Goal: Information Seeking & Learning: Learn about a topic

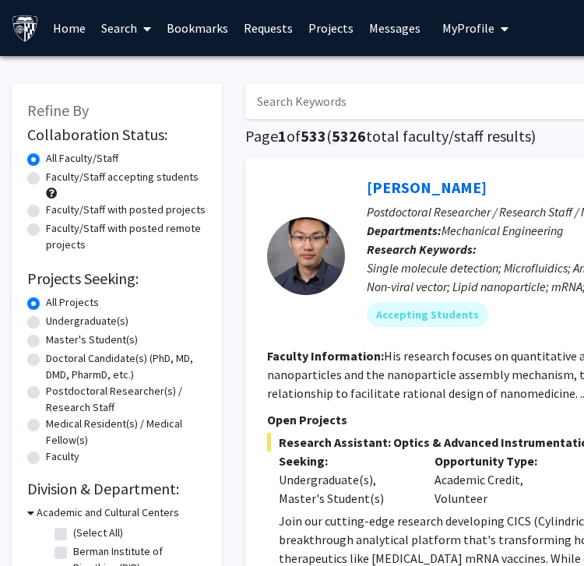
click at [494, 34] on span "My profile dropdown to access profile and logout" at bounding box center [501, 29] width 14 height 54
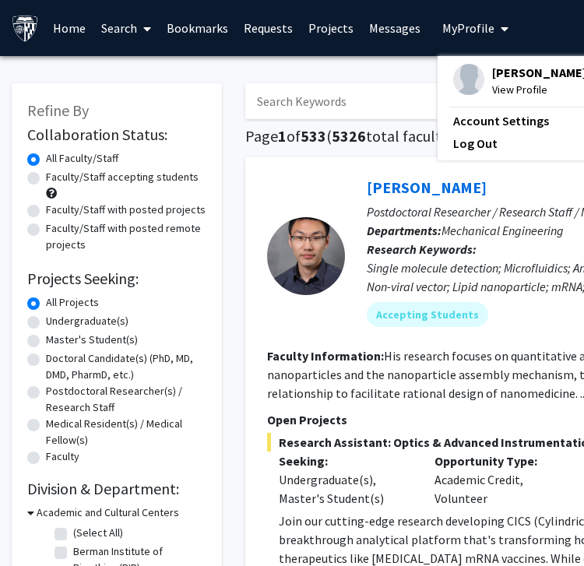
click at [494, 34] on span "My profile dropdown to access profile and logout" at bounding box center [501, 29] width 14 height 54
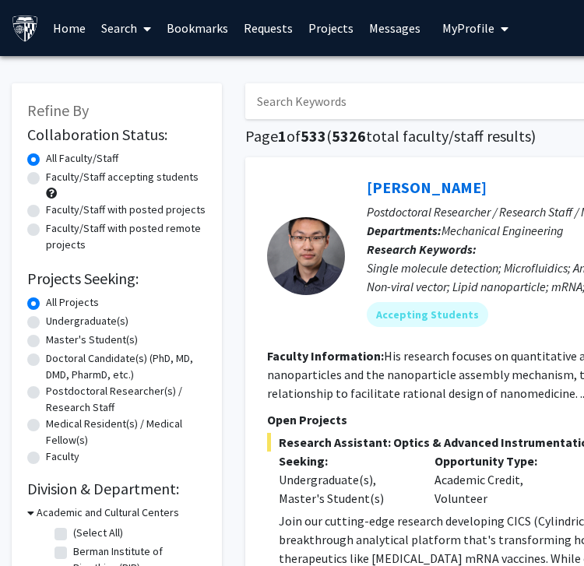
click at [494, 30] on span "My profile dropdown to access profile and logout" at bounding box center [501, 29] width 14 height 54
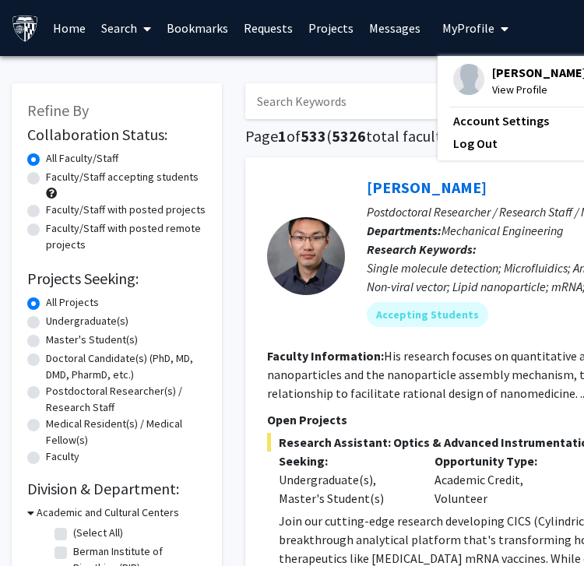
click at [497, 93] on span "View Profile" at bounding box center [539, 89] width 94 height 17
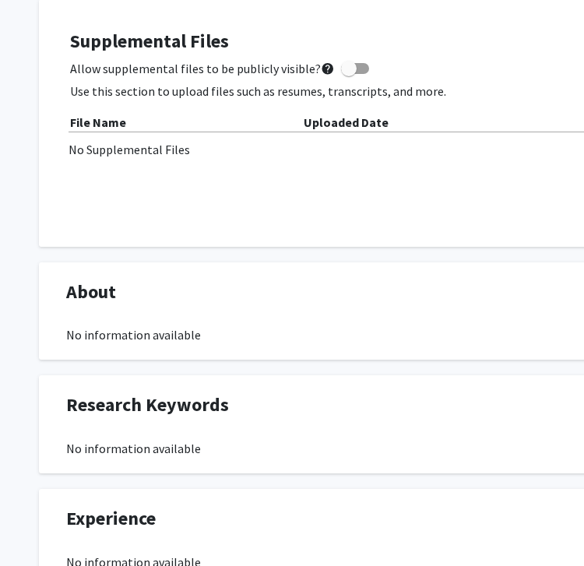
scroll to position [462, 0]
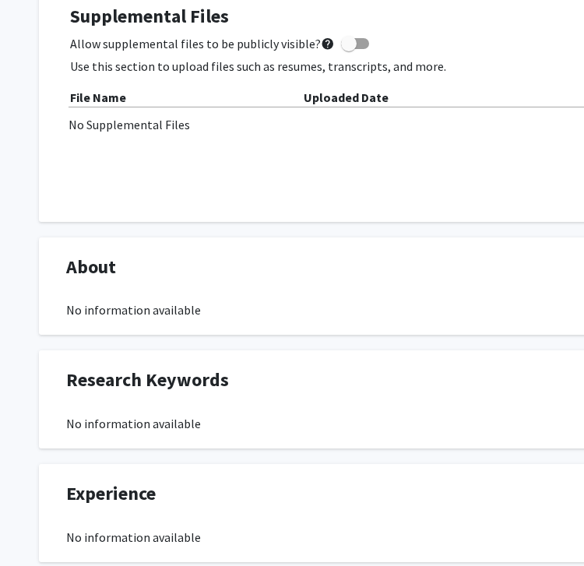
click at [182, 312] on div "No information available" at bounding box center [467, 309] width 802 height 19
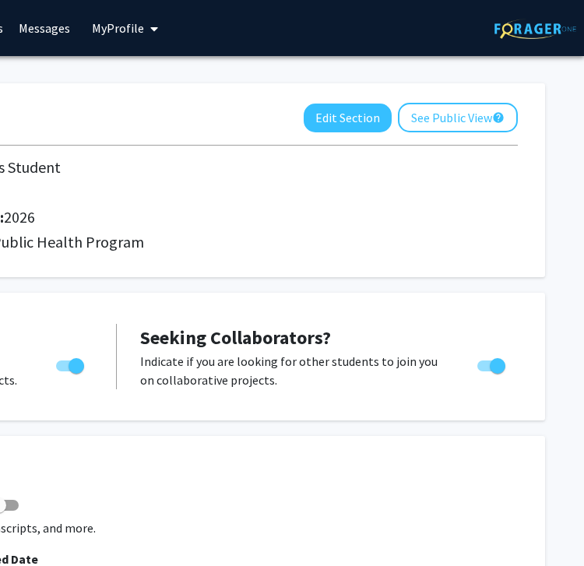
scroll to position [0, 350]
click at [357, 121] on button "Edit Section" at bounding box center [348, 118] width 88 height 29
select select "first_year"
select select "2026"
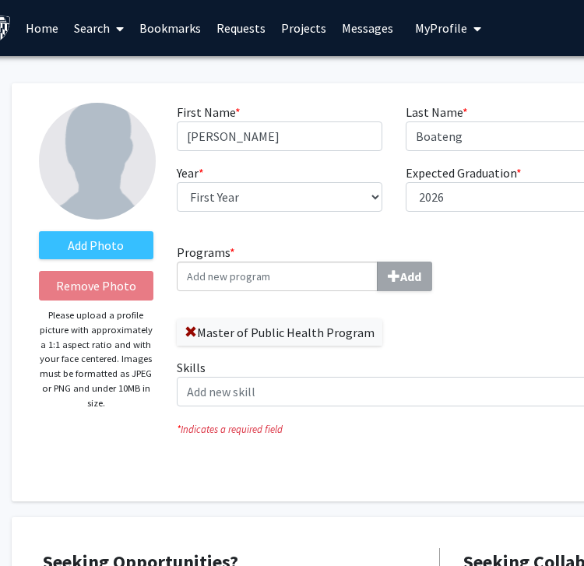
scroll to position [0, 0]
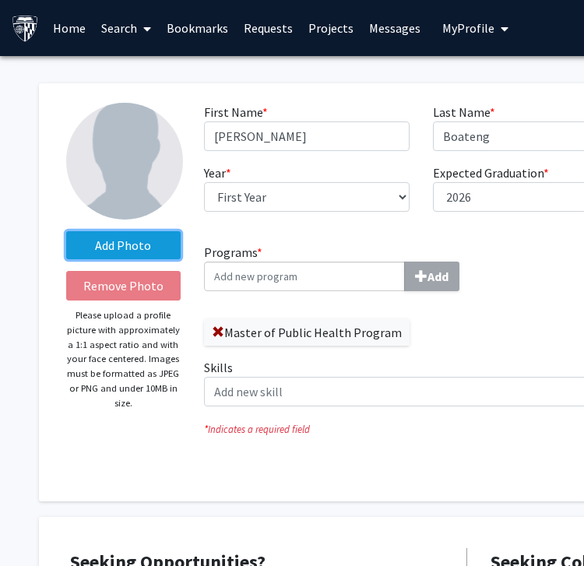
click at [134, 248] on label "Add Photo" at bounding box center [123, 245] width 114 height 28
click at [0, 0] on input "Add Photo" at bounding box center [0, 0] width 0 height 0
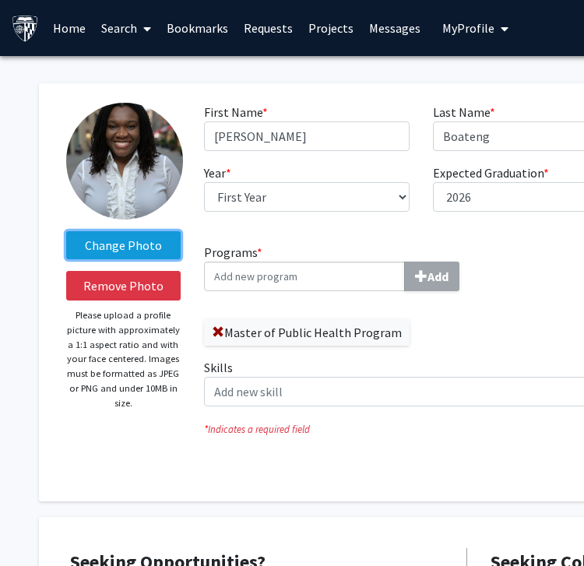
click at [127, 246] on label "Change Photo" at bounding box center [123, 245] width 114 height 28
click at [0, 0] on input "Change Photo" at bounding box center [0, 0] width 0 height 0
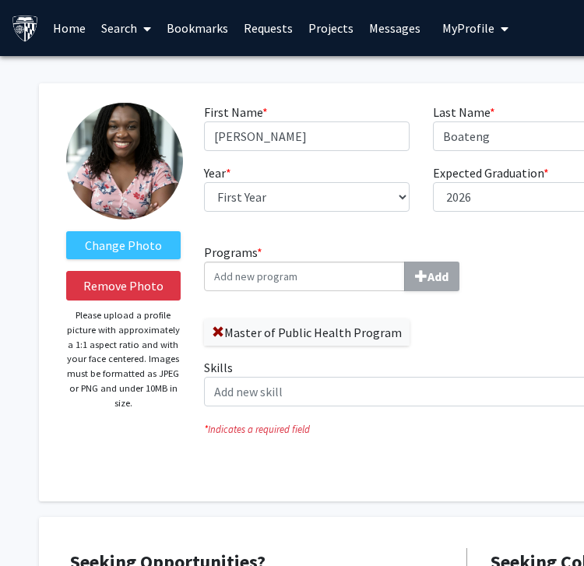
click at [134, 189] on img at bounding box center [124, 161] width 117 height 117
click at [126, 175] on img at bounding box center [124, 161] width 117 height 117
click at [129, 177] on img at bounding box center [124, 161] width 117 height 117
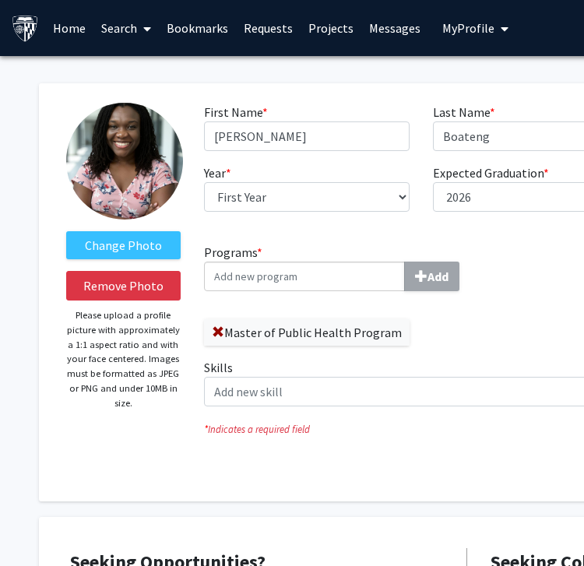
click at [129, 177] on img at bounding box center [124, 161] width 117 height 117
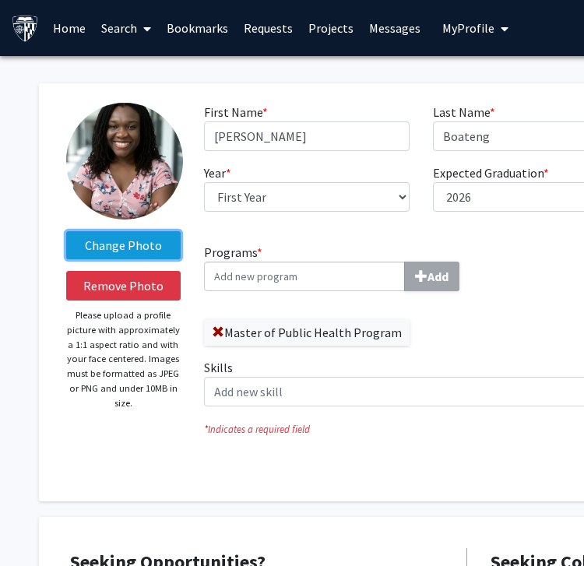
click at [130, 243] on label "Change Photo" at bounding box center [123, 245] width 114 height 28
click at [0, 0] on input "Change Photo" at bounding box center [0, 0] width 0 height 0
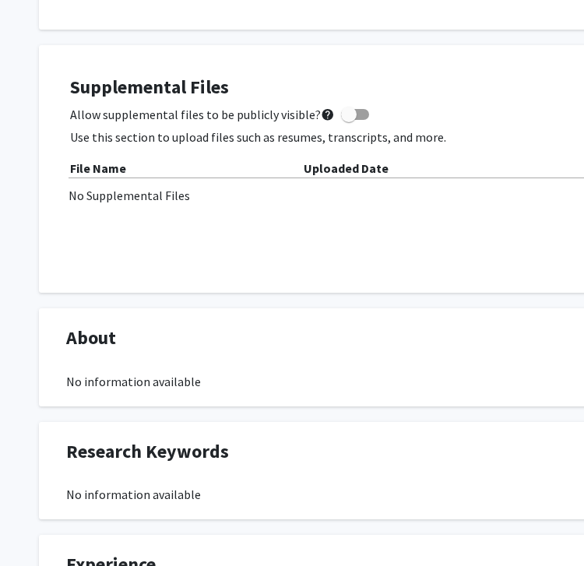
scroll to position [636, 0]
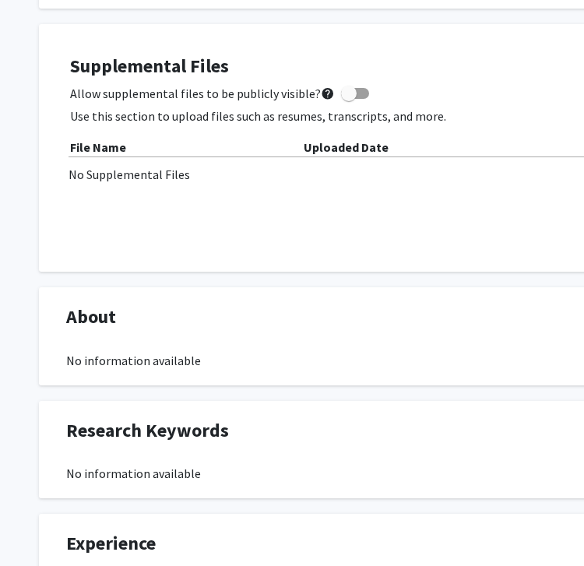
click at [162, 365] on div "No information available" at bounding box center [467, 360] width 802 height 19
click at [92, 322] on span "About" at bounding box center [91, 317] width 50 height 28
click at [341, 99] on span at bounding box center [349, 94] width 16 height 16
click at [348, 99] on input "Allow supplemental files to be publicly visible? help" at bounding box center [348, 99] width 1 height 1
checkbox input "true"
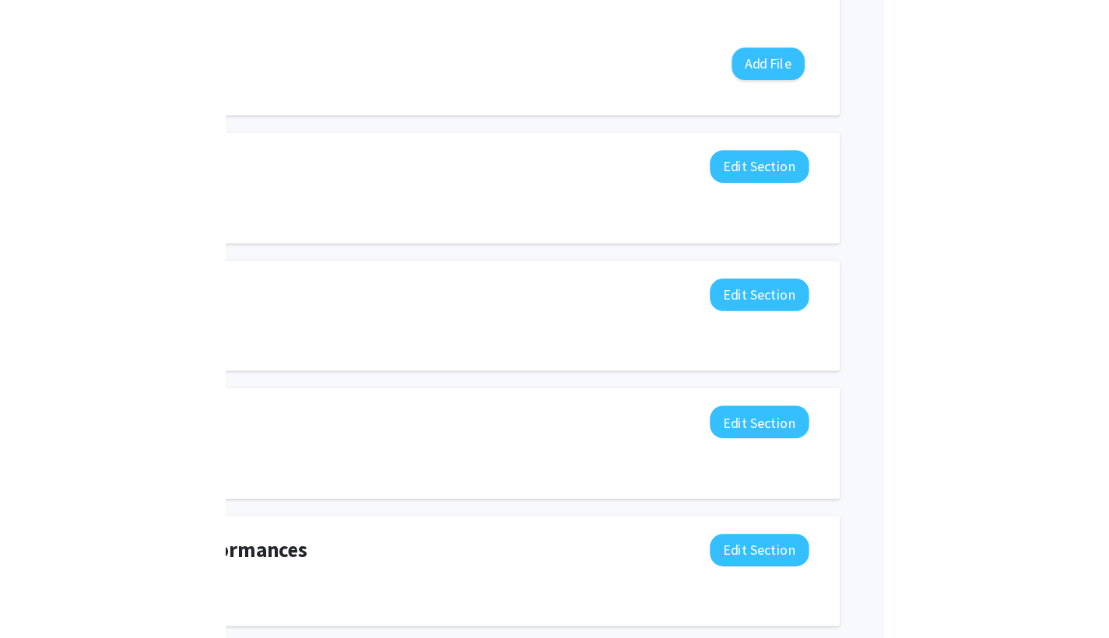
scroll to position [806, 0]
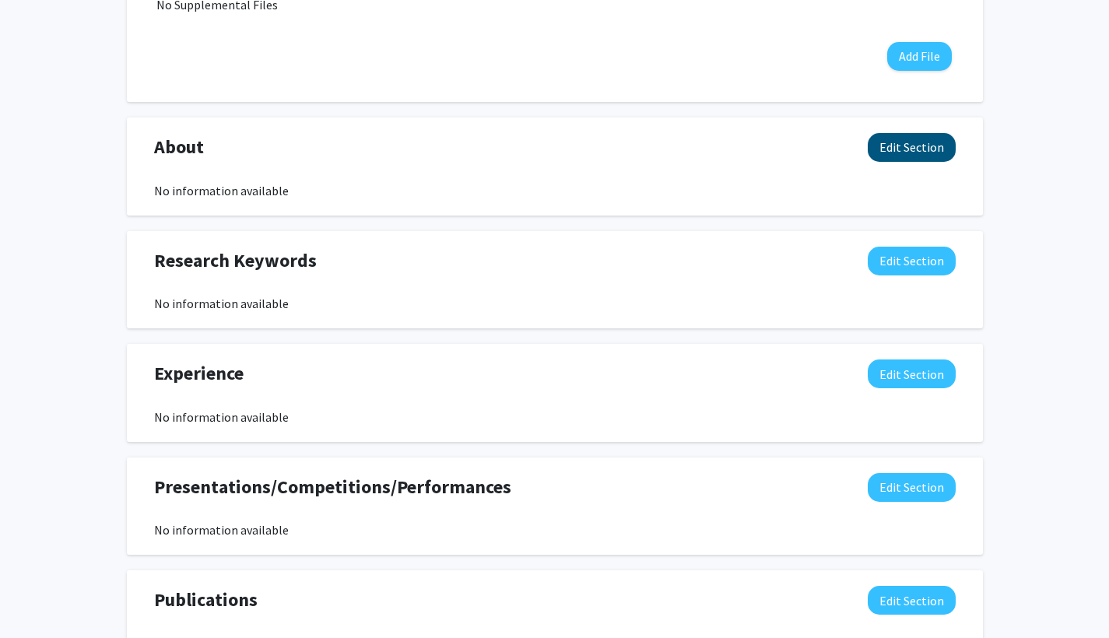
click at [595, 144] on button "Edit Section" at bounding box center [912, 147] width 88 height 29
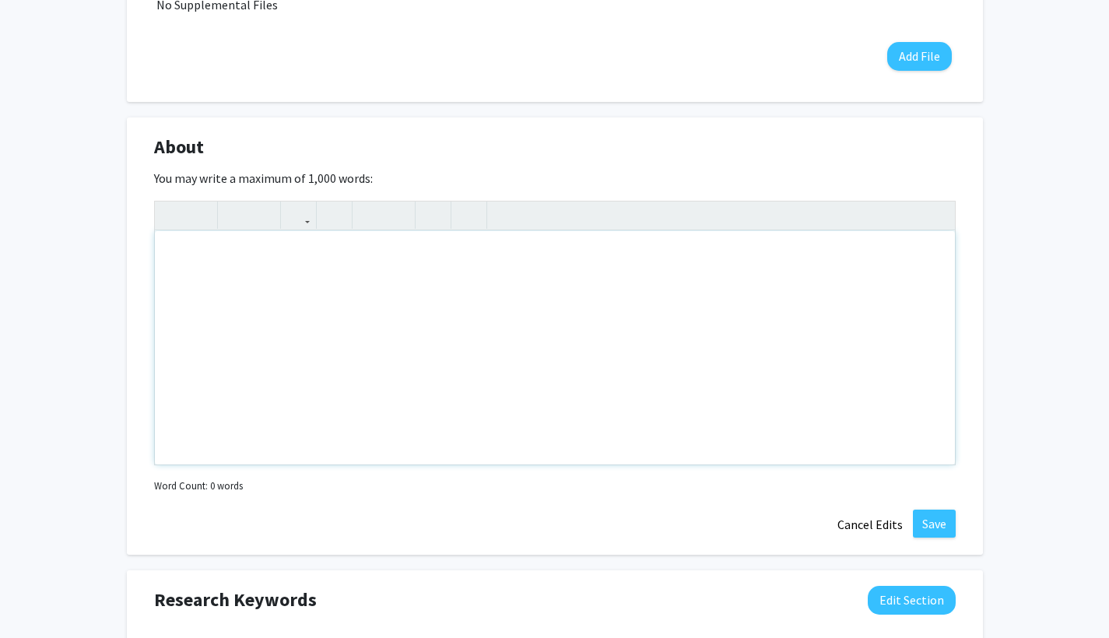
paste div "Note to users with screen readers: Please deactivate our accessibility plugin f…"
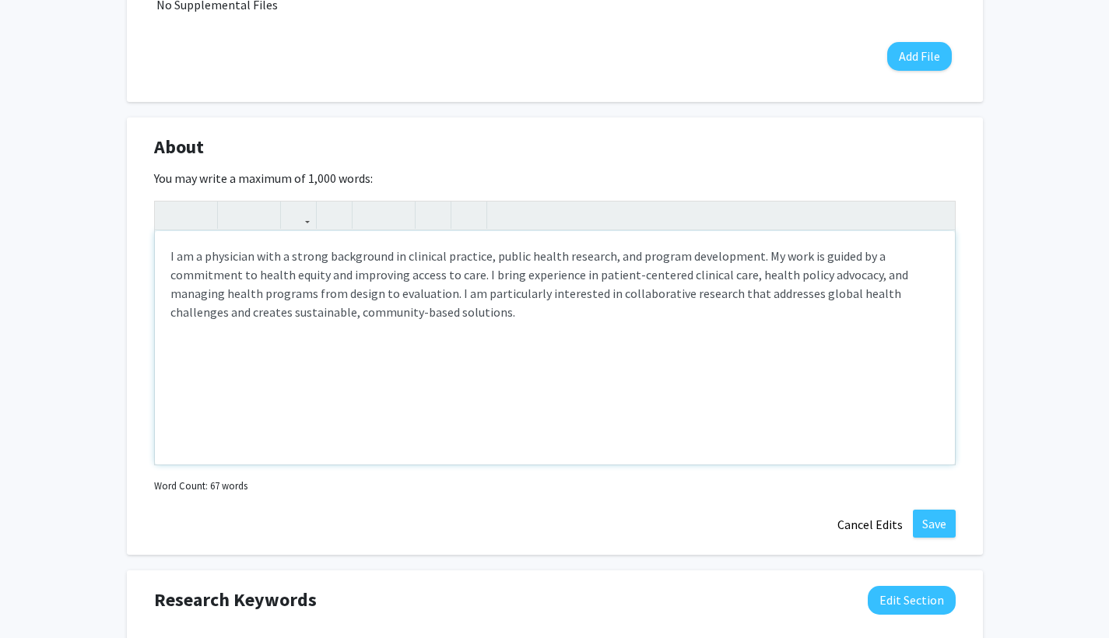
type textarea "<p>I am a physician with a strong background in clinical practice, public healt…"
click at [595, 514] on button "Save" at bounding box center [934, 524] width 43 height 28
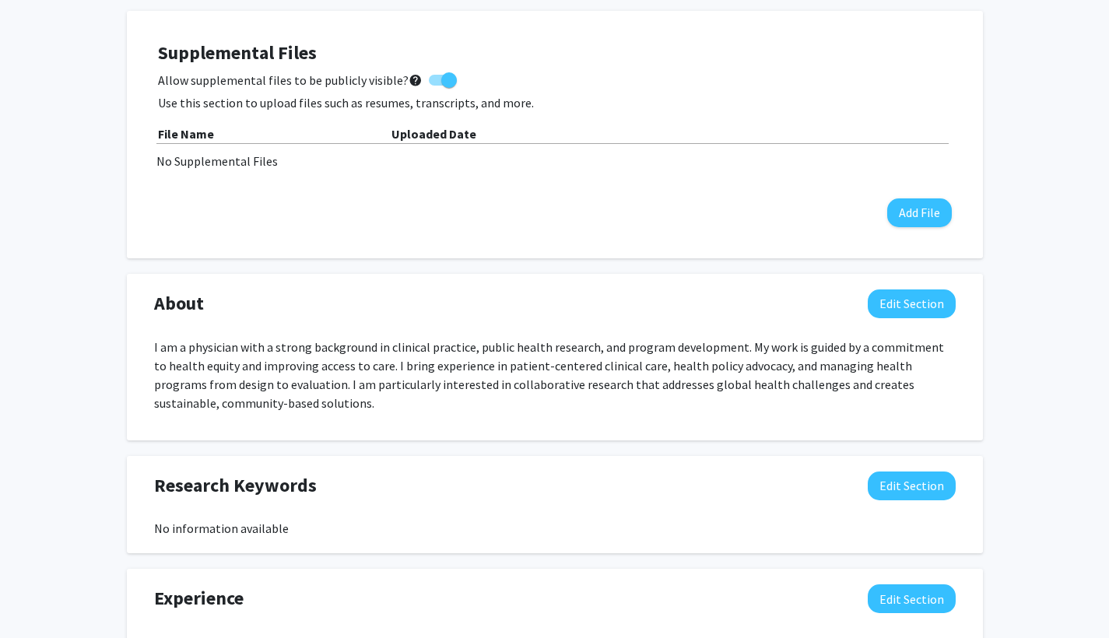
scroll to position [648, 0]
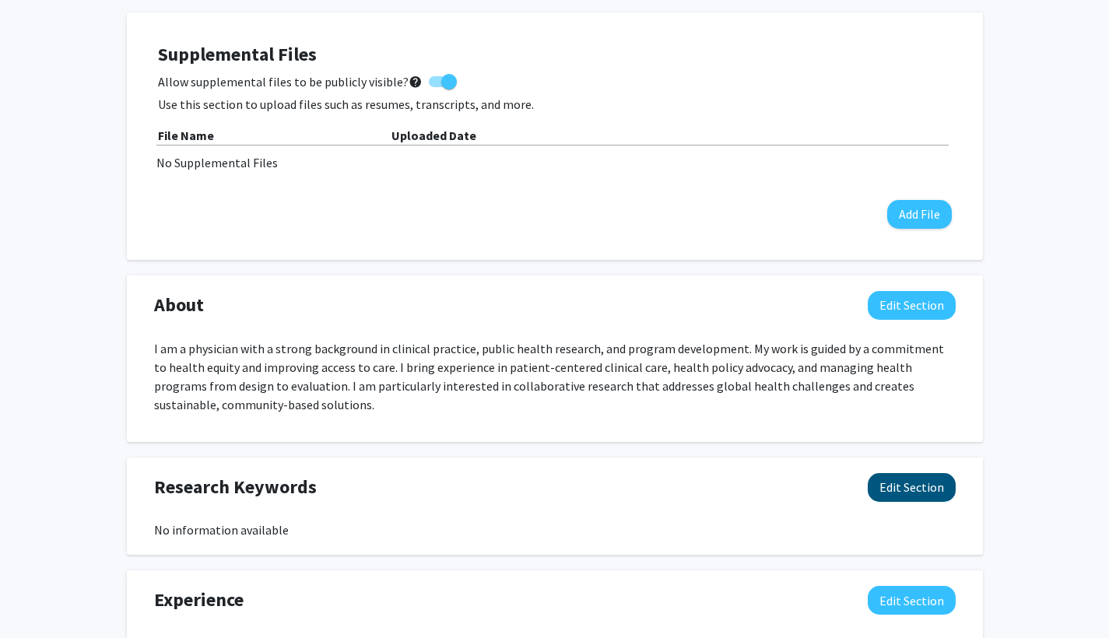
click at [595, 490] on button "Edit Section" at bounding box center [912, 487] width 88 height 29
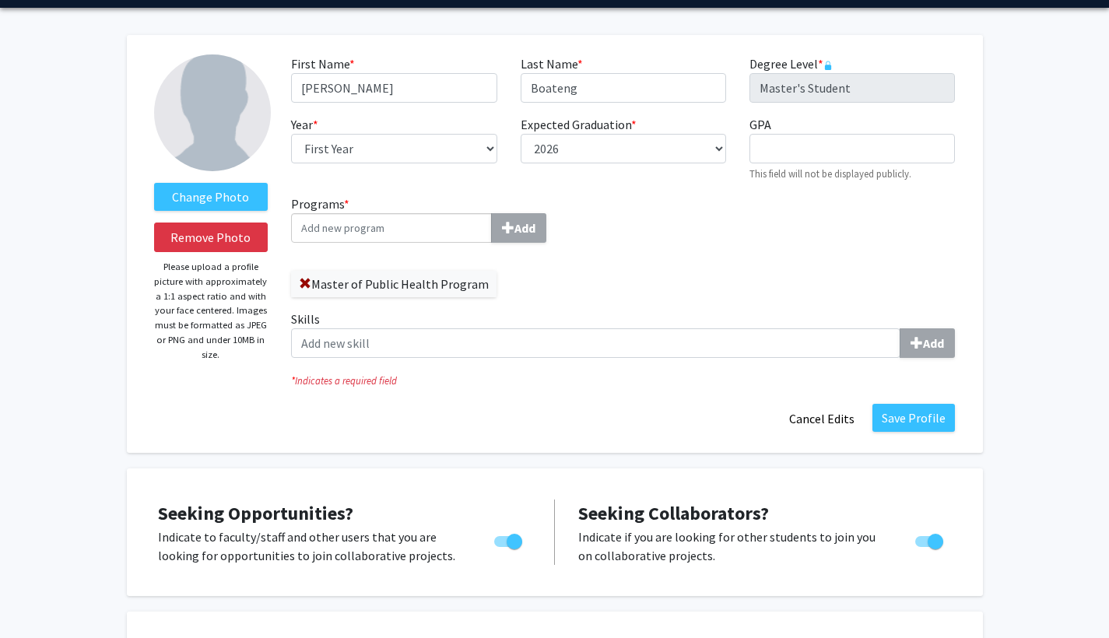
scroll to position [56, 0]
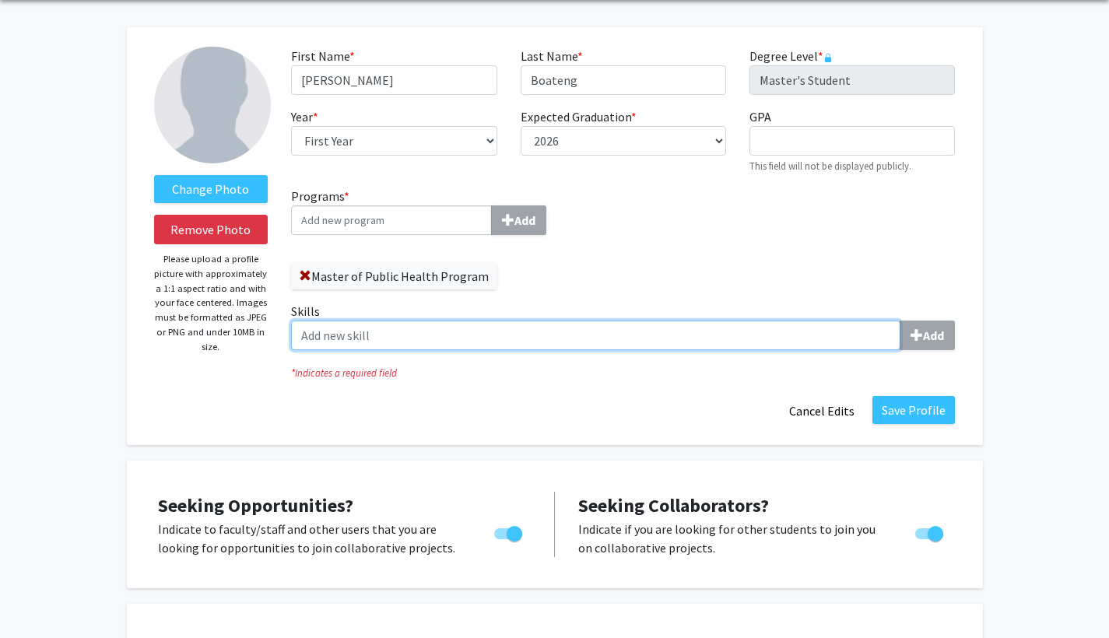
click at [595, 343] on input "Skills Add" at bounding box center [596, 336] width 610 height 30
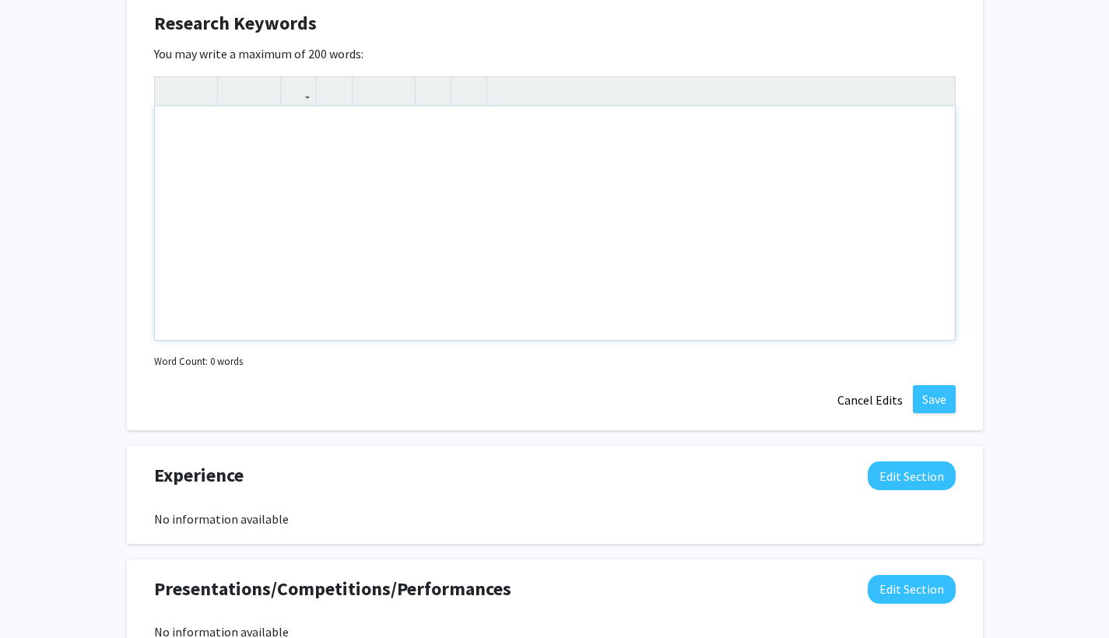
scroll to position [1121, 0]
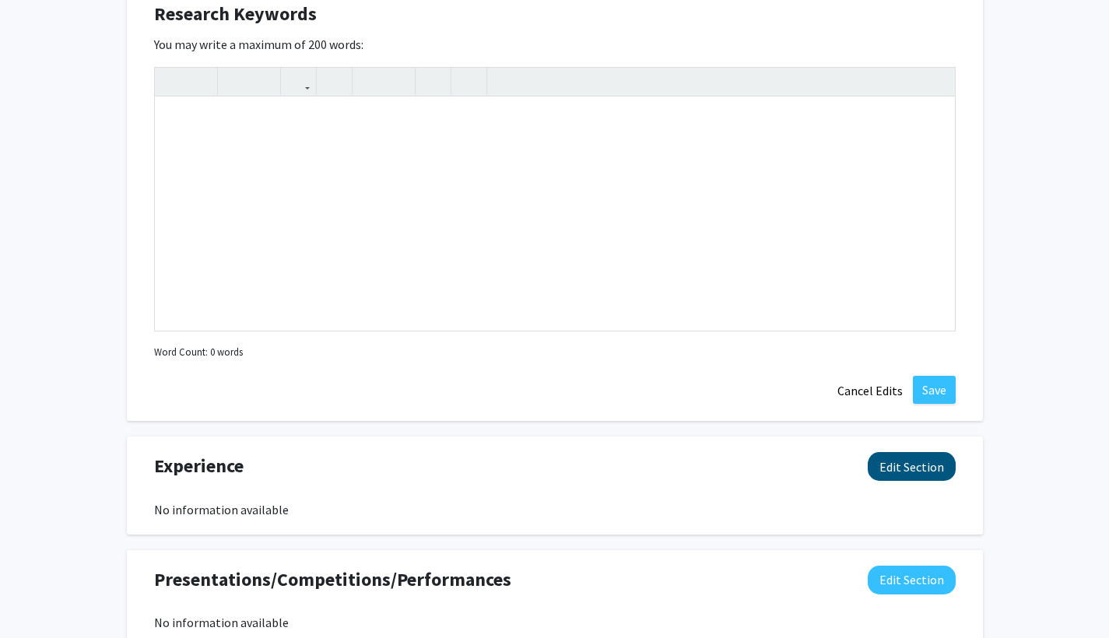
click at [595, 468] on button "Edit Section" at bounding box center [912, 466] width 88 height 29
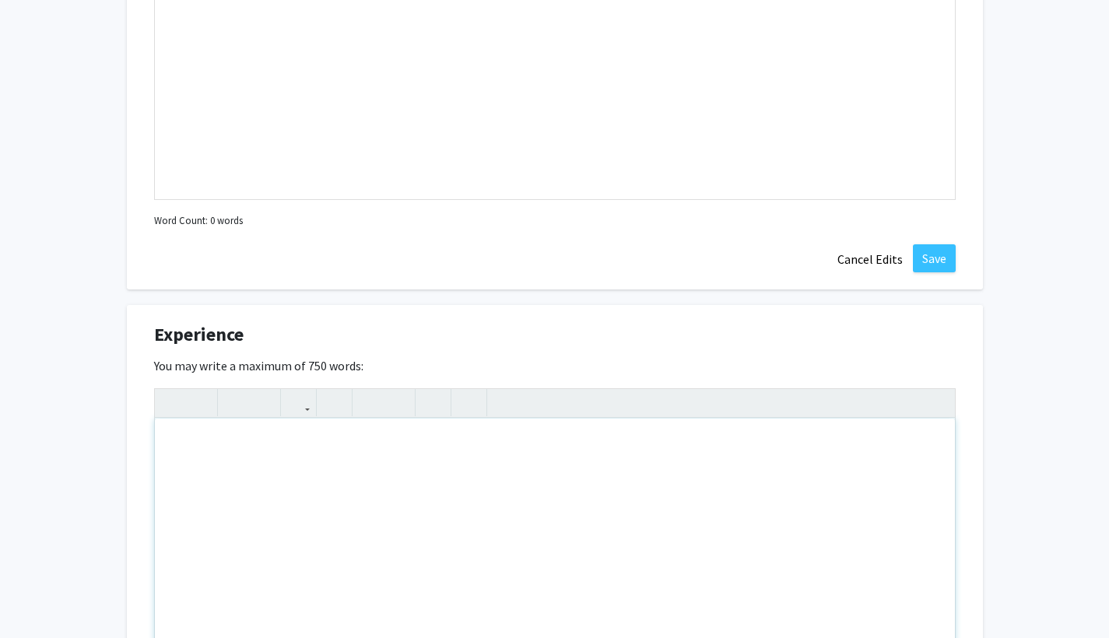
scroll to position [1261, 0]
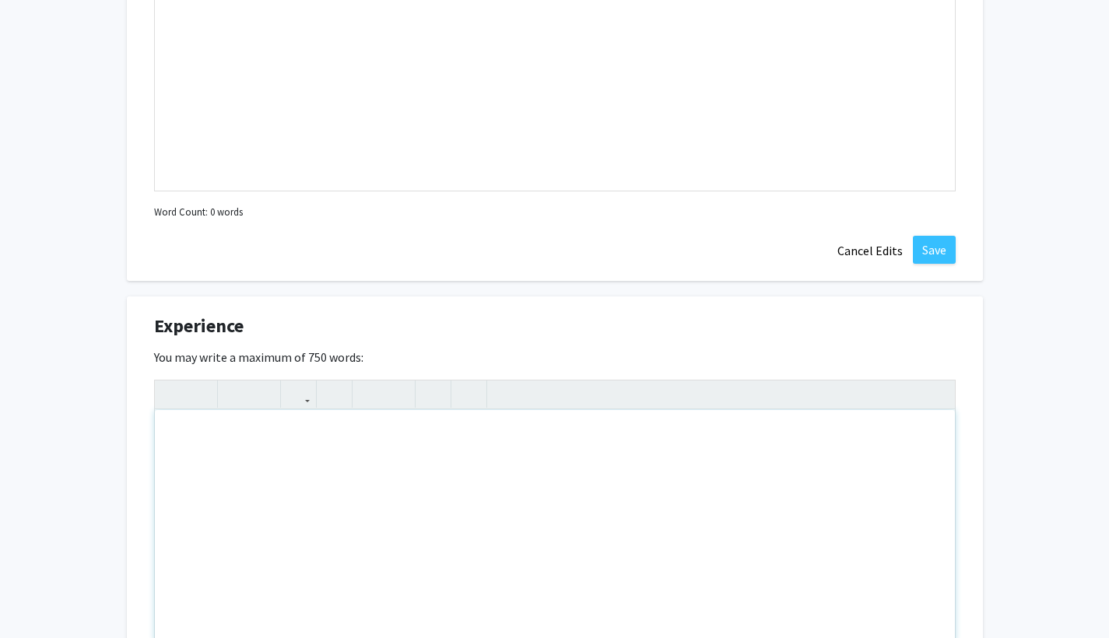
paste div "Note to users with screen readers: Please deactivate our accessibility plugin f…"
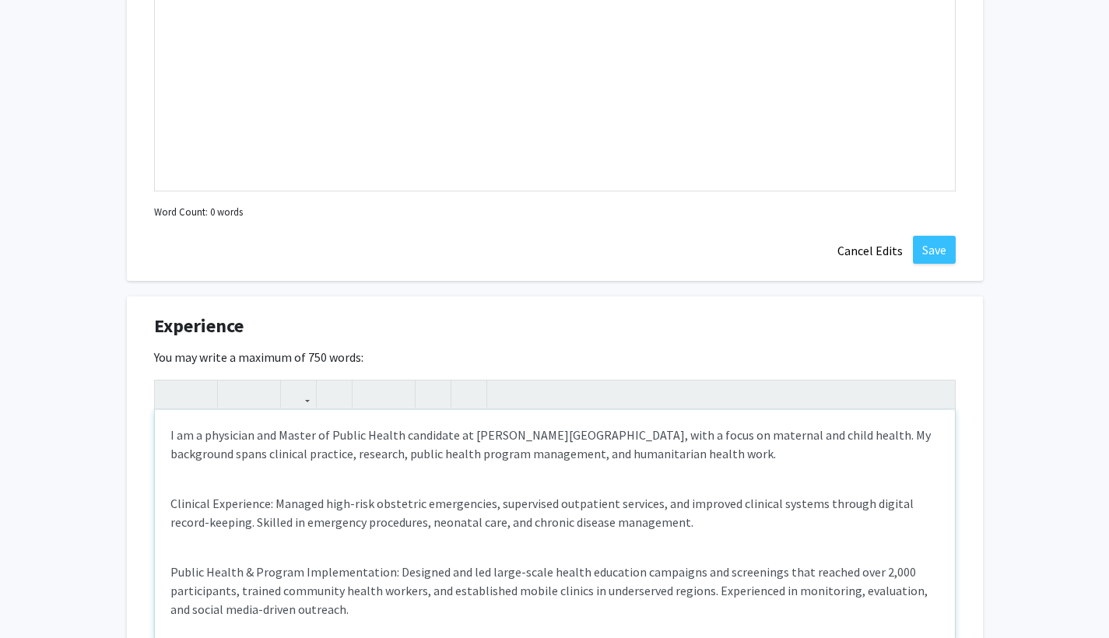
type textarea "<p>I am a physician and Master of Public Health candidate at [PERSON_NAME][GEOG…"
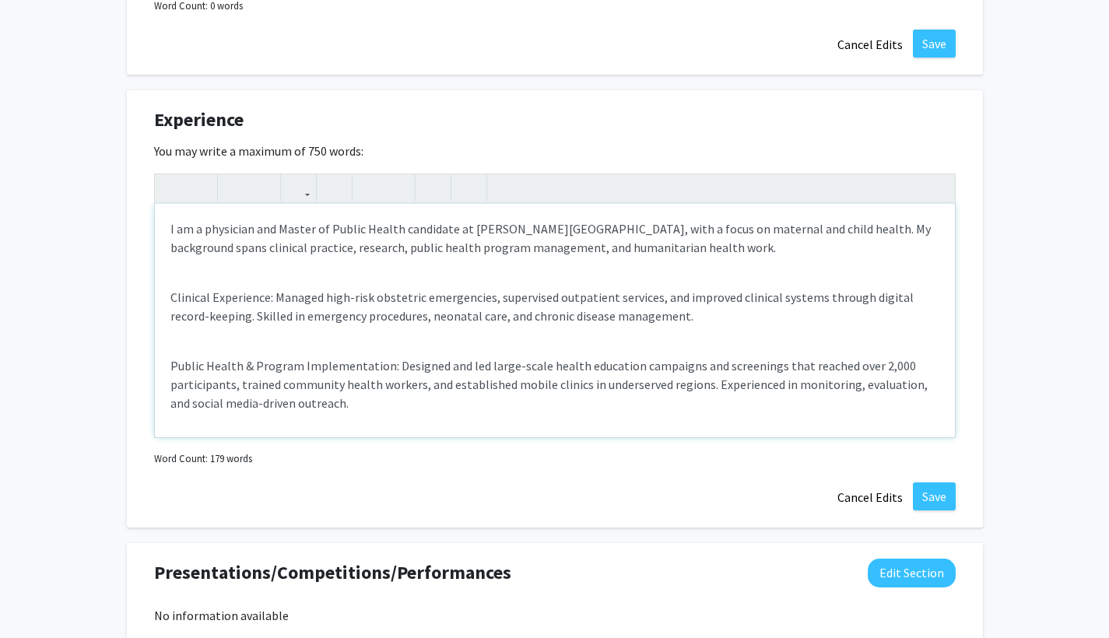
scroll to position [0, 0]
click at [167, 300] on div "I am a physician and Master of Public Health candidate at [PERSON_NAME][GEOGRAP…" at bounding box center [555, 321] width 800 height 234
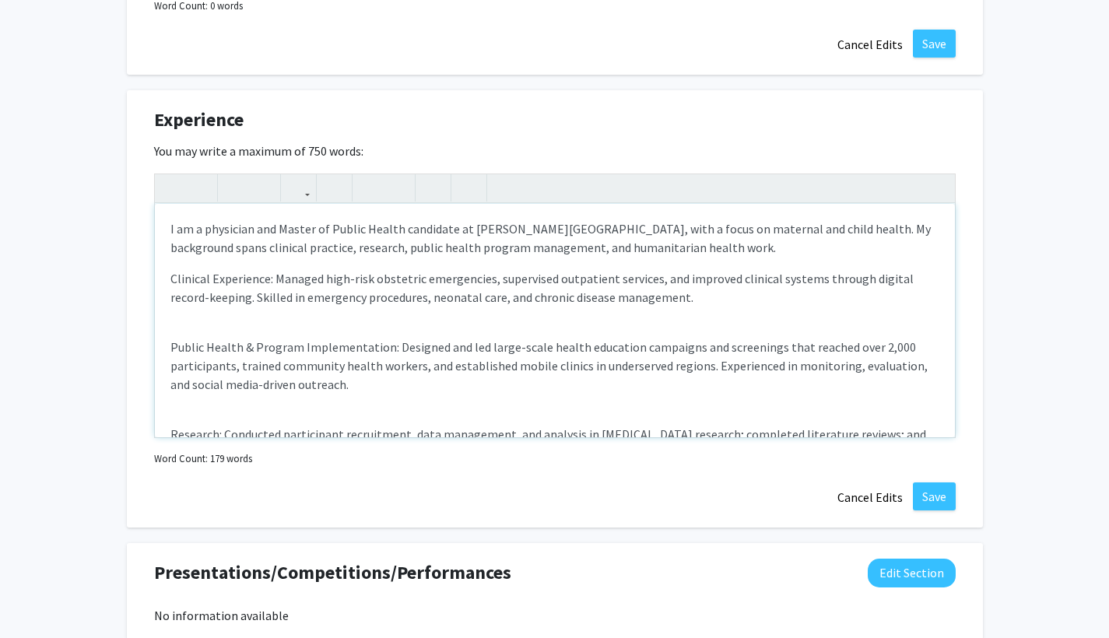
click at [167, 343] on div "I am a physician and Master of Public Health candidate at [PERSON_NAME][GEOGRAP…" at bounding box center [555, 321] width 800 height 234
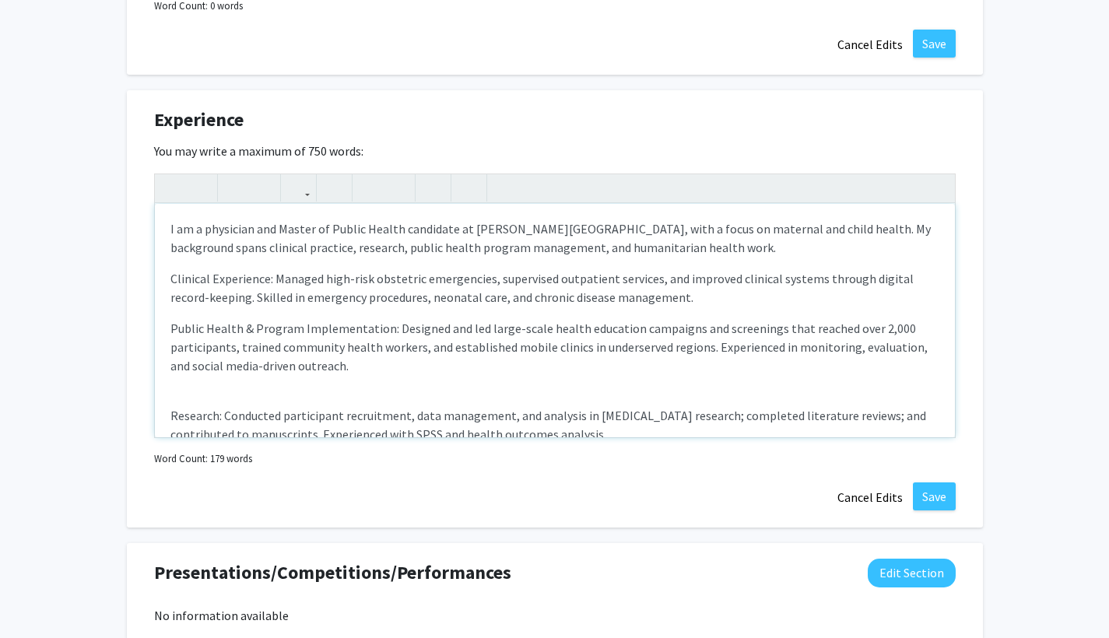
click at [163, 419] on div "I am a physician and Master of Public Health candidate at [PERSON_NAME][GEOGRAP…" at bounding box center [555, 321] width 800 height 234
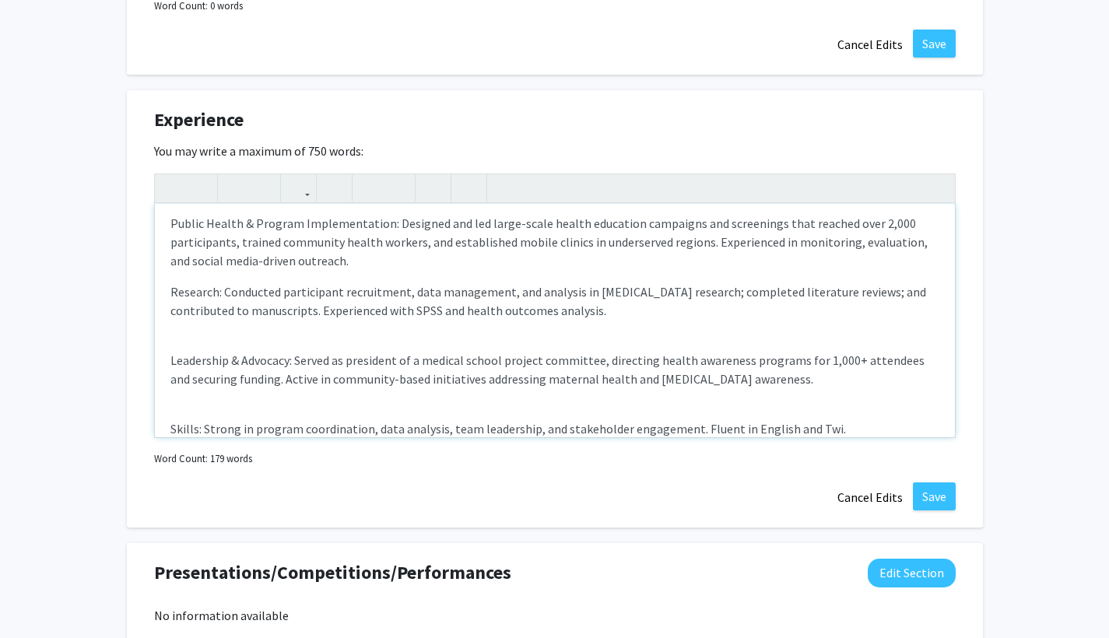
scroll to position [107, 0]
click at [165, 364] on div "I am a physician and Master of Public Health candidate at [PERSON_NAME][GEOGRAP…" at bounding box center [555, 321] width 800 height 234
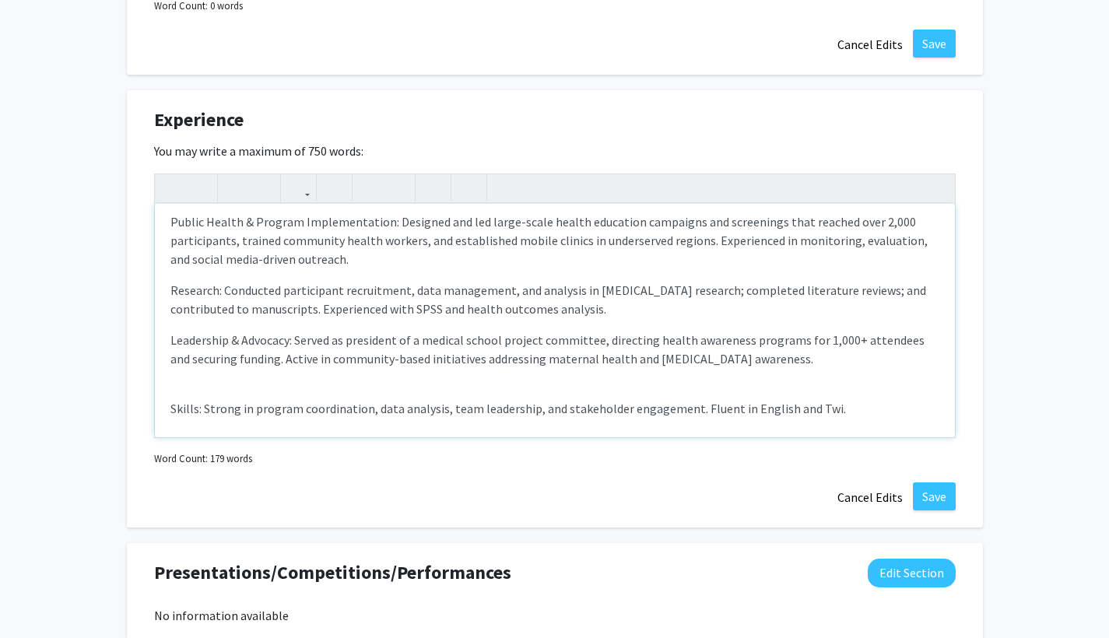
click at [167, 409] on div "I am a physician and Master of Public Health candidate at [PERSON_NAME][GEOGRAP…" at bounding box center [555, 321] width 800 height 234
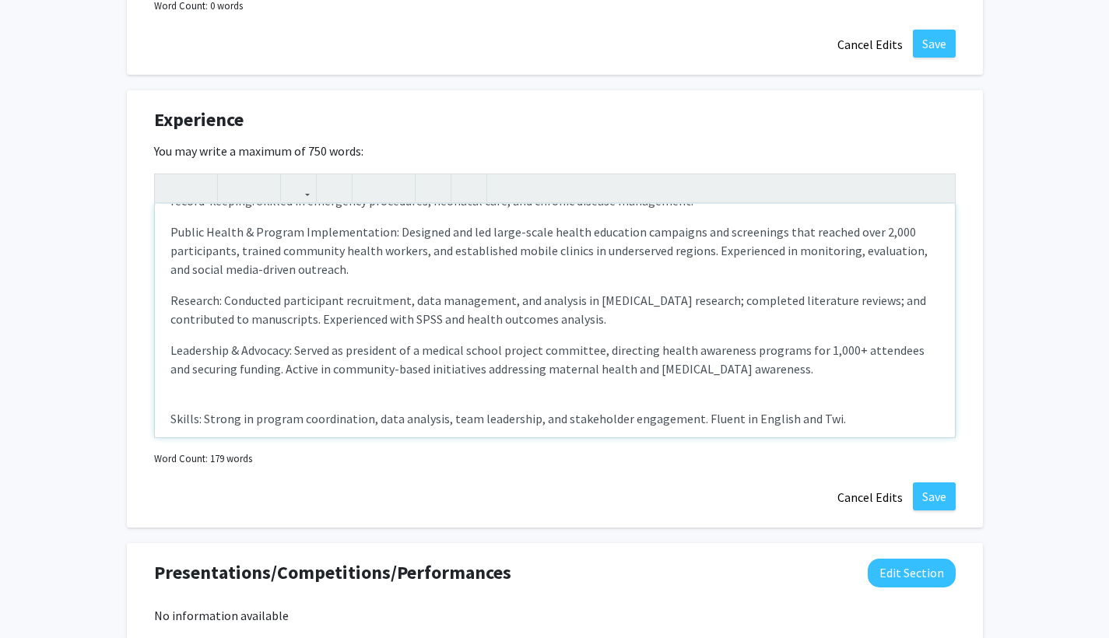
type textarea "<p>I am a physician and Master of Public Health candidate at [PERSON_NAME][GEOG…"
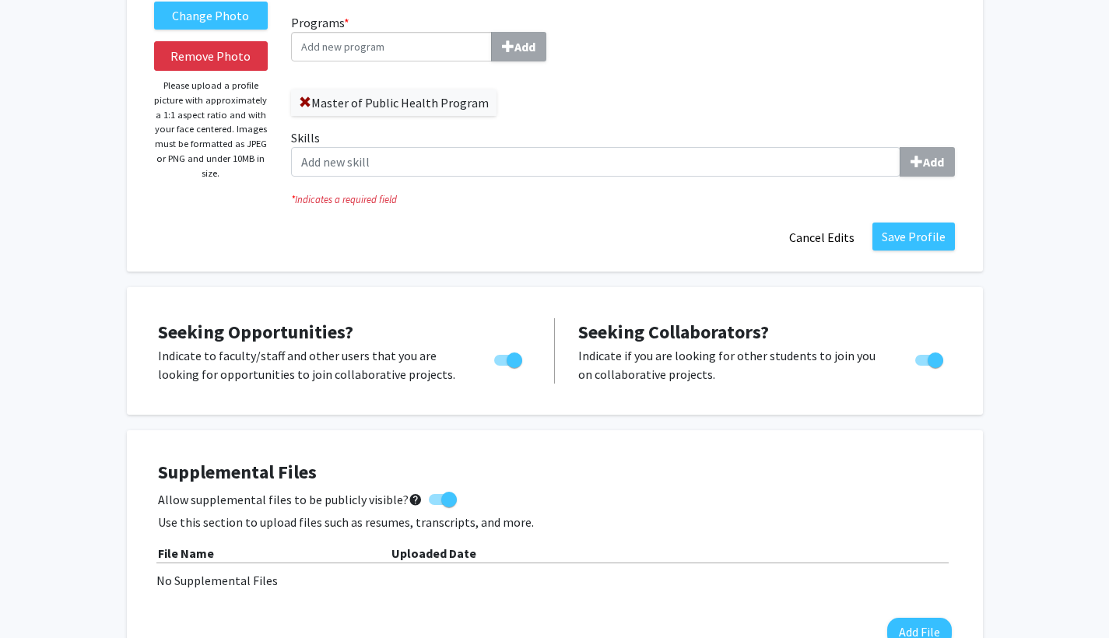
scroll to position [225, 0]
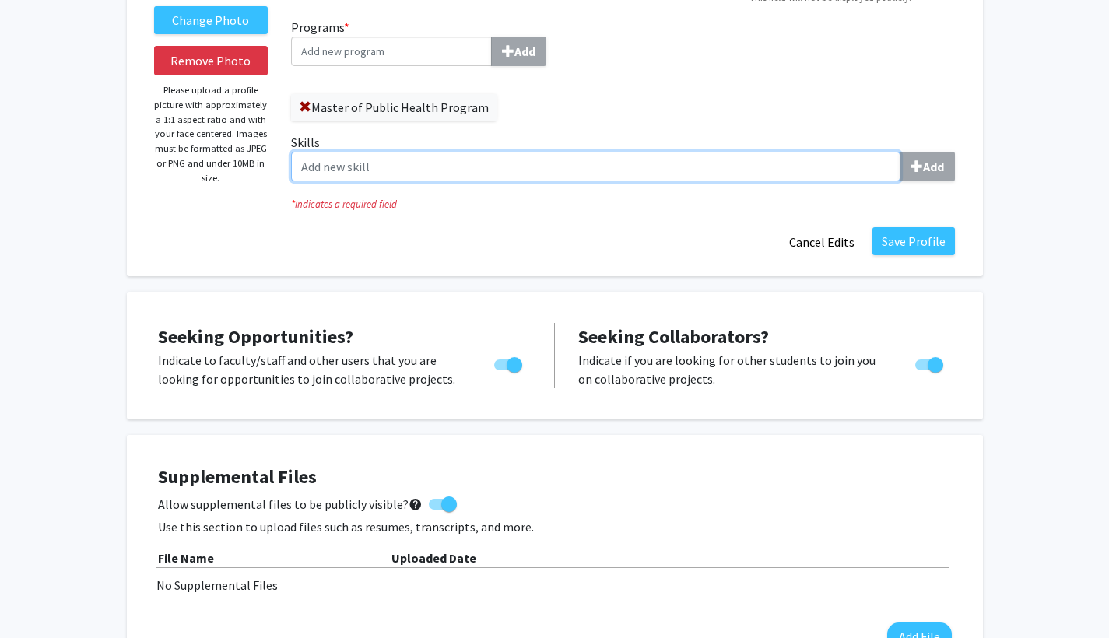
click at [437, 173] on input "Skills Add" at bounding box center [596, 167] width 610 height 30
type input "l"
type input "program coordination"
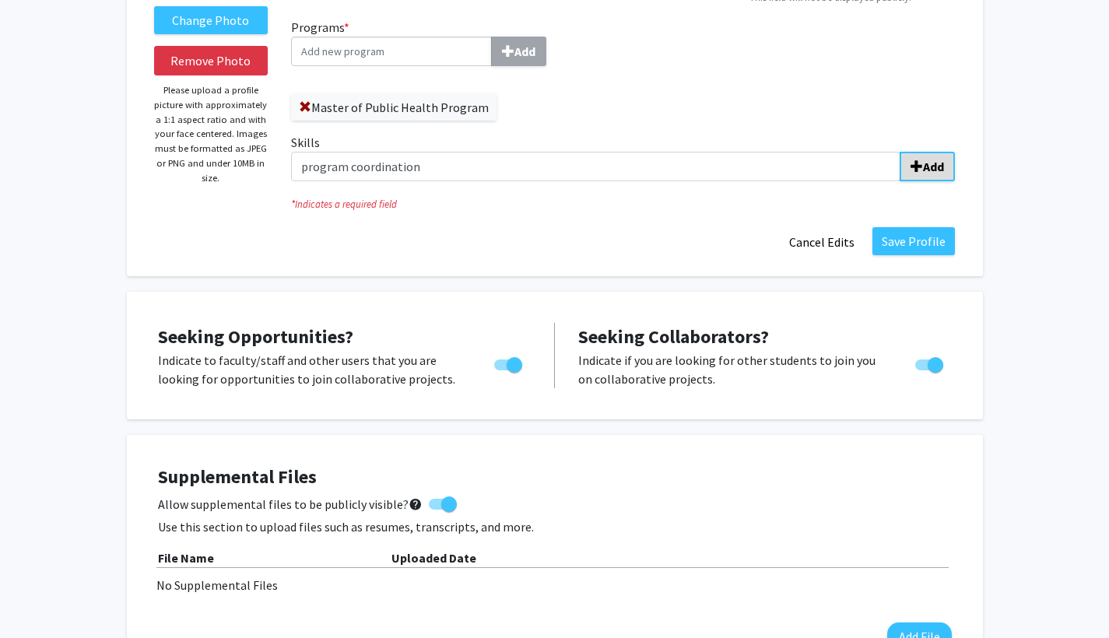
click at [595, 166] on span "submit" at bounding box center [917, 166] width 12 height 12
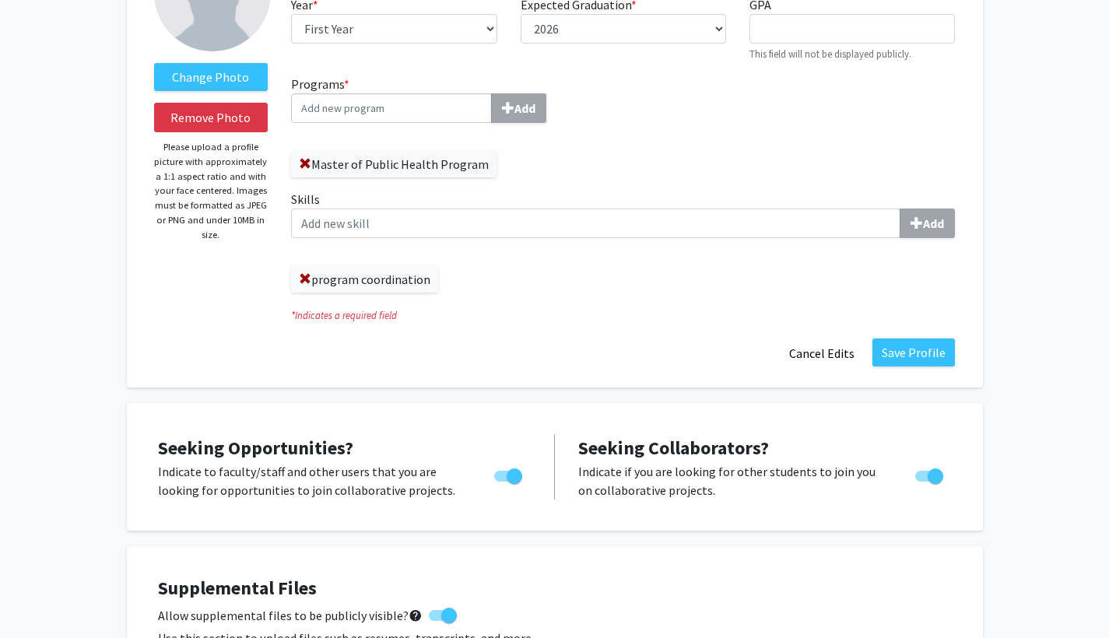
scroll to position [167, 0]
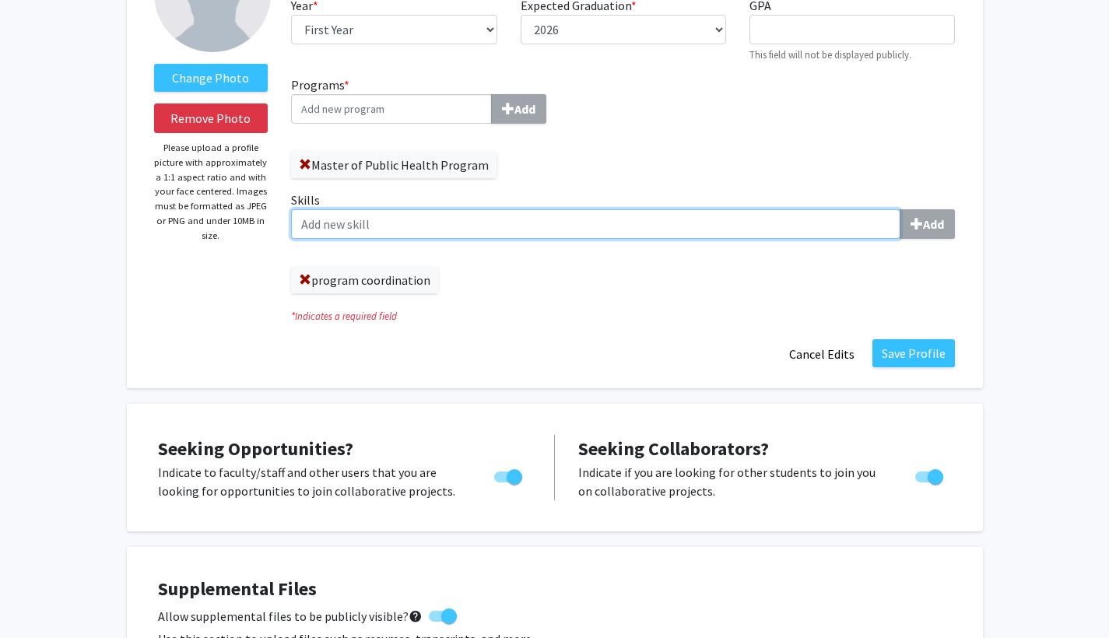
click at [595, 228] on input "Skills Add" at bounding box center [596, 224] width 610 height 30
type input "team leadership"
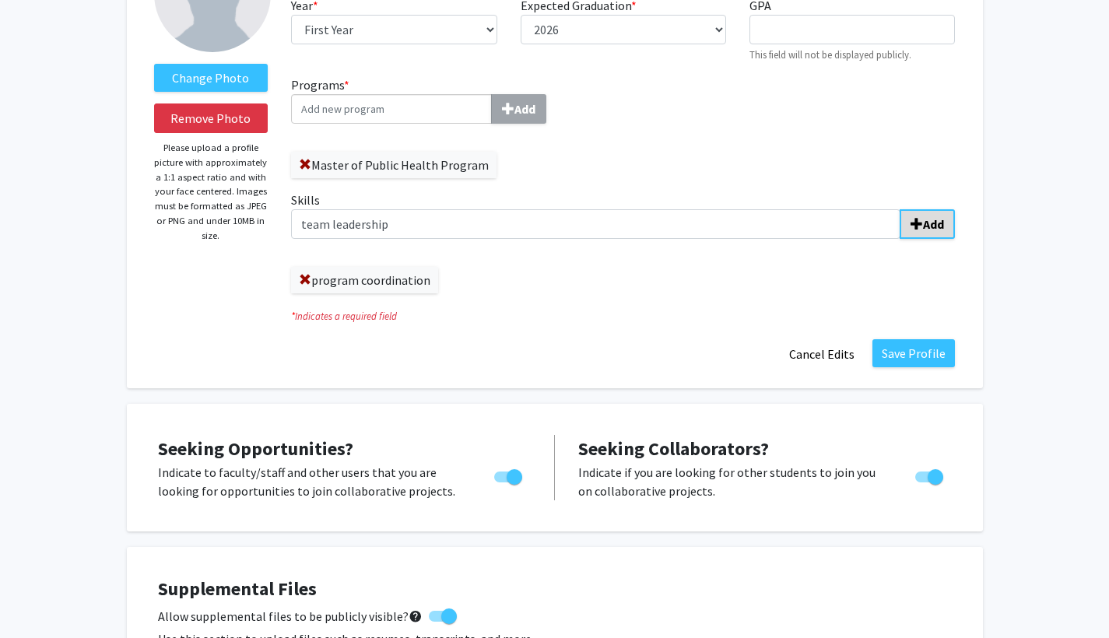
click at [595, 232] on b "Add" at bounding box center [933, 224] width 21 height 16
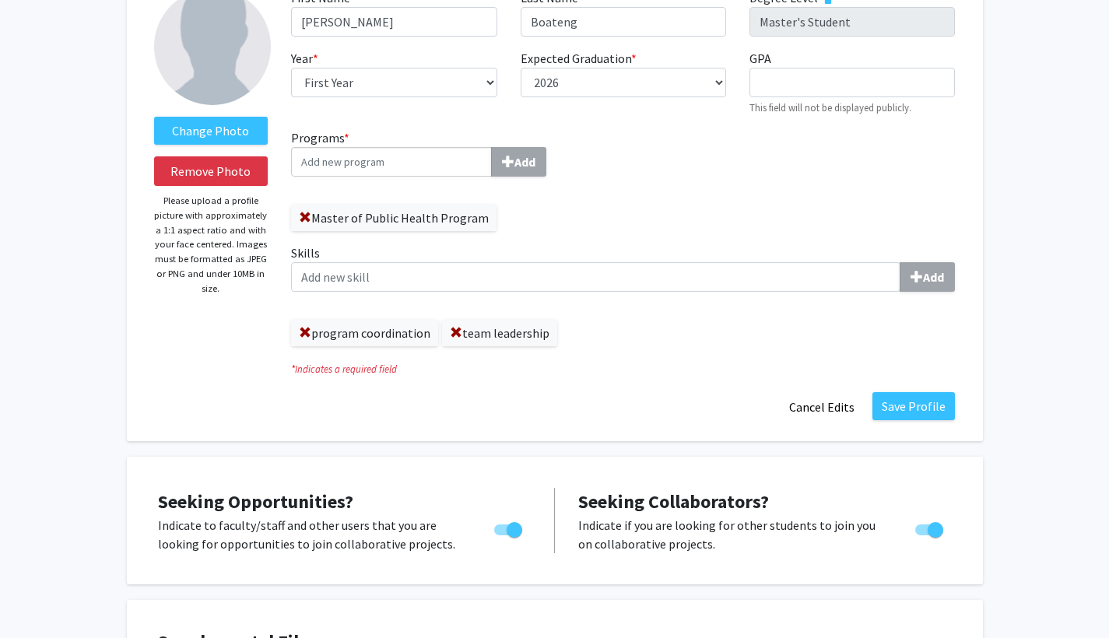
scroll to position [44, 0]
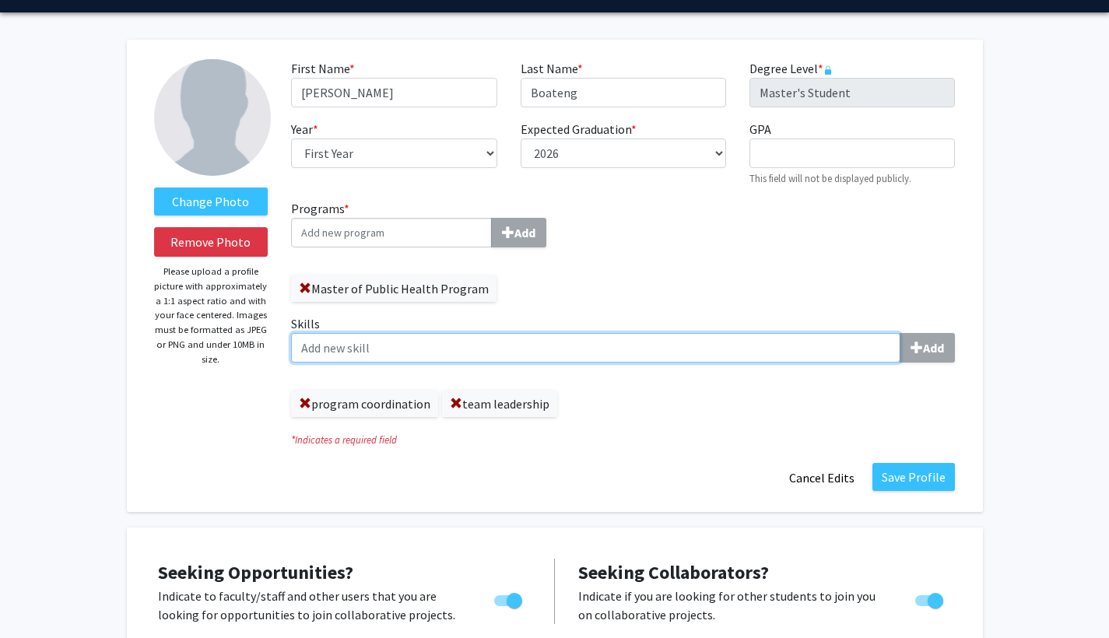
click at [595, 357] on input "Skills Add" at bounding box center [596, 348] width 610 height 30
type input "data analysis"
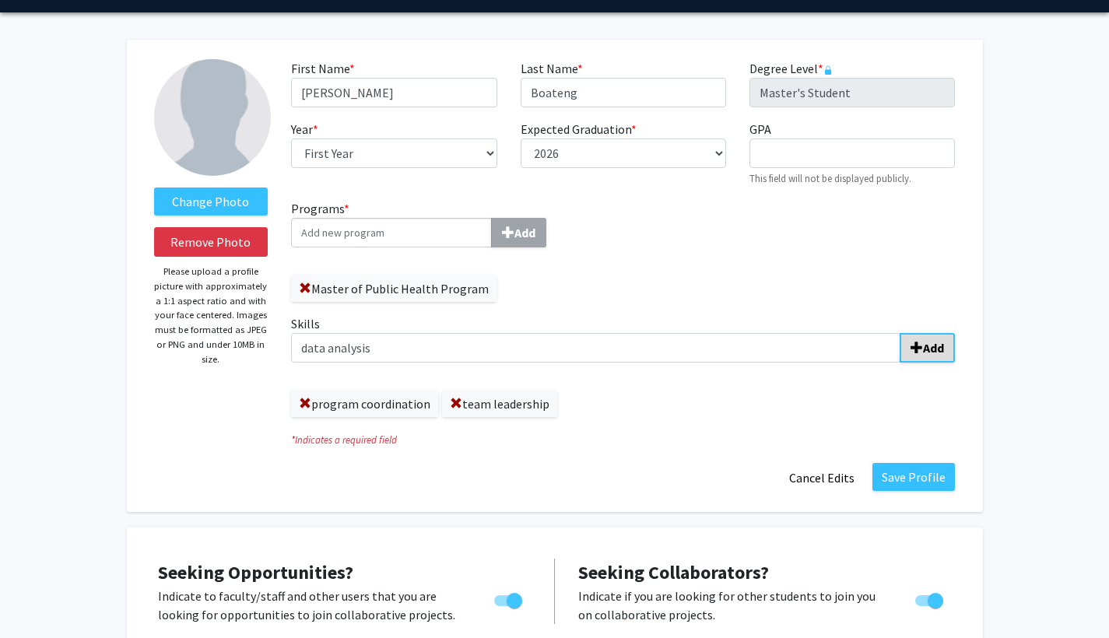
click at [595, 355] on b "Add" at bounding box center [933, 348] width 21 height 16
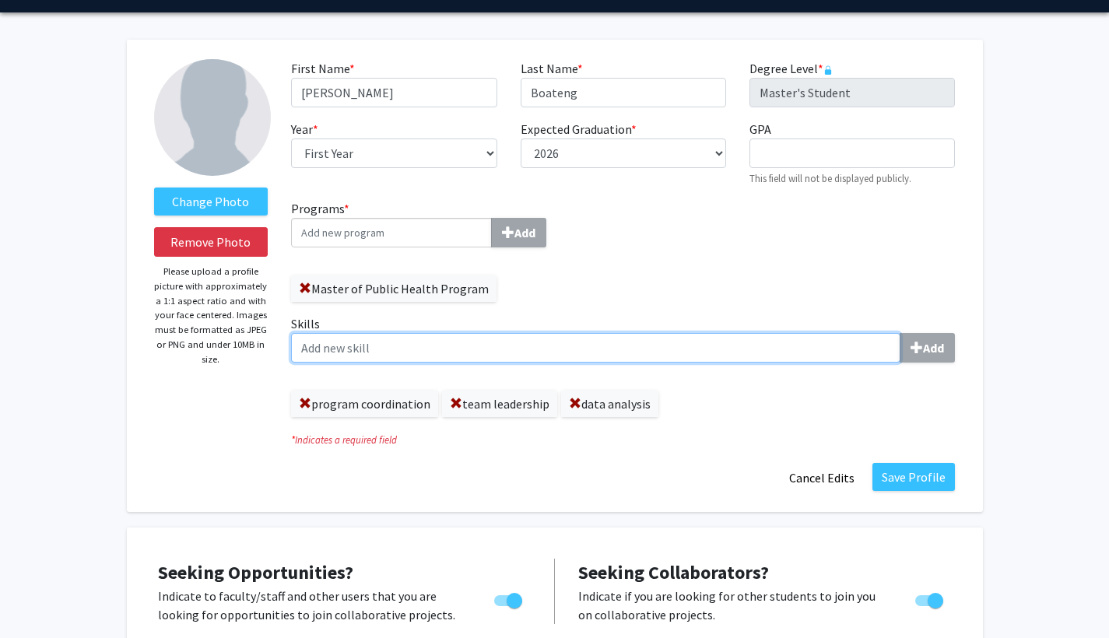
click at [595, 353] on input "Skills Add" at bounding box center [596, 348] width 610 height 30
type input "literature review"
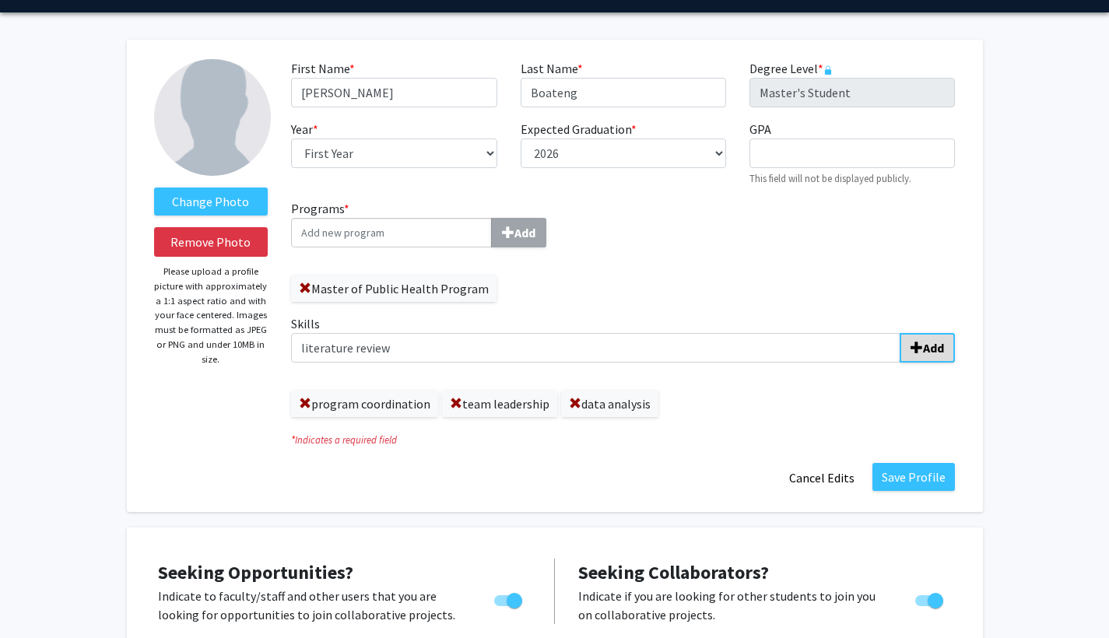
click at [595, 353] on span "submit" at bounding box center [917, 348] width 12 height 12
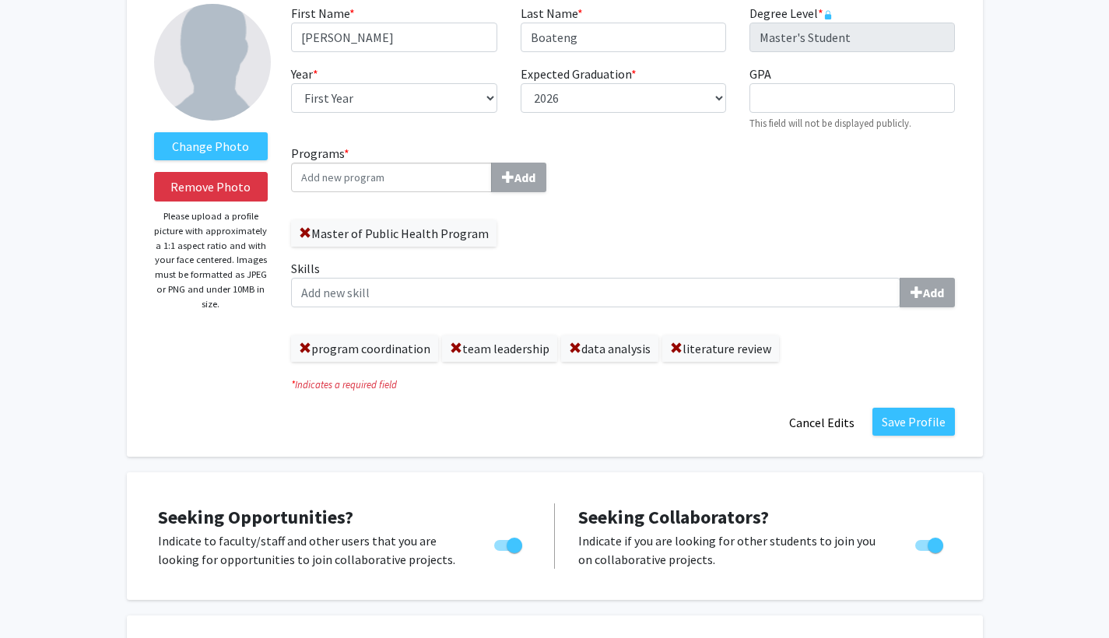
scroll to position [92, 0]
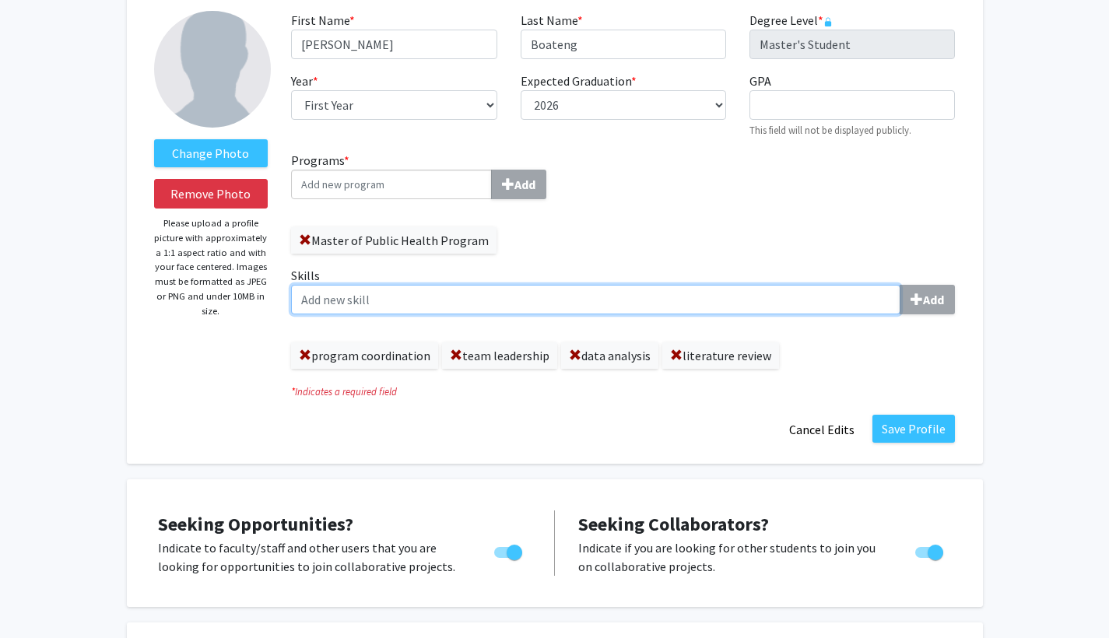
click at [595, 304] on input "Skills Add" at bounding box center [596, 300] width 610 height 30
type input "data management"
type input "participant recruitment"
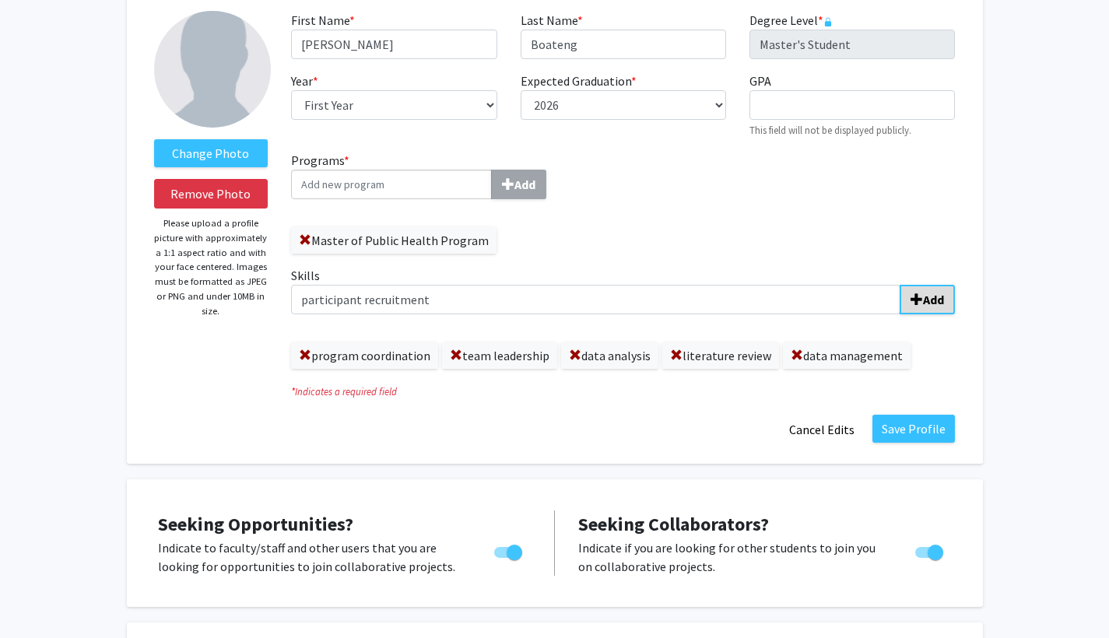
click at [595, 310] on button "Add" at bounding box center [927, 300] width 55 height 30
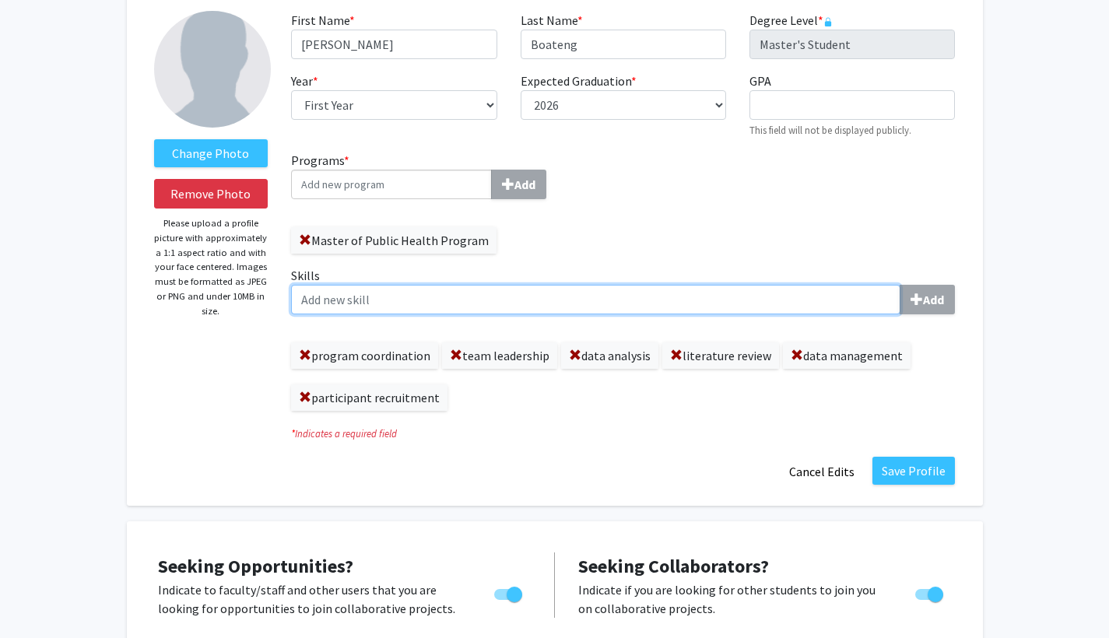
click at [506, 295] on input "Skills Add" at bounding box center [596, 300] width 610 height 30
type input "patient assessment"
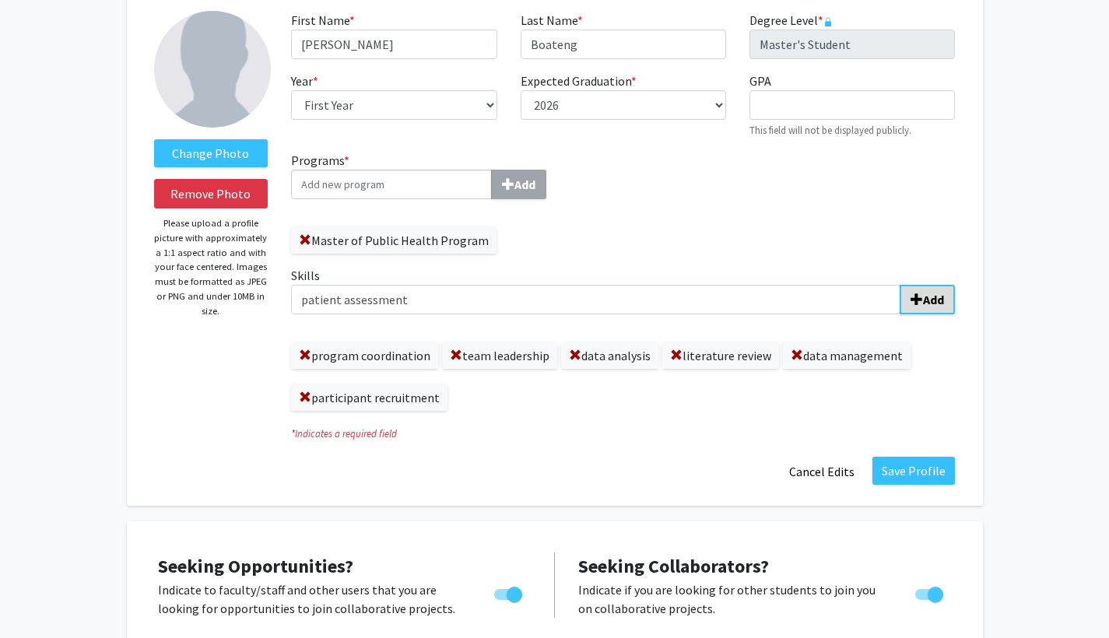
click at [595, 304] on span "submit" at bounding box center [917, 299] width 12 height 12
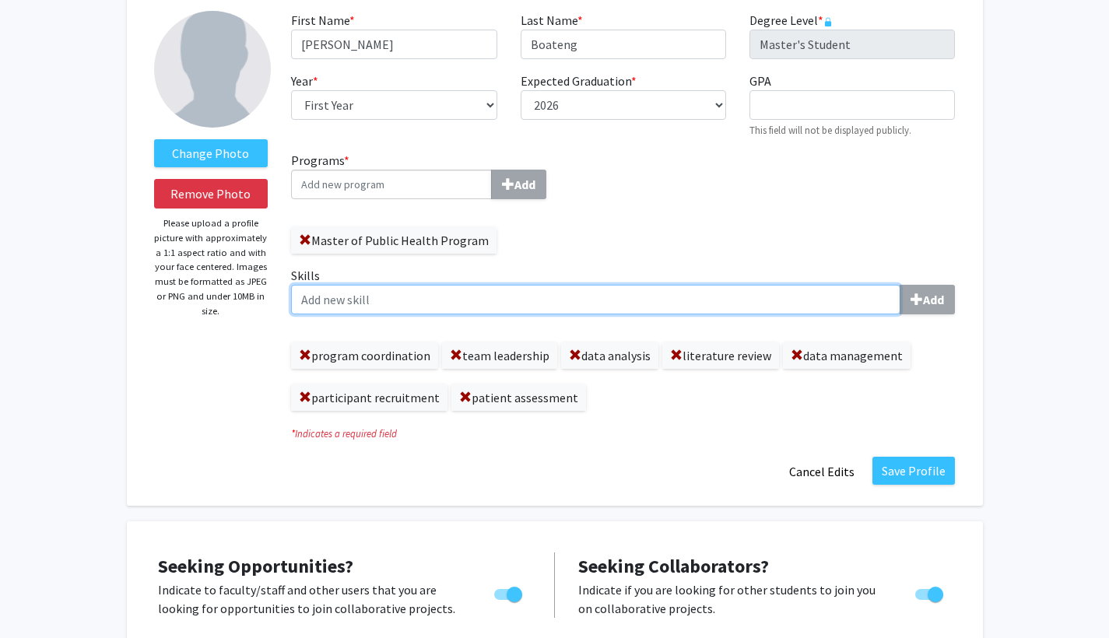
click at [595, 307] on input "Skills Add" at bounding box center [596, 300] width 610 height 30
type input "capacity building"
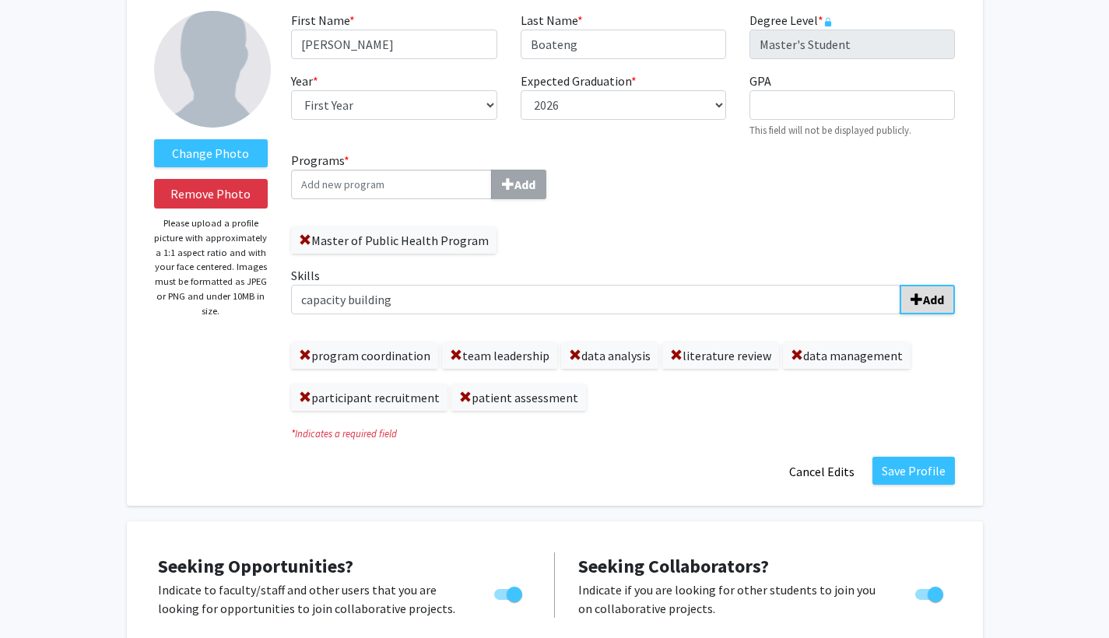
click at [595, 304] on b "Add" at bounding box center [933, 300] width 21 height 16
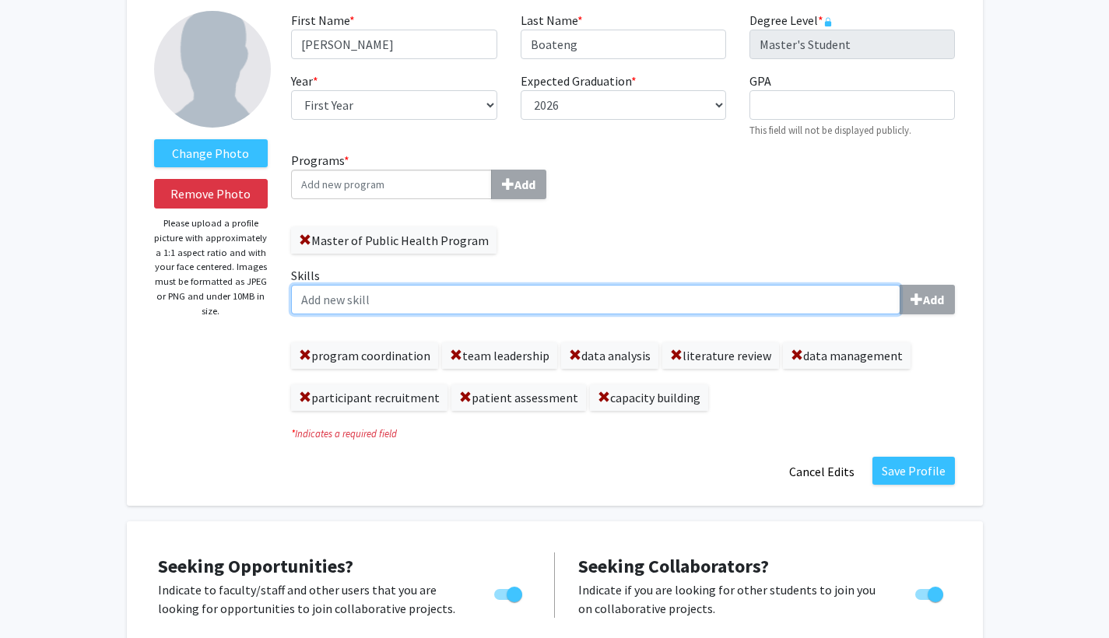
click at [551, 294] on input "Skills Add" at bounding box center [596, 300] width 610 height 30
type input "public speaking"
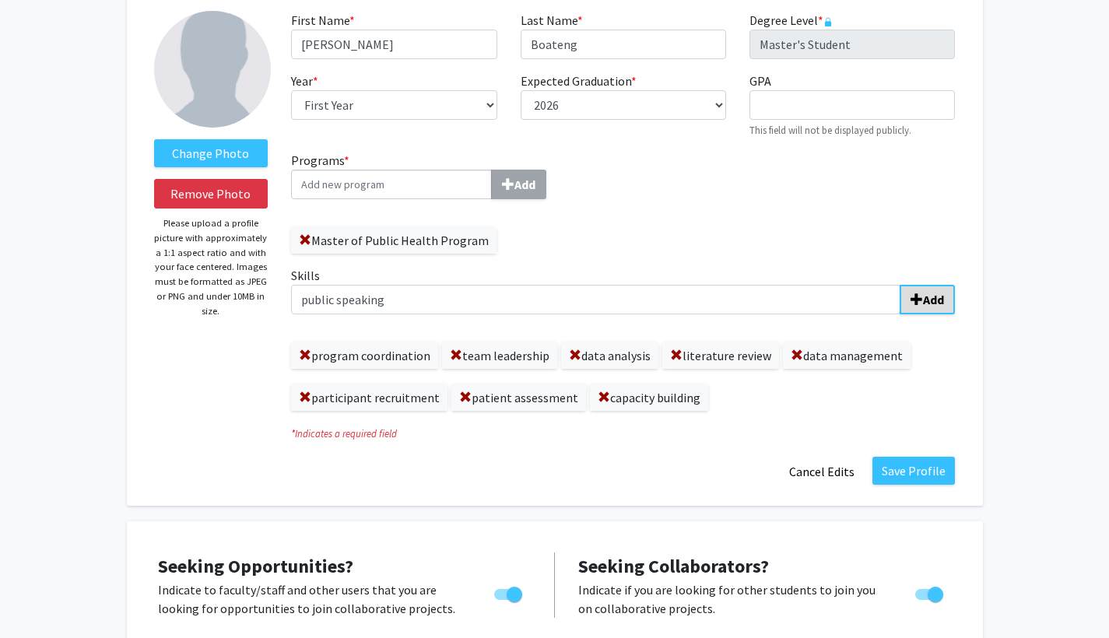
click at [595, 312] on button "Add" at bounding box center [927, 300] width 55 height 30
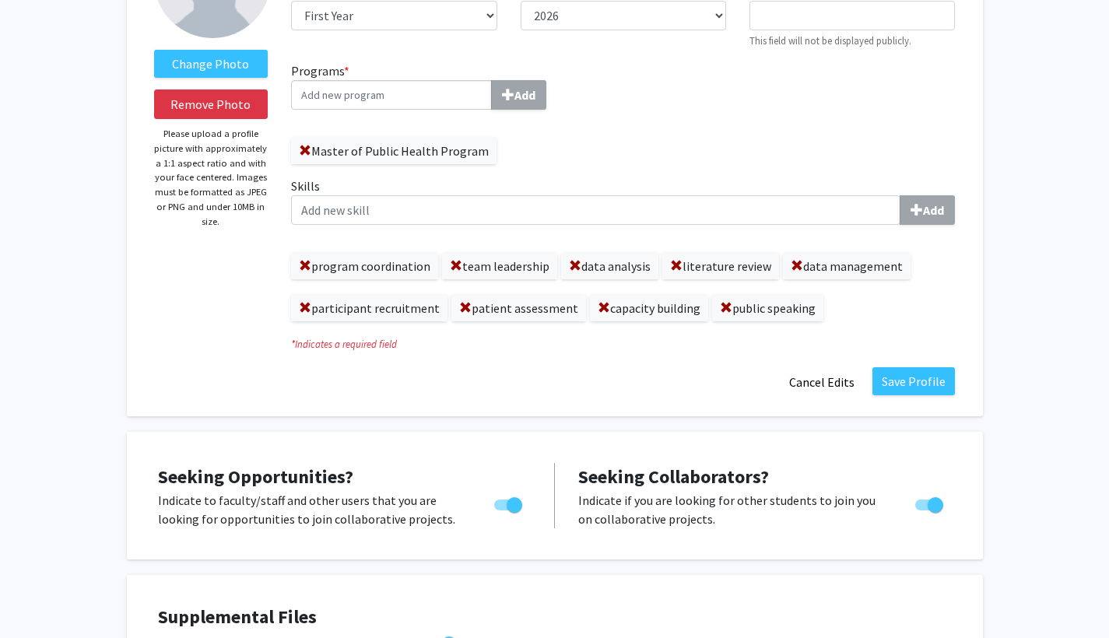
scroll to position [150, 0]
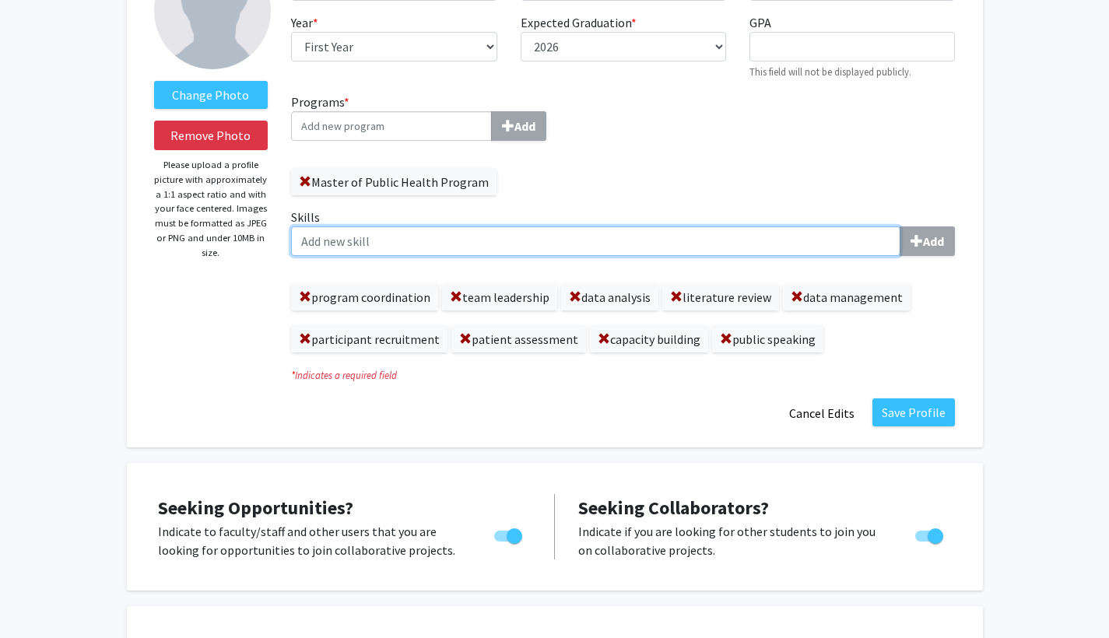
click at [595, 244] on input "Skills Add" at bounding box center [596, 242] width 610 height 30
type input "health communication"
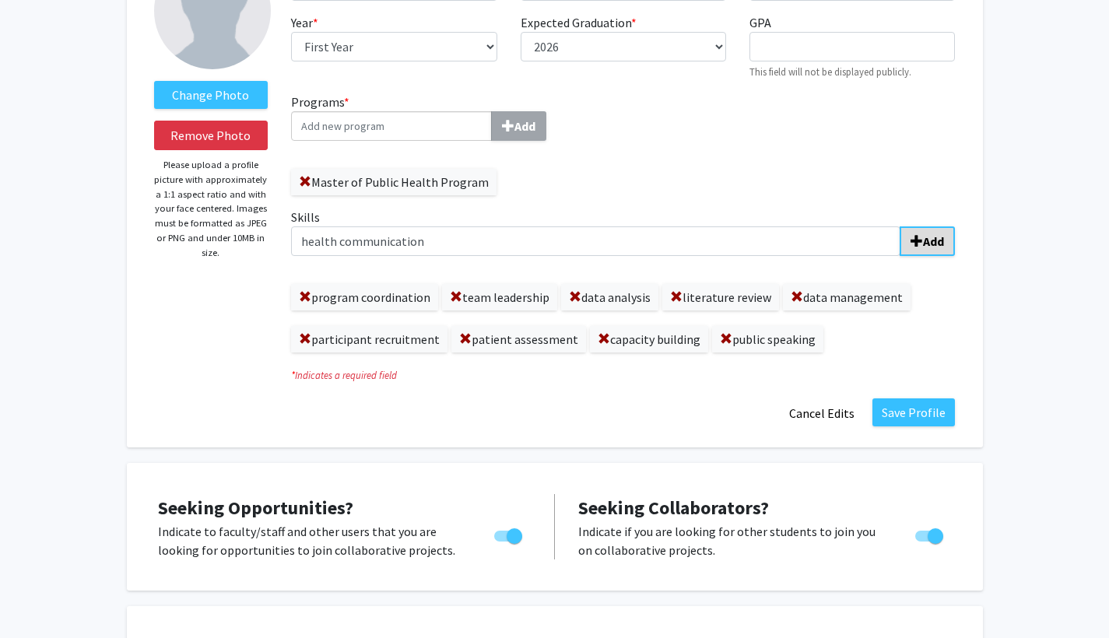
click at [595, 238] on b "Add" at bounding box center [933, 242] width 21 height 16
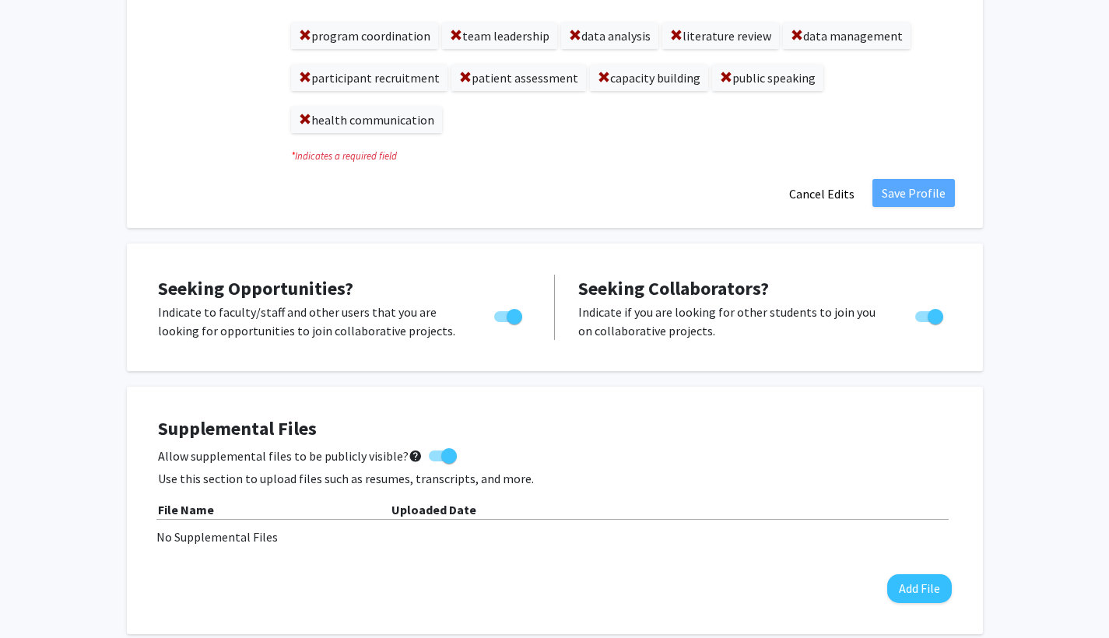
scroll to position [408, 0]
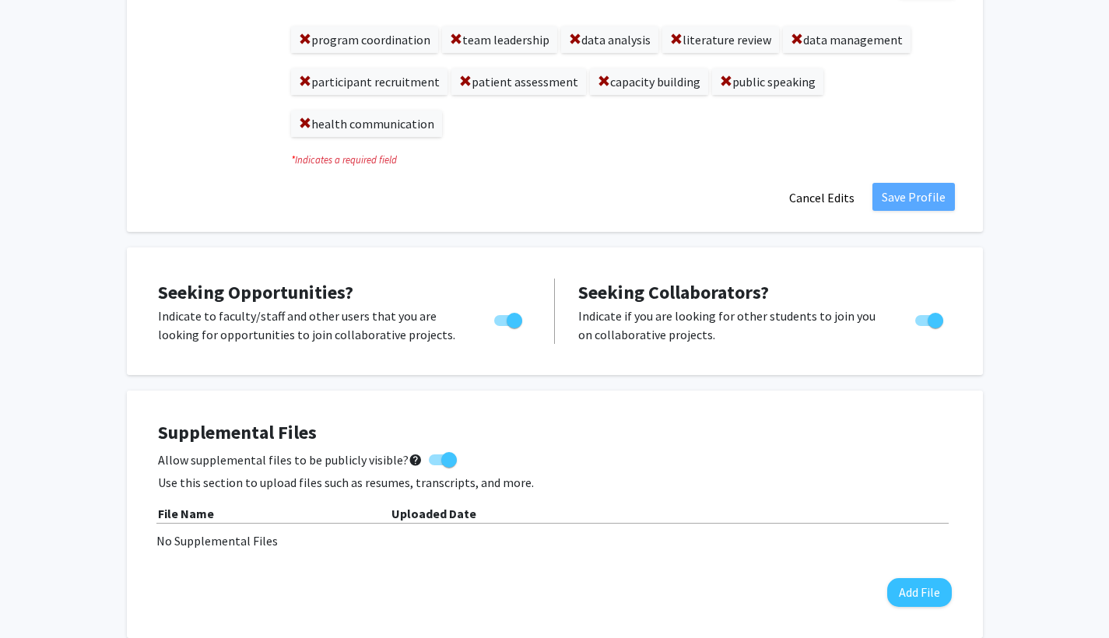
click at [595, 143] on div "Skills Add program coordination team leadership data analysis literature review…" at bounding box center [622, 49] width 687 height 199
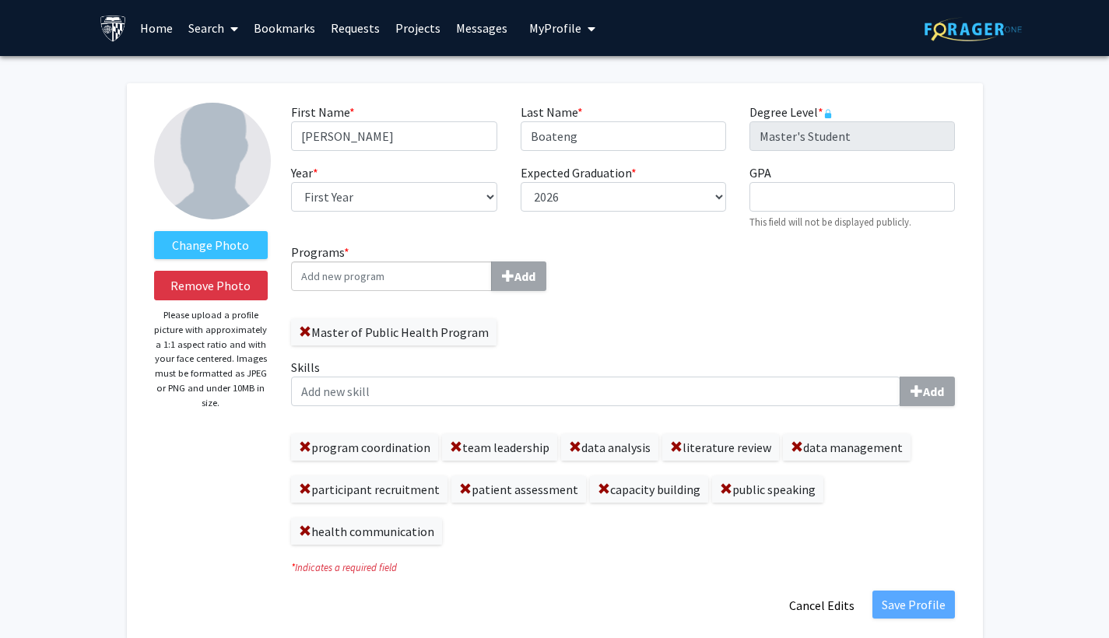
scroll to position [0, 0]
click at [236, 159] on img at bounding box center [212, 161] width 117 height 117
click at [204, 258] on label "Change Photo" at bounding box center [211, 245] width 114 height 28
click at [0, 0] on input "Change Photo" at bounding box center [0, 0] width 0 height 0
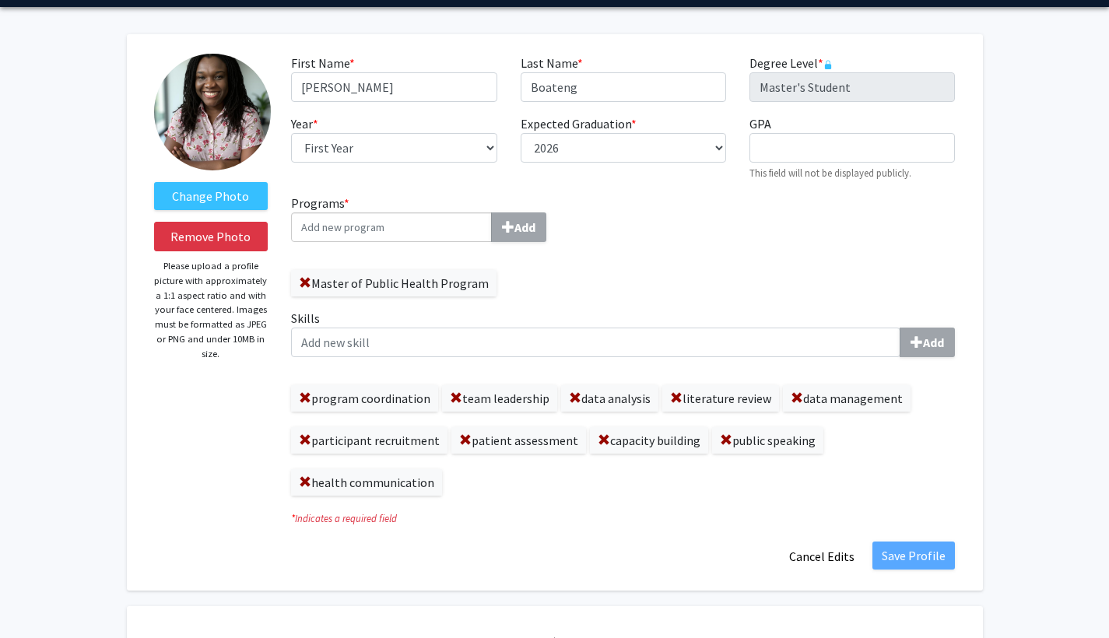
scroll to position [76, 0]
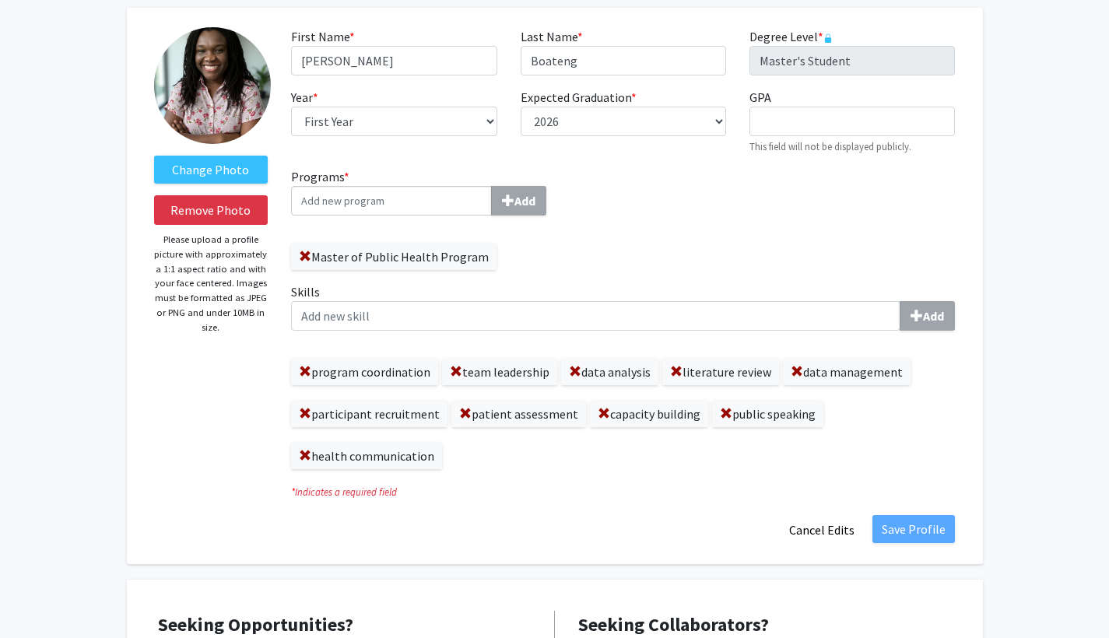
click at [431, 209] on input "Programs * Add" at bounding box center [391, 201] width 201 height 30
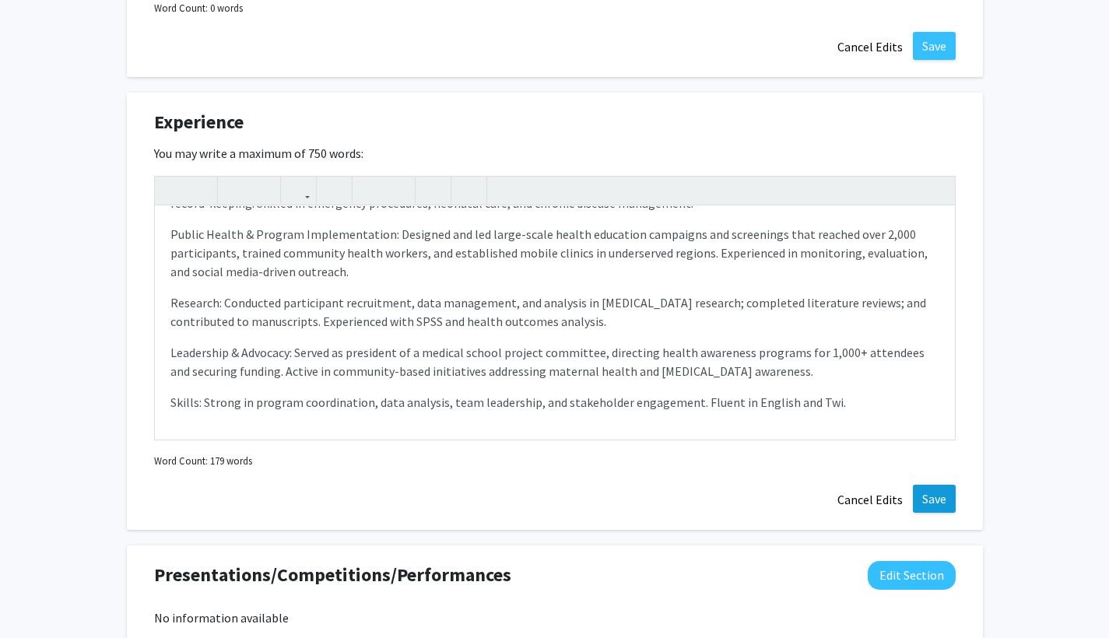
scroll to position [97, 0]
click at [595, 502] on button "Save" at bounding box center [934, 499] width 43 height 28
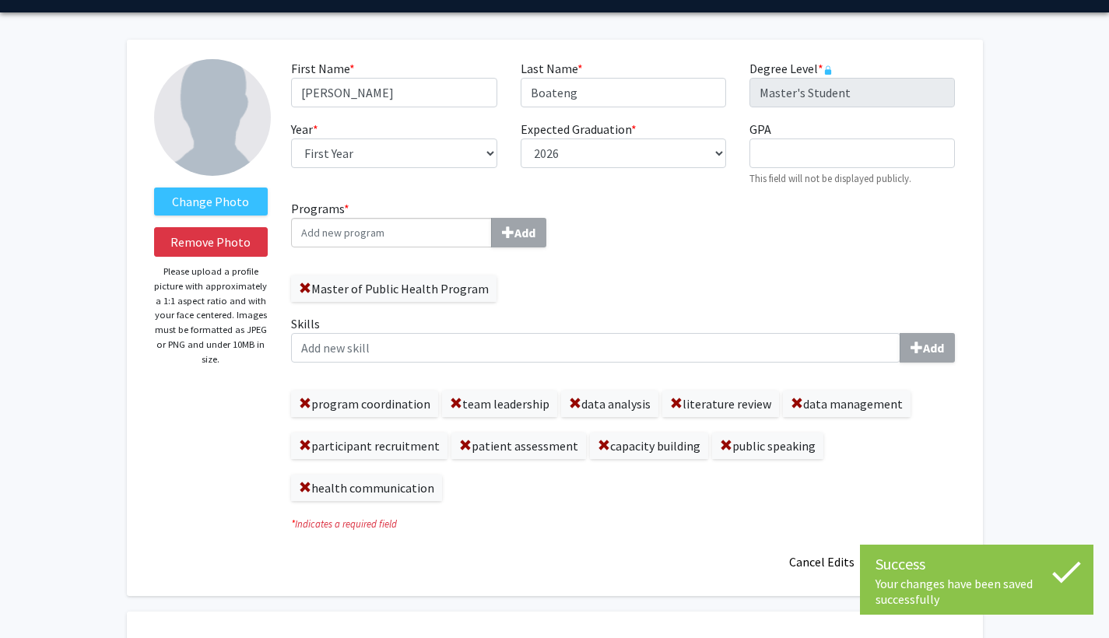
scroll to position [41, 0]
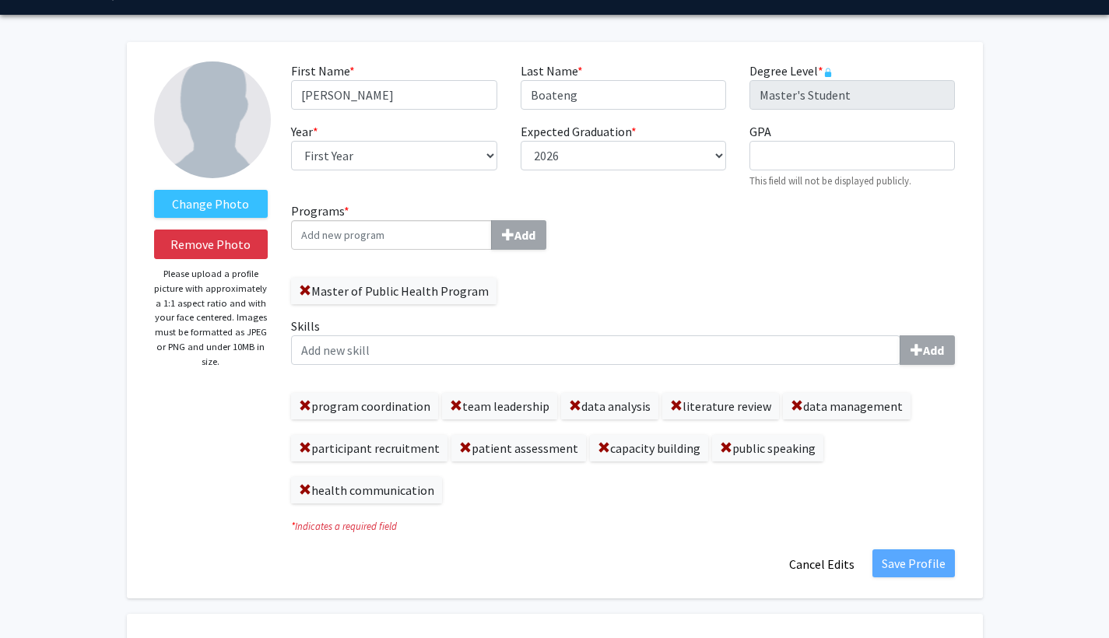
click at [436, 247] on input "Programs * Add" at bounding box center [391, 235] width 201 height 30
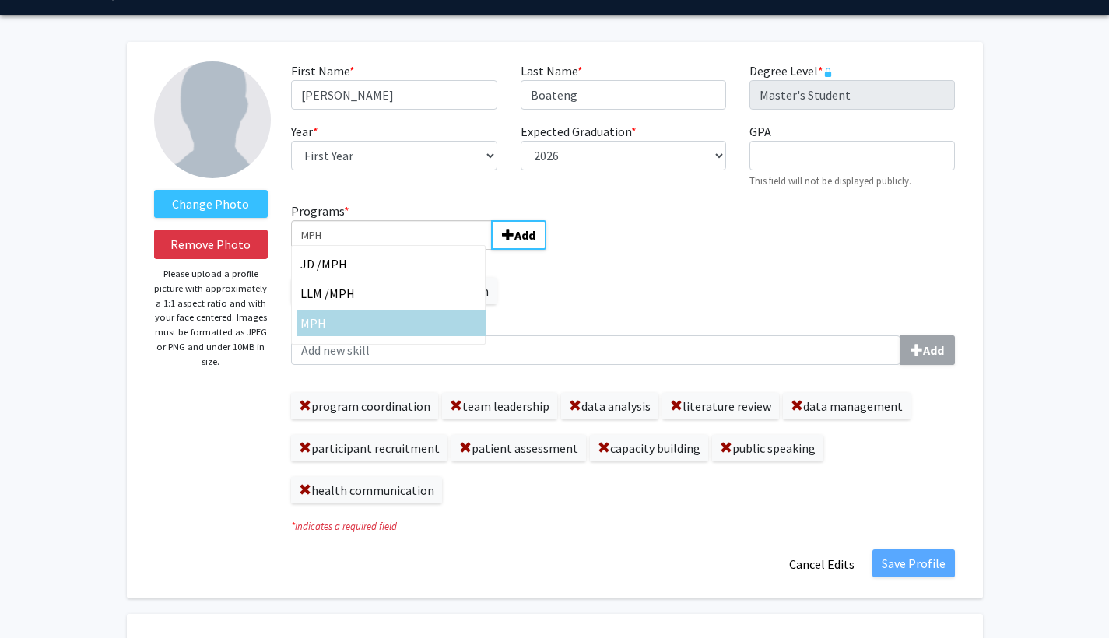
type input "MPH"
click at [416, 332] on div "MPH" at bounding box center [390, 323] width 181 height 19
click at [416, 250] on input "MPH" at bounding box center [391, 235] width 201 height 30
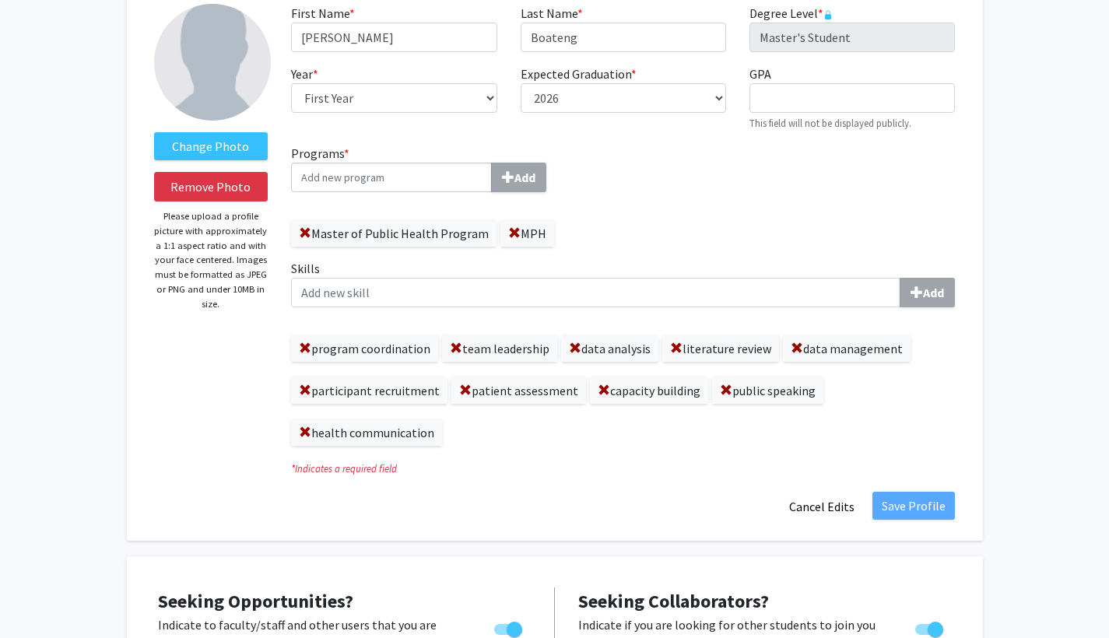
scroll to position [100, 0]
click at [190, 83] on img at bounding box center [212, 61] width 117 height 117
click at [198, 184] on button "Remove Photo" at bounding box center [211, 186] width 114 height 30
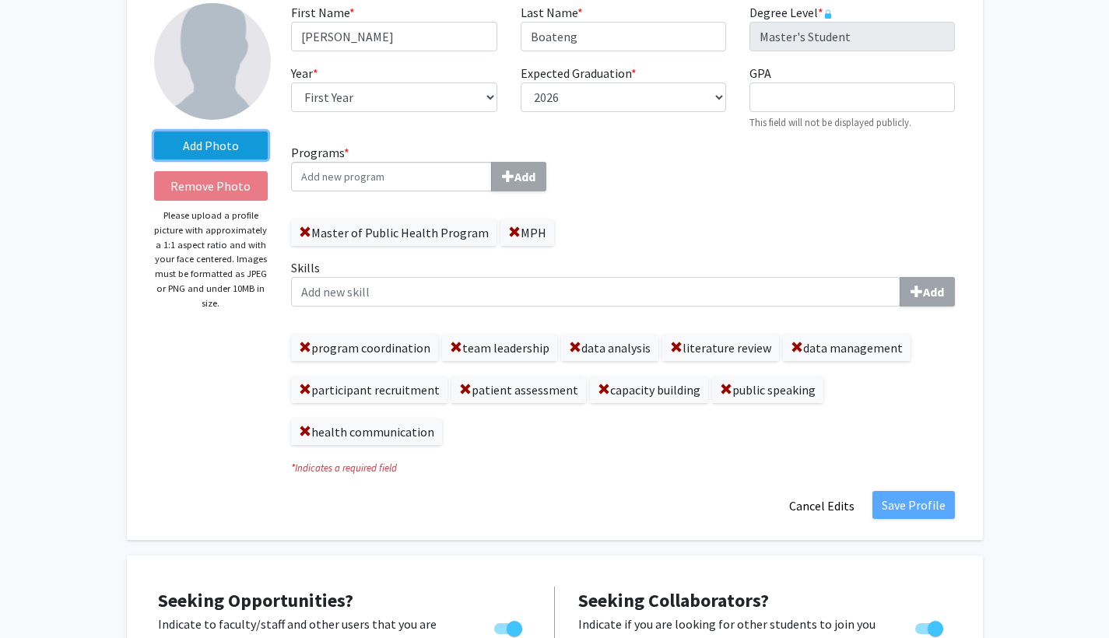
click at [201, 146] on label "Add Photo" at bounding box center [211, 146] width 114 height 28
click at [0, 0] on input "Add Photo" at bounding box center [0, 0] width 0 height 0
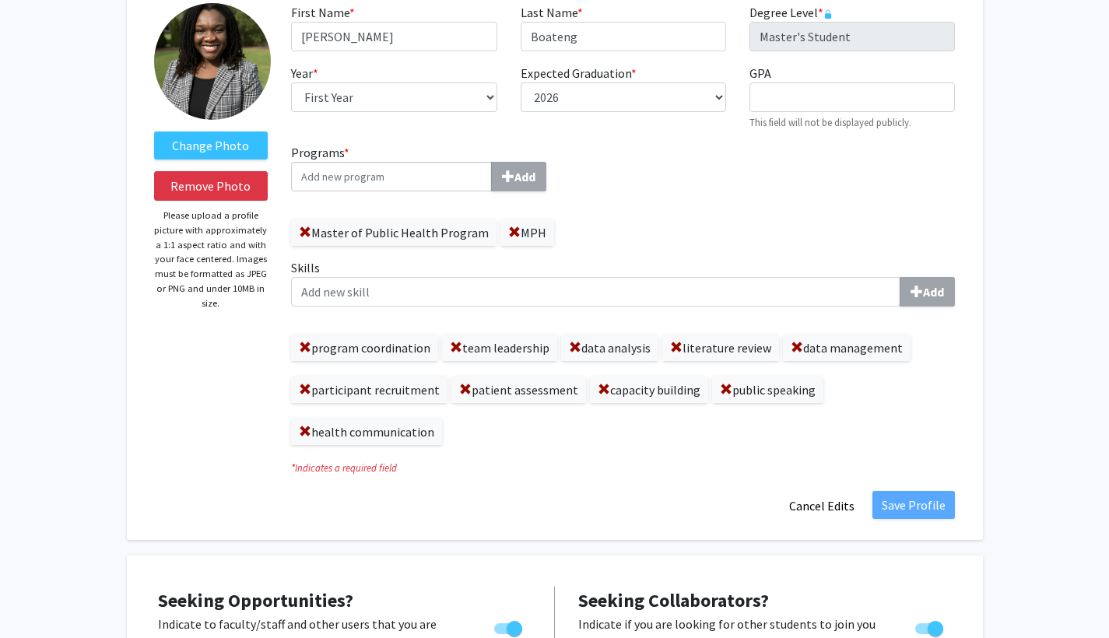
click at [229, 321] on div "Change Photo Remove Photo Please upload a profile picture with approximately a …" at bounding box center [211, 262] width 138 height 518
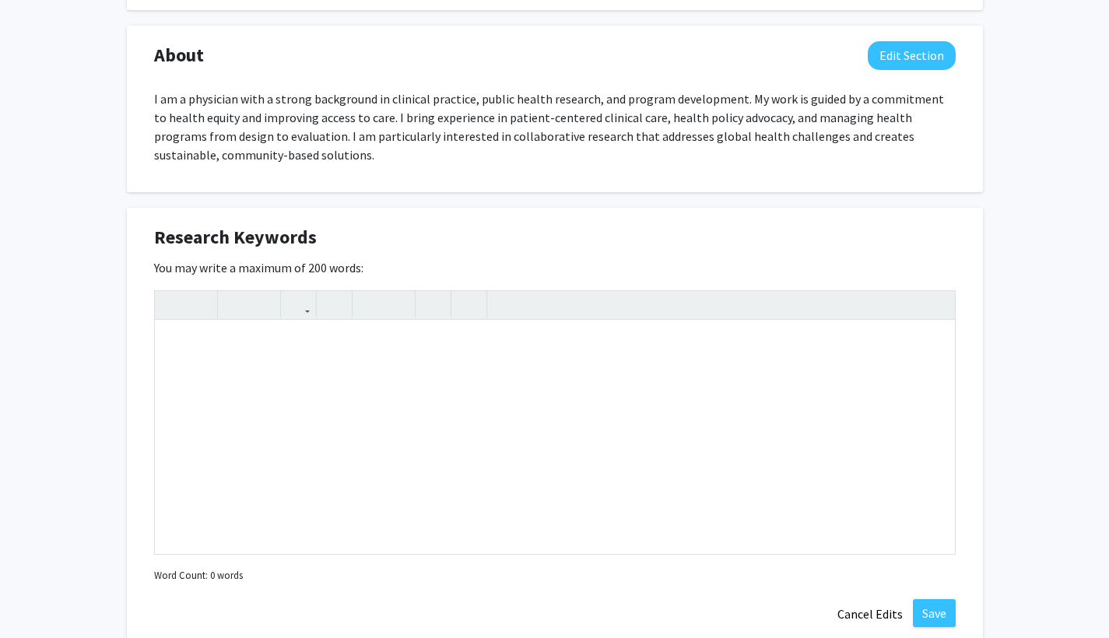
scroll to position [1024, 0]
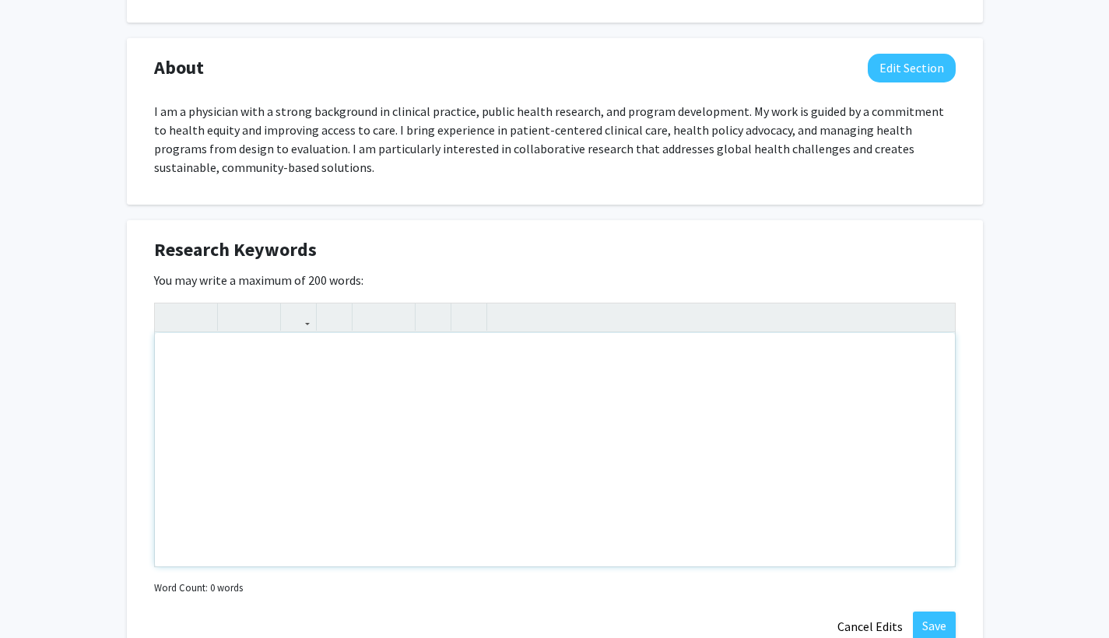
paste div "Note to users with screen readers: Please deactivate our accessibility plugin f…"
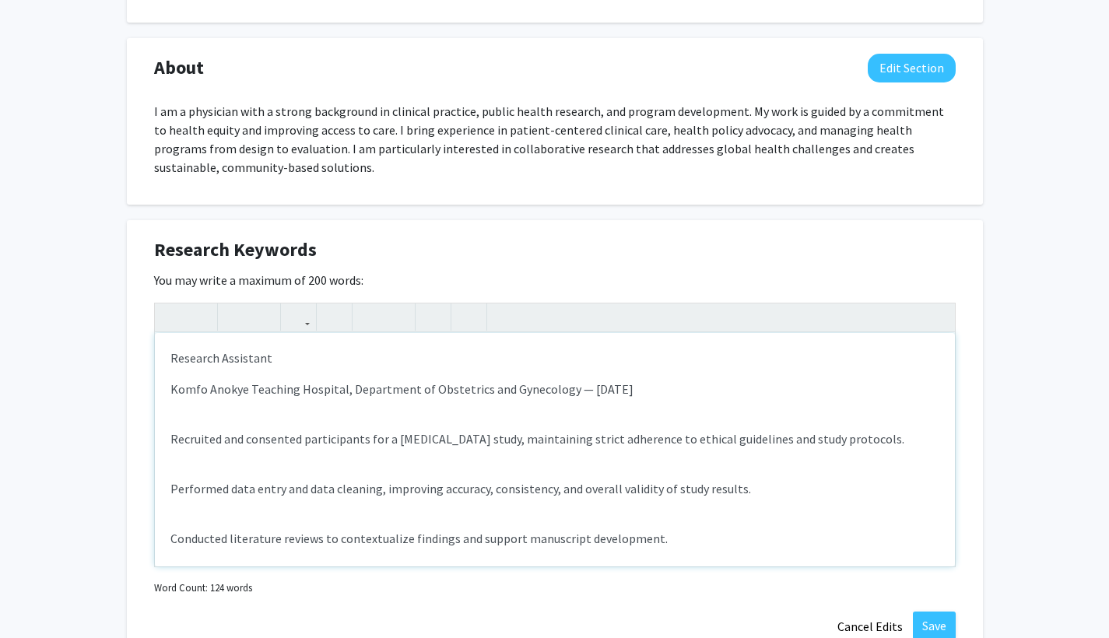
type textarea "<l>Ipsumdol Sitametco</a><e>Seddo Eiusmo Temporin Utlabore, Etdolorema al Enima…"
click at [168, 395] on div "Research Assistant Komfo Anokye Teaching Hospital, Department of Obstetrics and…" at bounding box center [555, 450] width 800 height 234
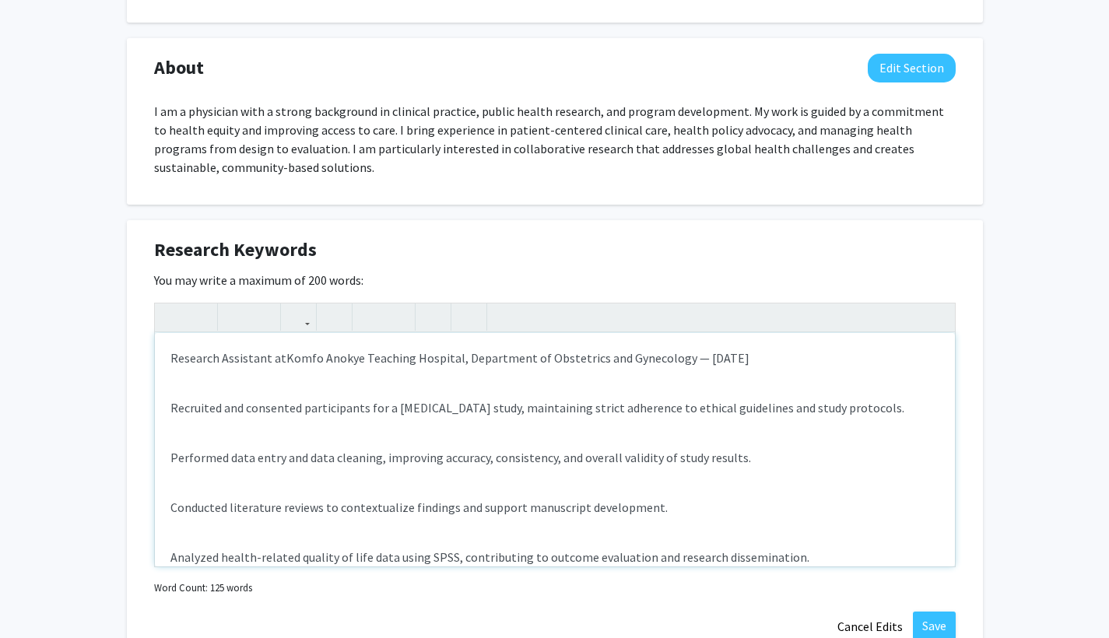
click at [166, 408] on div "Research Assistant at [GEOGRAPHIC_DATA], Department of Obstetrics and Gynecolog…" at bounding box center [555, 450] width 800 height 234
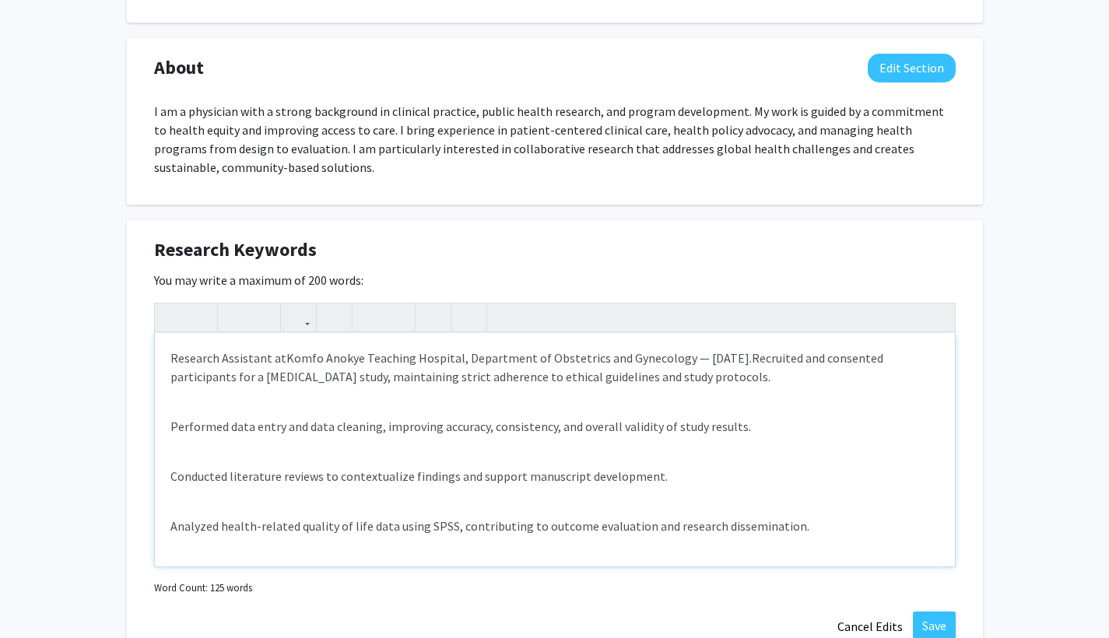
click at [168, 427] on div "Research Assistant at [GEOGRAPHIC_DATA], Department of Obstetrics and Gynecolog…" at bounding box center [555, 450] width 800 height 234
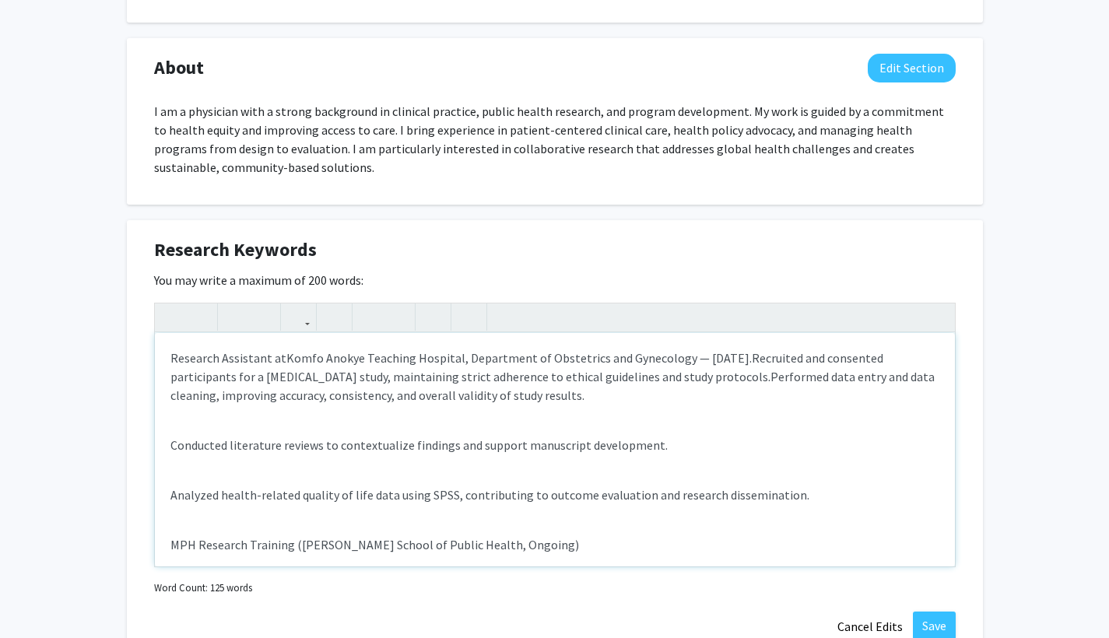
click at [168, 444] on div "Research Assistant at [GEOGRAPHIC_DATA], Department of Obstetrics and Gynecolog…" at bounding box center [555, 450] width 800 height 234
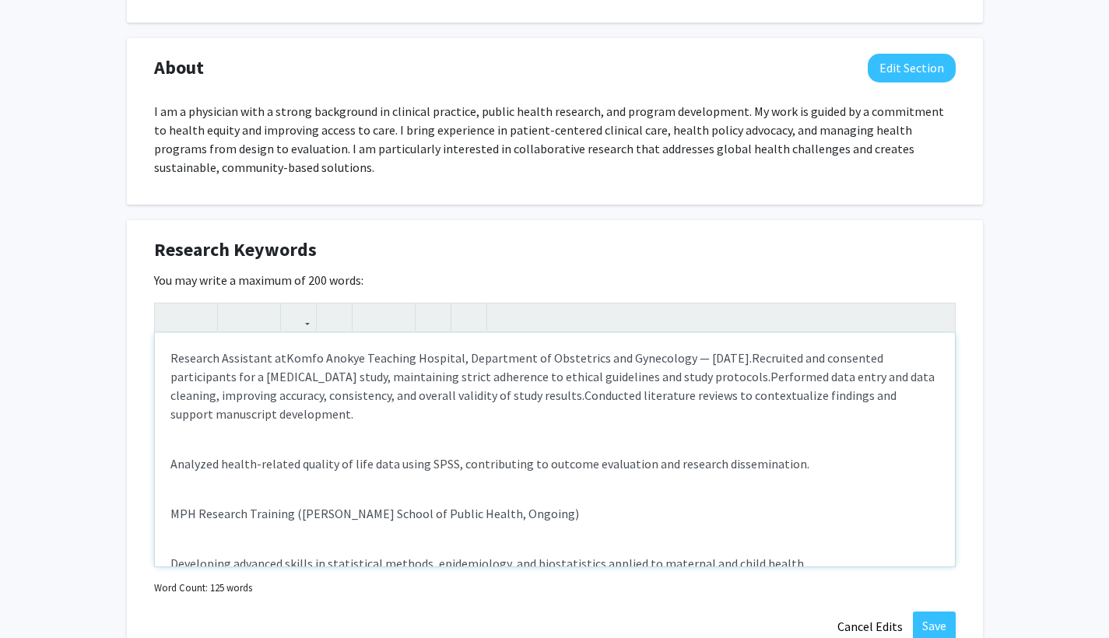
click at [167, 463] on div "Research Assistant at [GEOGRAPHIC_DATA], Department of Obstetrics and Gynecolog…" at bounding box center [555, 450] width 800 height 234
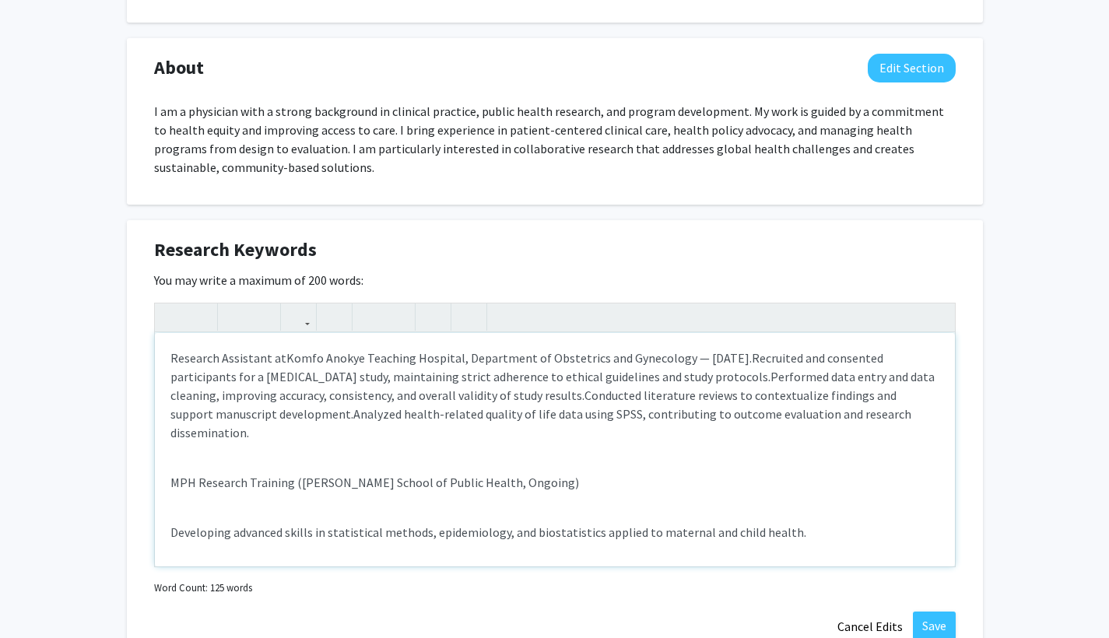
click at [169, 462] on div "Research Assistant at [GEOGRAPHIC_DATA], Department of Obstetrics and Gynecolog…" at bounding box center [555, 450] width 800 height 234
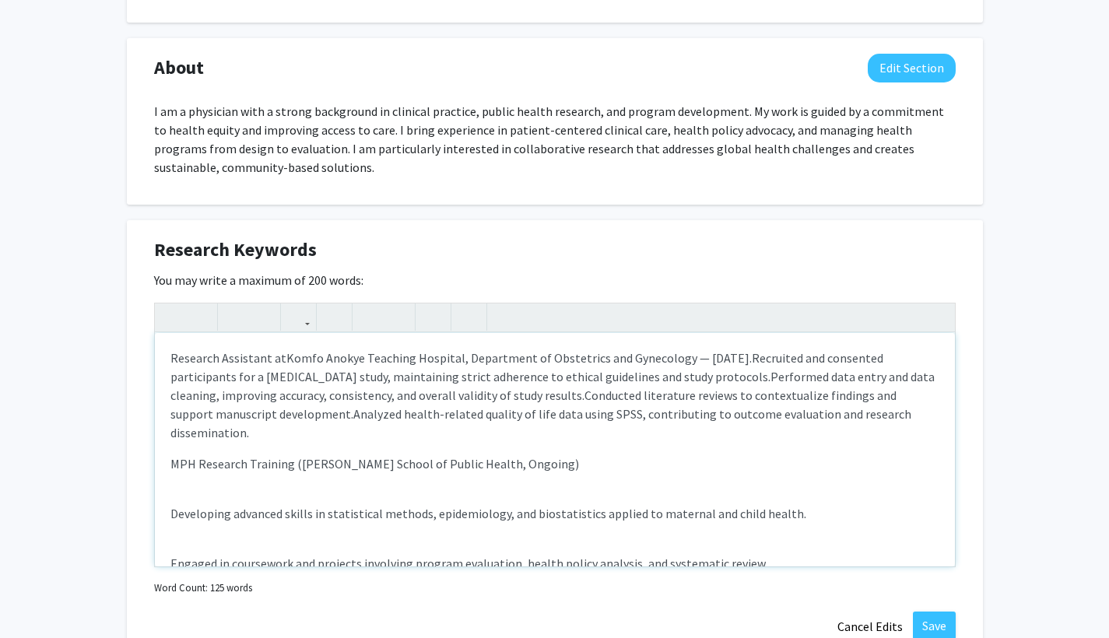
click at [168, 495] on div "Research Assistant at [GEOGRAPHIC_DATA], Department of Obstetrics and Gynecolog…" at bounding box center [555, 450] width 800 height 234
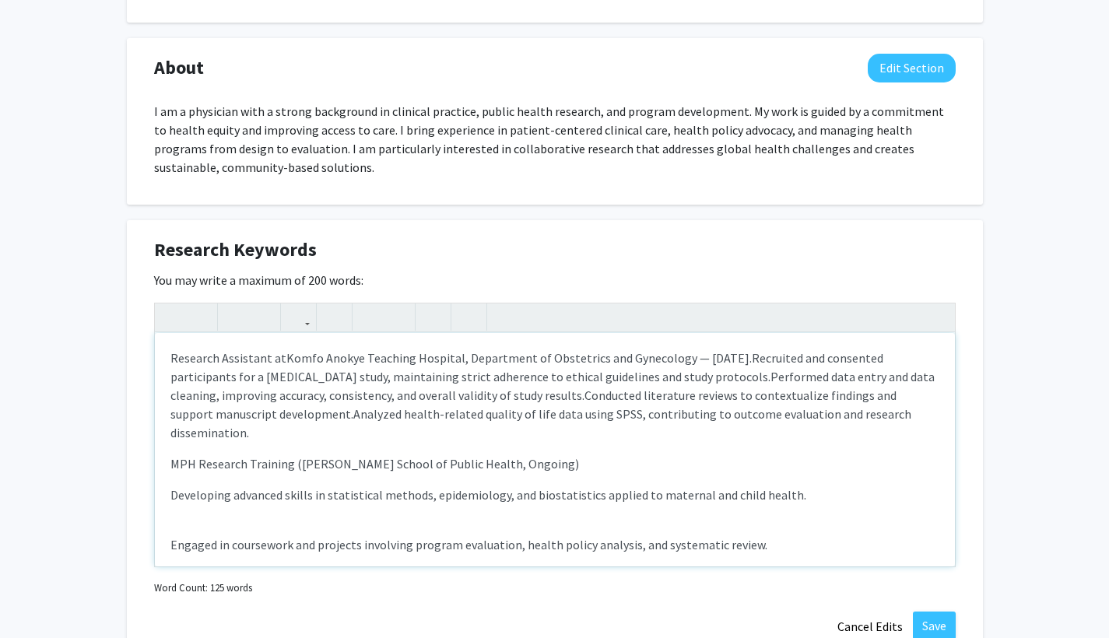
click at [168, 534] on div "Research Assistant at [GEOGRAPHIC_DATA], Department of Obstetrics and Gynecolog…" at bounding box center [555, 450] width 800 height 234
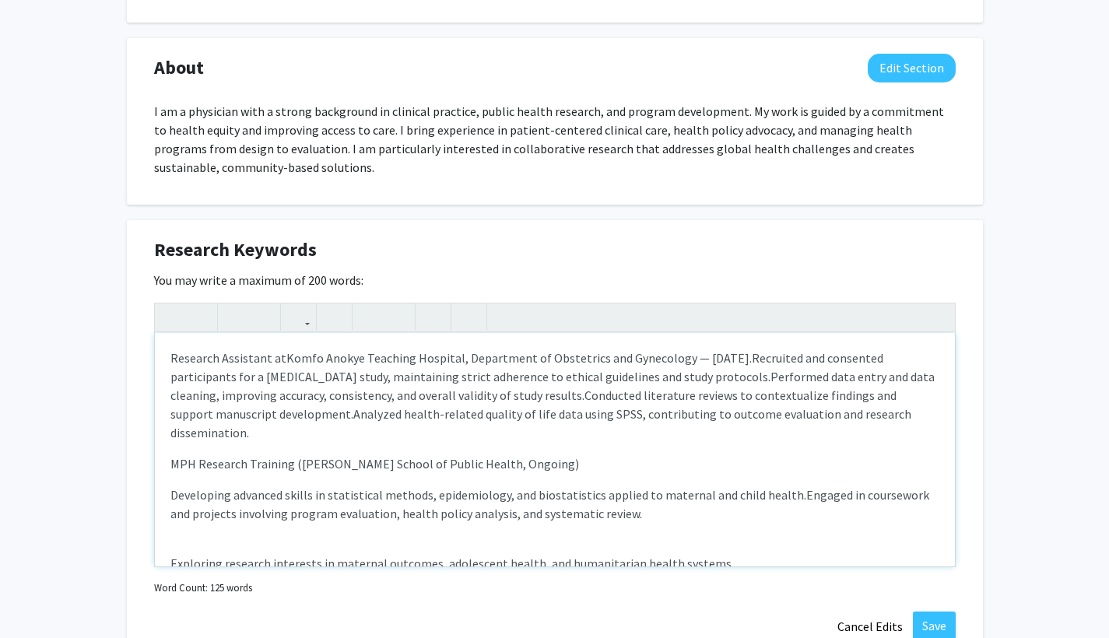
click at [170, 554] on p "Exploring research interests in maternal outcomes, adolescent health, and human…" at bounding box center [554, 563] width 769 height 19
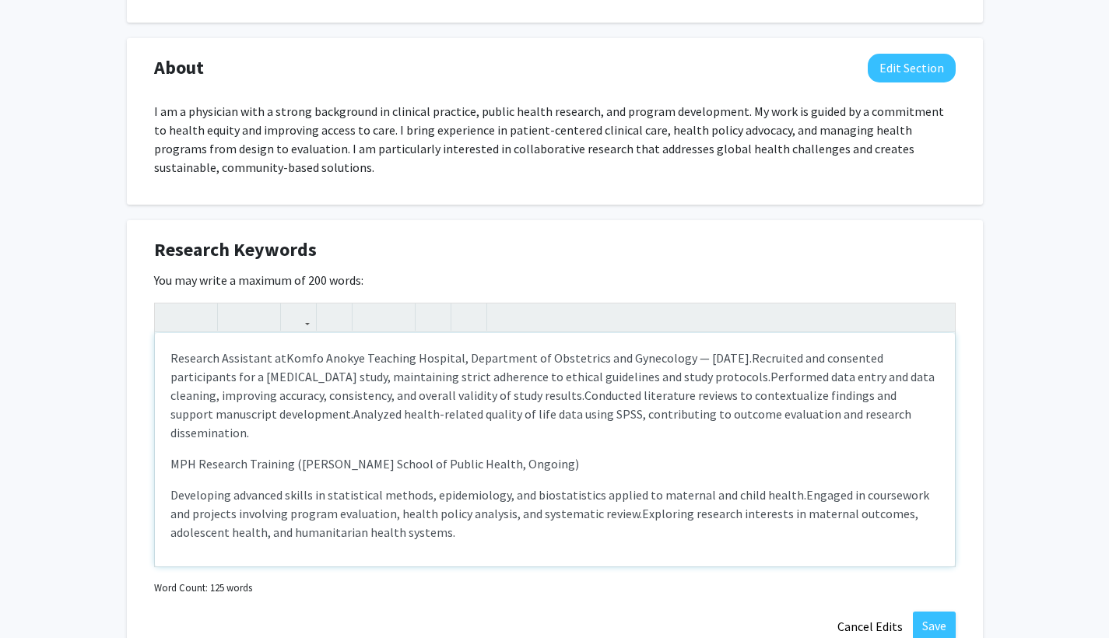
type textarea "<l>Ipsumdol Sitametco ad&elit;<sedd eiusm="temp-inci: 8utl;">Etdol Magnaa Enima…"
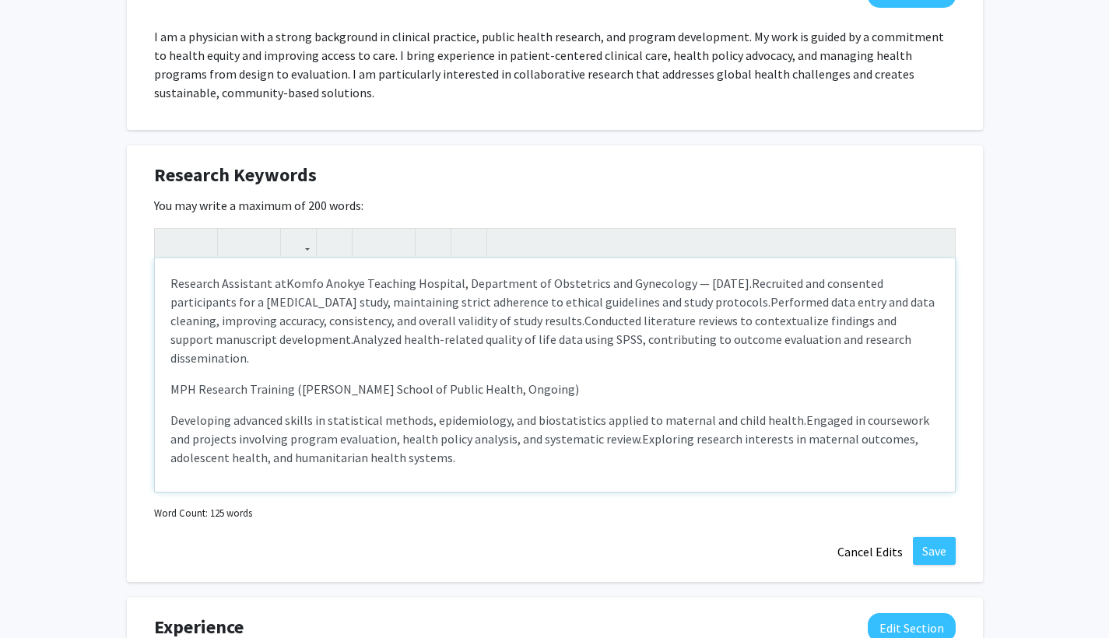
scroll to position [1103, 0]
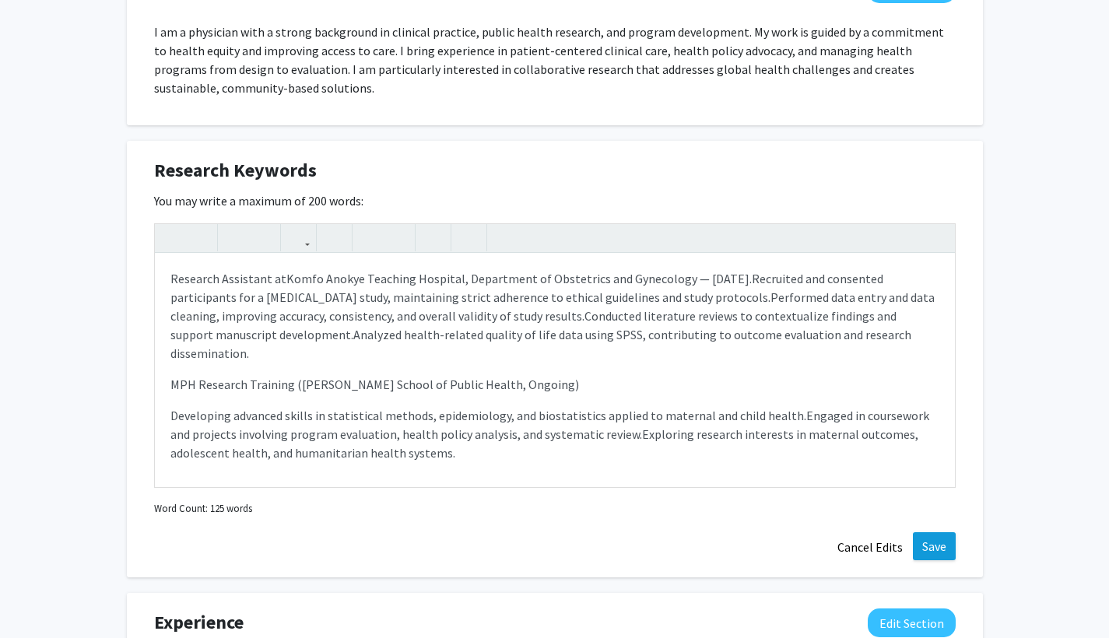
click at [595, 552] on button "Save" at bounding box center [934, 546] width 43 height 28
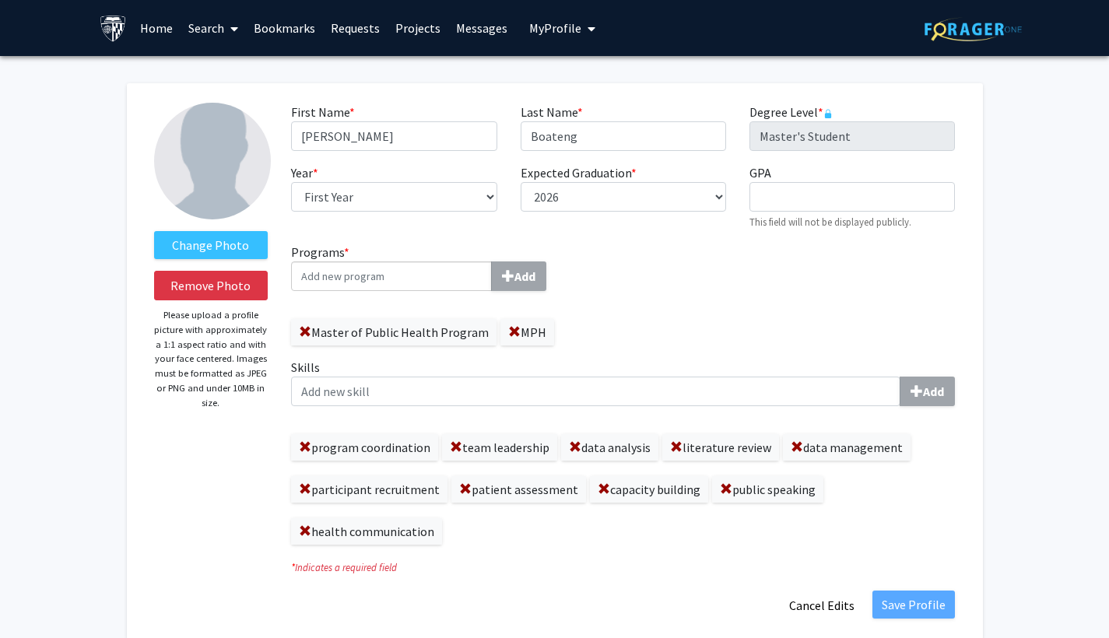
scroll to position [0, 0]
click at [560, 40] on button "My Profile" at bounding box center [563, 28] width 76 height 56
click at [581, 77] on span "[PERSON_NAME]" at bounding box center [626, 72] width 94 height 17
click at [164, 38] on link "Home" at bounding box center [156, 28] width 48 height 54
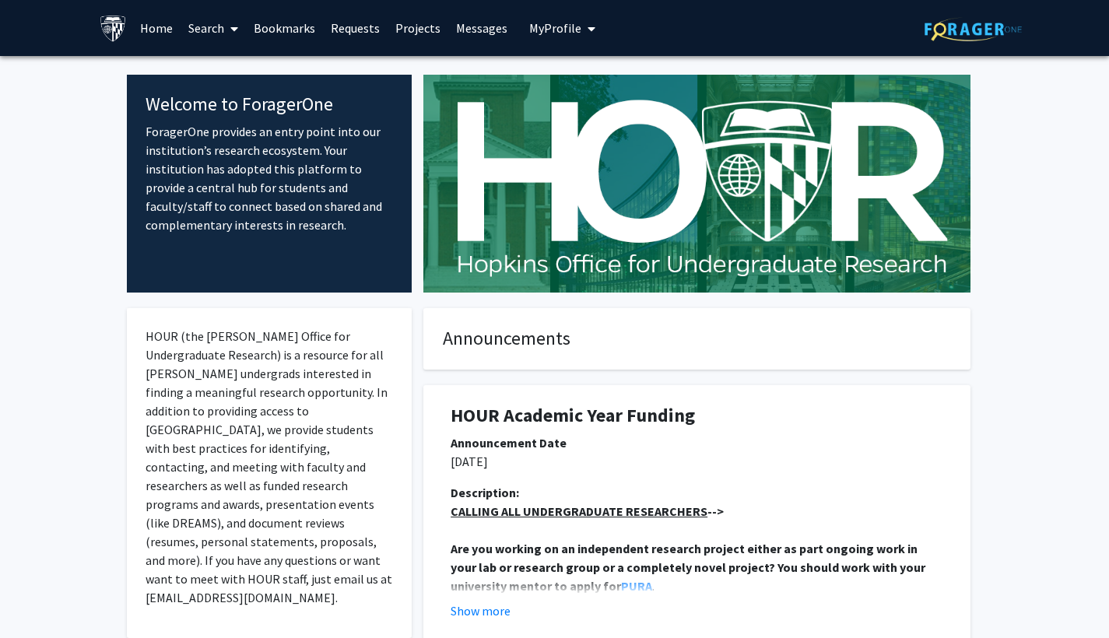
click at [553, 41] on button "My Profile" at bounding box center [563, 28] width 76 height 56
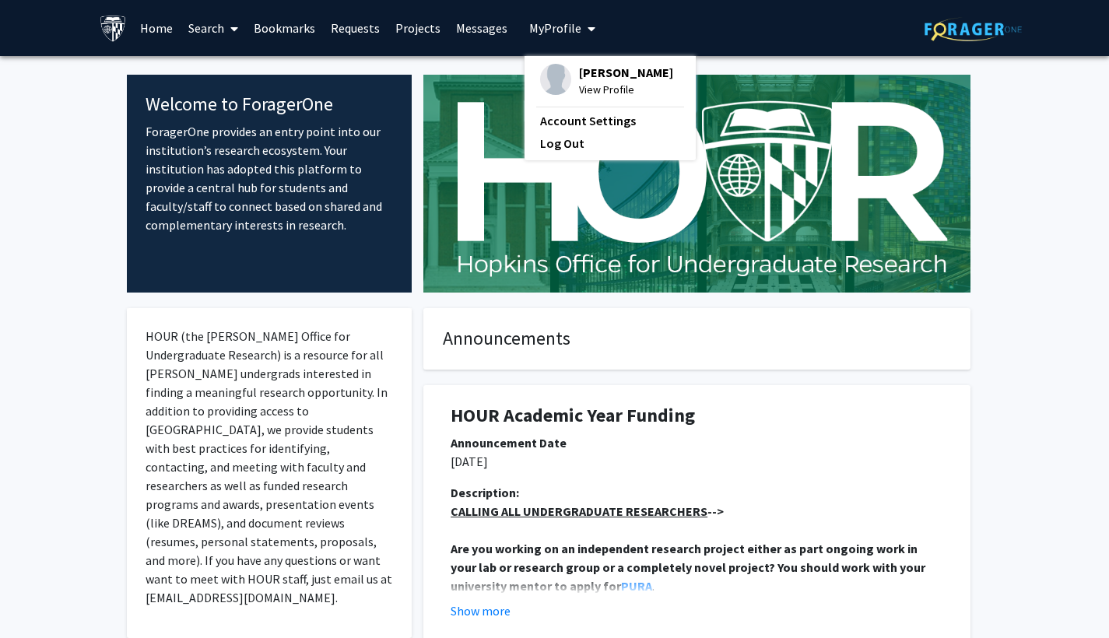
click at [558, 76] on img at bounding box center [555, 79] width 31 height 31
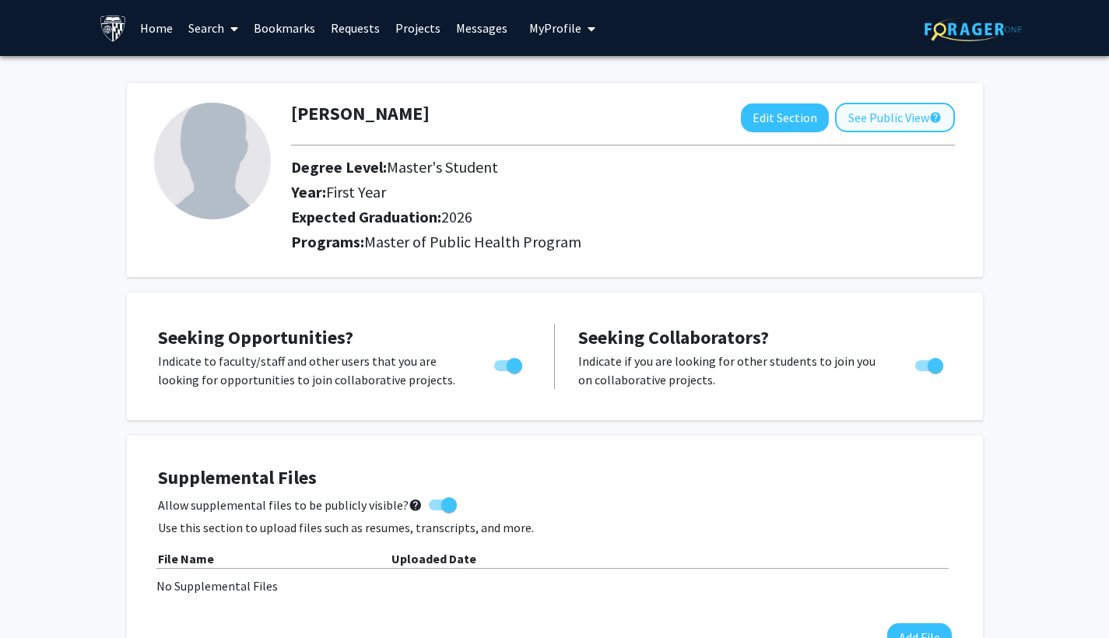
click at [595, 125] on button "See Public View help" at bounding box center [895, 118] width 120 height 30
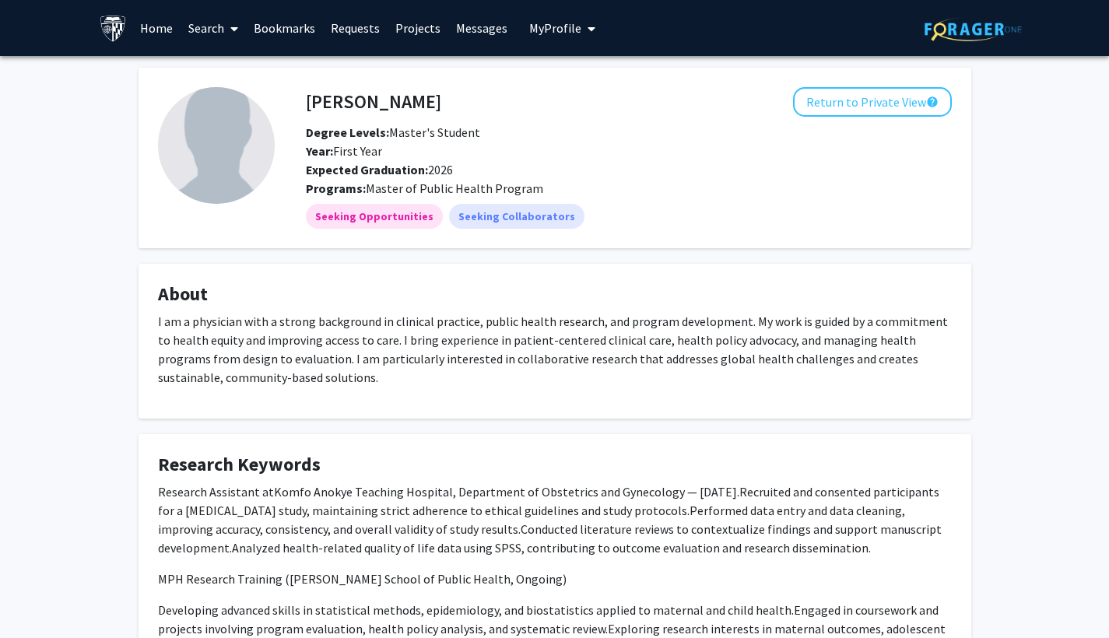
click at [224, 172] on img at bounding box center [216, 145] width 117 height 117
click at [553, 28] on span "My Profile" at bounding box center [555, 28] width 52 height 16
click at [557, 88] on img at bounding box center [555, 79] width 31 height 31
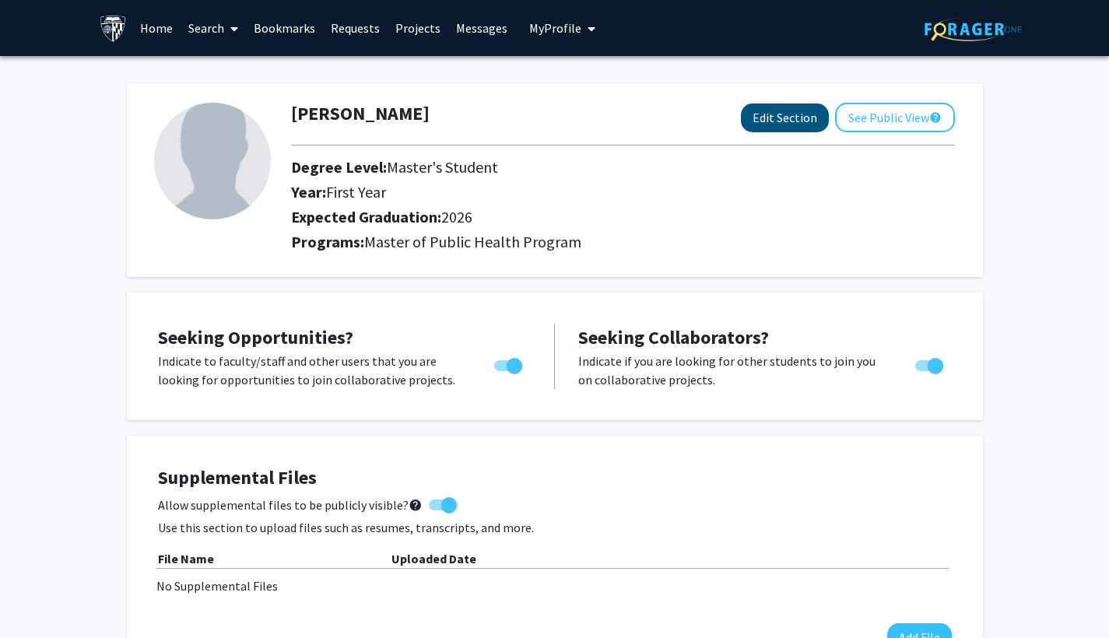
click at [595, 121] on button "Edit Section" at bounding box center [785, 118] width 88 height 29
select select "first_year"
select select "2026"
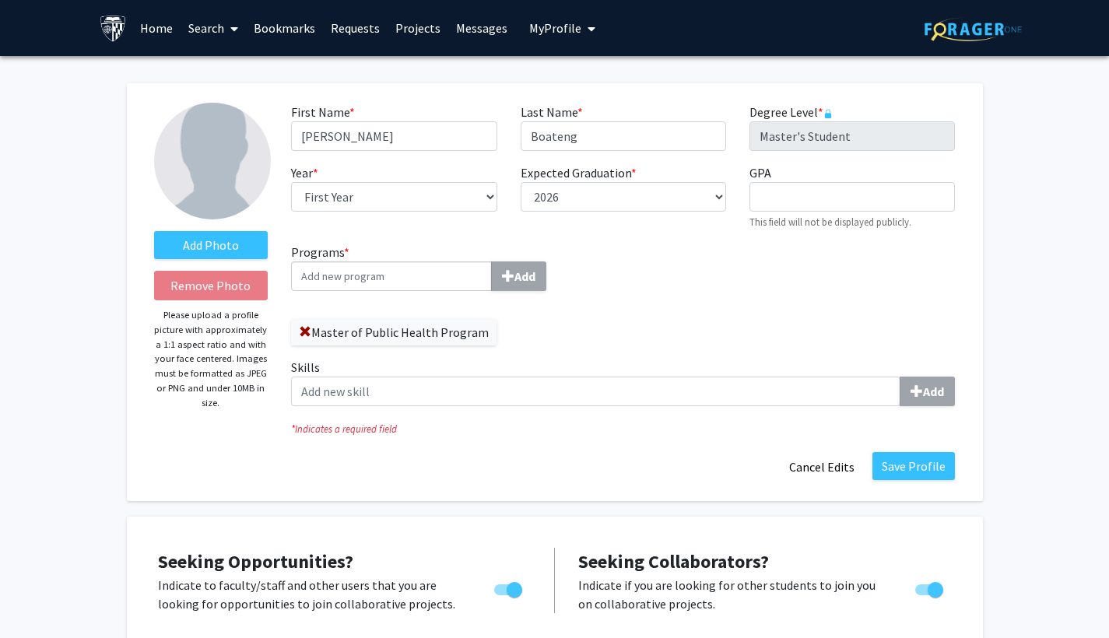
click at [567, 30] on span "My Profile" at bounding box center [555, 28] width 52 height 16
click at [566, 121] on link "Account Settings" at bounding box center [610, 120] width 140 height 19
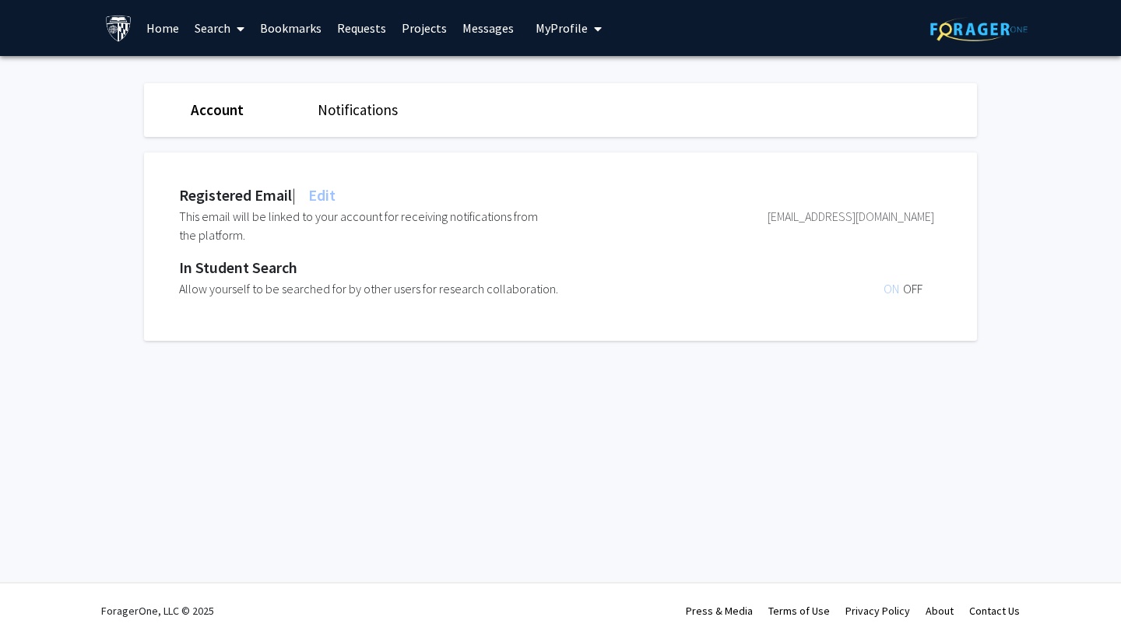
click at [595, 293] on span "ON" at bounding box center [893, 289] width 19 height 16
click at [313, 261] on div "In Student Search" at bounding box center [556, 267] width 755 height 23
click at [326, 195] on span "Edit" at bounding box center [320, 194] width 30 height 19
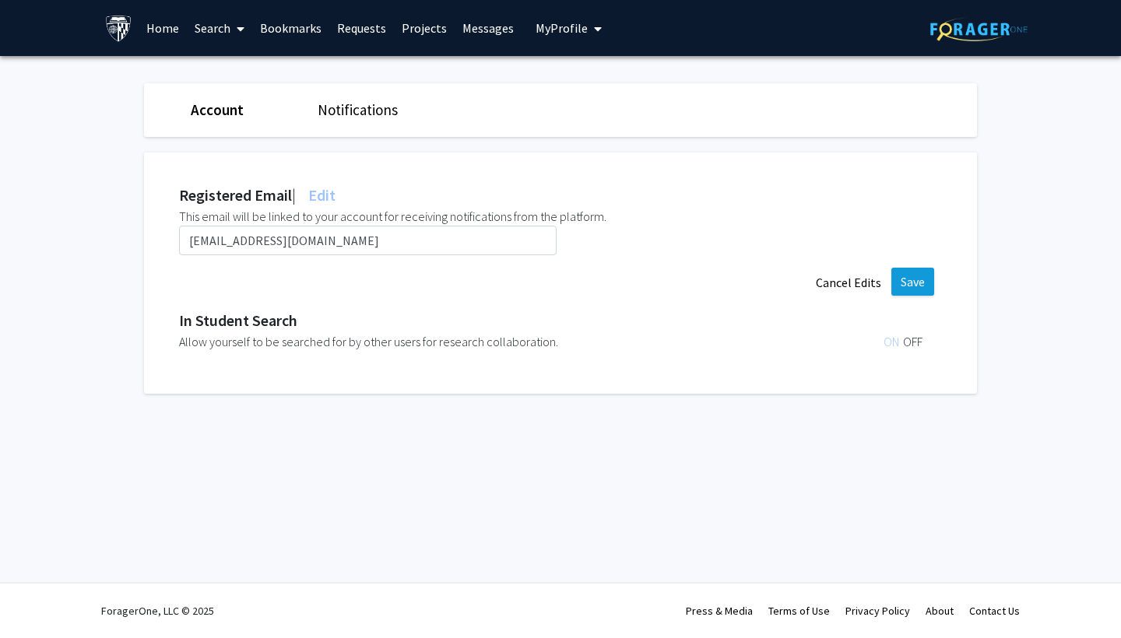
click at [595, 283] on button "Save" at bounding box center [912, 282] width 43 height 28
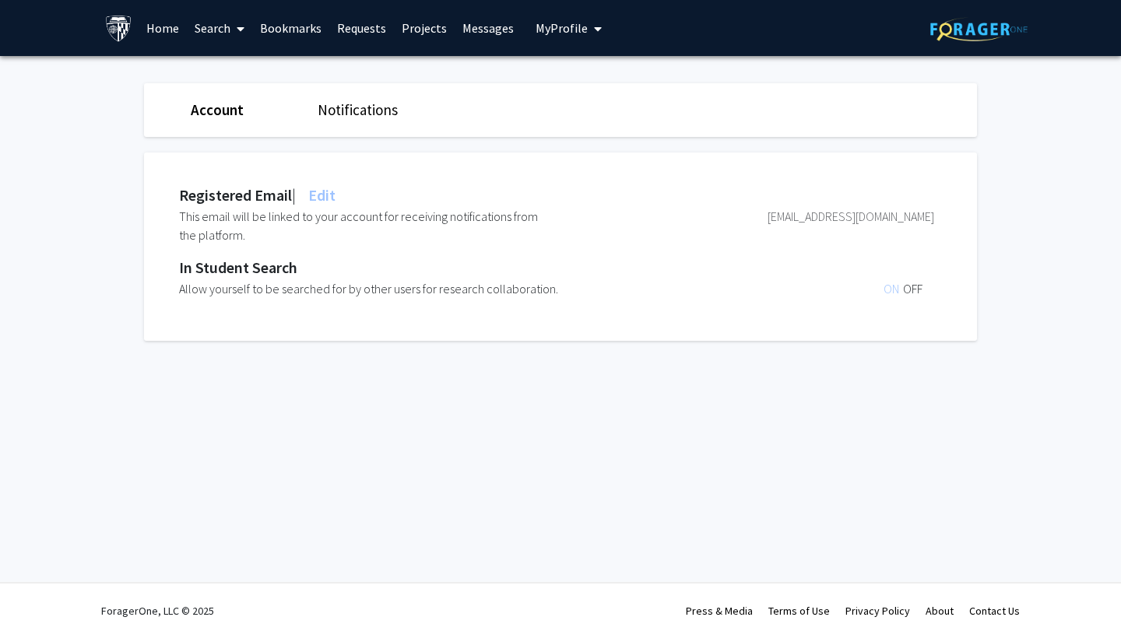
click at [595, 290] on span "ON" at bounding box center [893, 289] width 19 height 16
click at [366, 109] on link "Notifications" at bounding box center [358, 109] width 80 height 19
click at [375, 210] on div "Receive an email notification when your university administrator creates a new …" at bounding box center [399, 225] width 441 height 37
click at [595, 222] on span "ON" at bounding box center [893, 217] width 19 height 16
click at [595, 223] on span "OFF" at bounding box center [912, 217] width 19 height 16
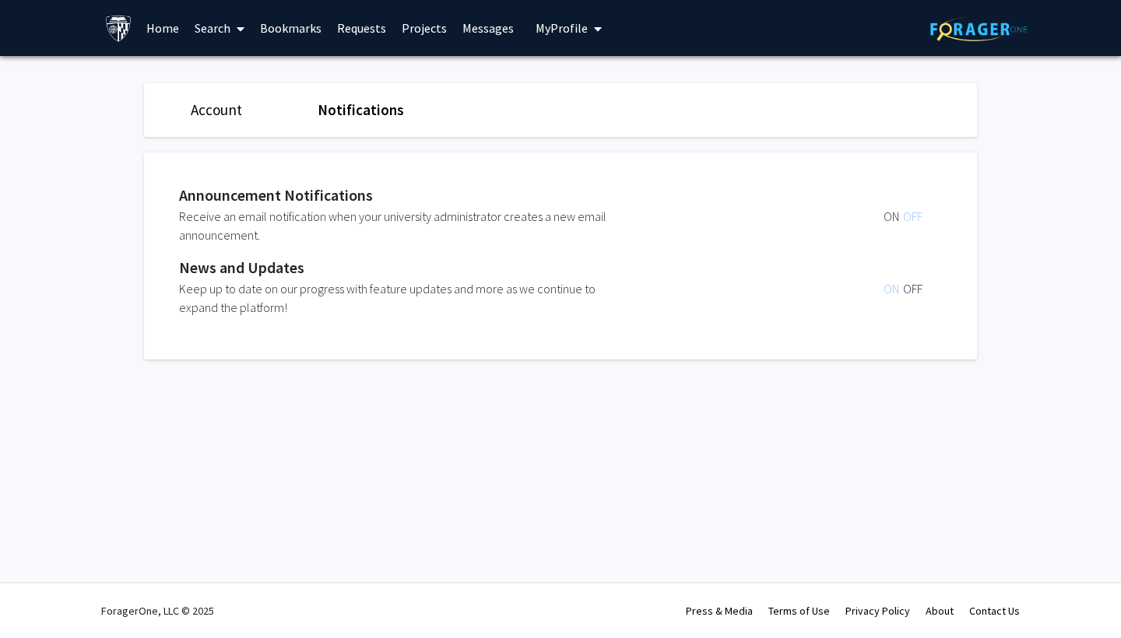
click at [595, 220] on span "ON" at bounding box center [893, 217] width 19 height 16
click at [231, 110] on link "Account" at bounding box center [216, 109] width 51 height 19
click at [430, 40] on link "Projects" at bounding box center [424, 28] width 61 height 54
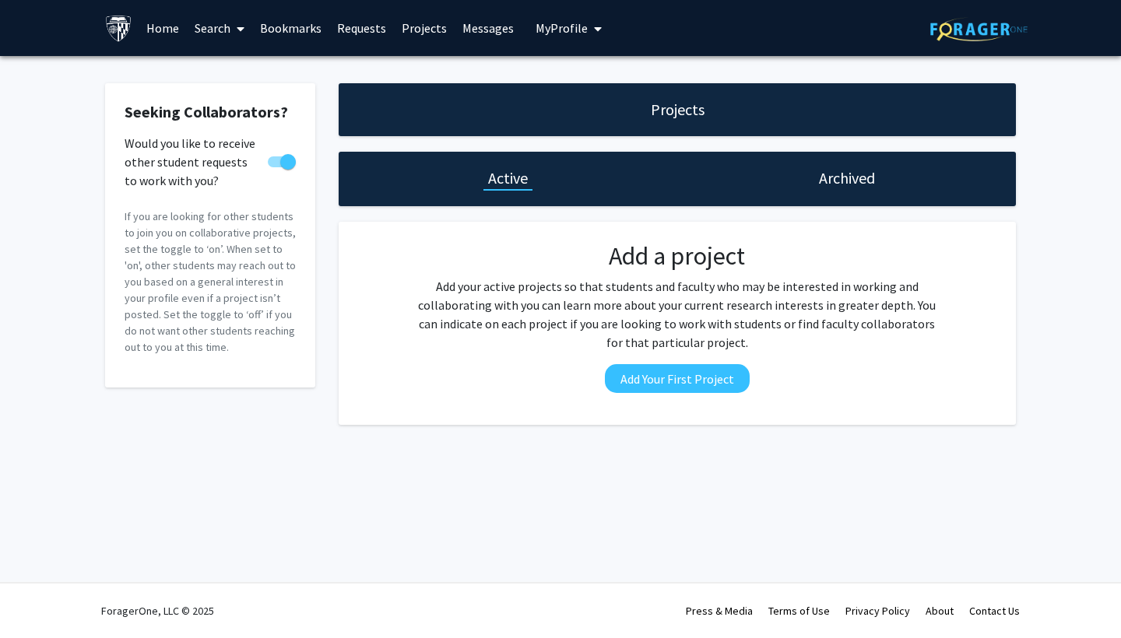
click at [572, 39] on button "My Profile" at bounding box center [569, 28] width 76 height 56
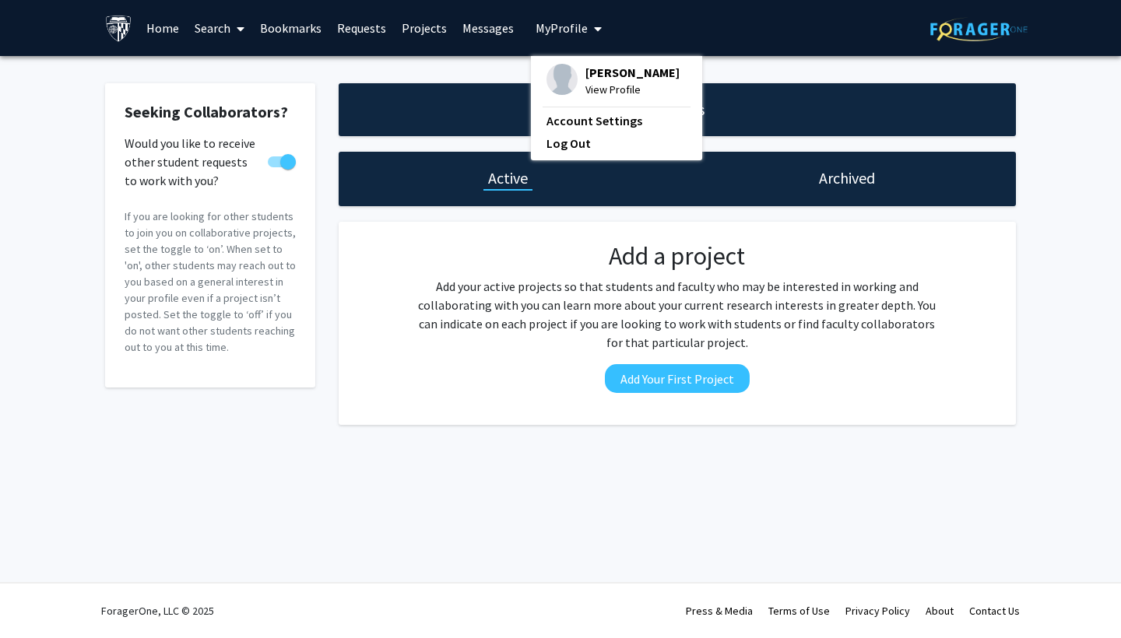
click at [348, 30] on link "Requests" at bounding box center [361, 28] width 65 height 54
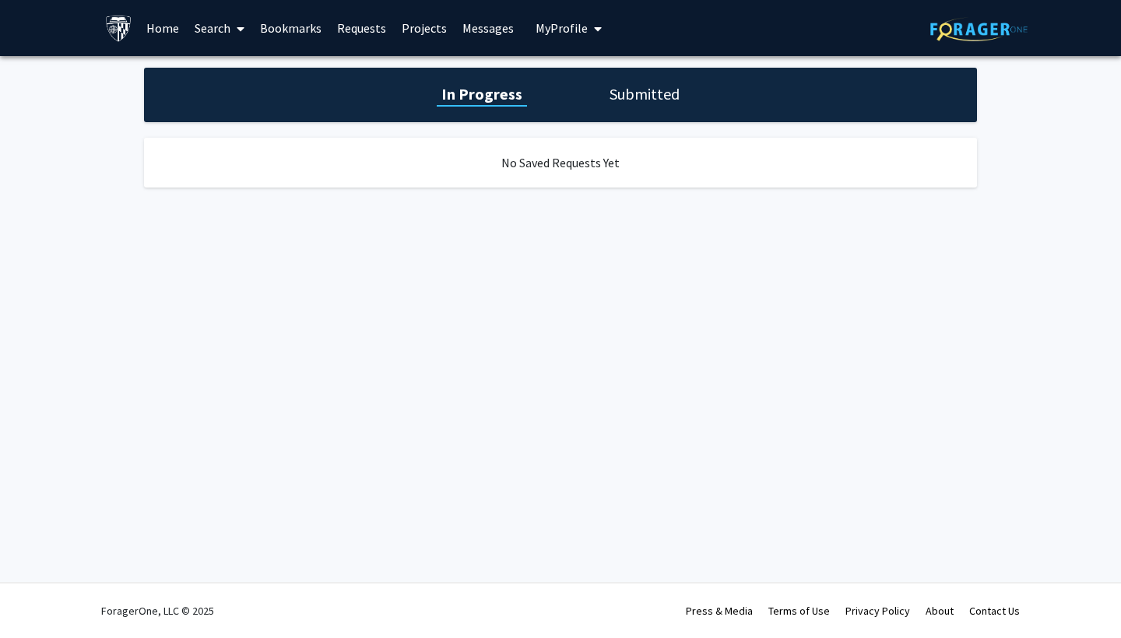
click at [305, 30] on link "Bookmarks" at bounding box center [290, 28] width 77 height 54
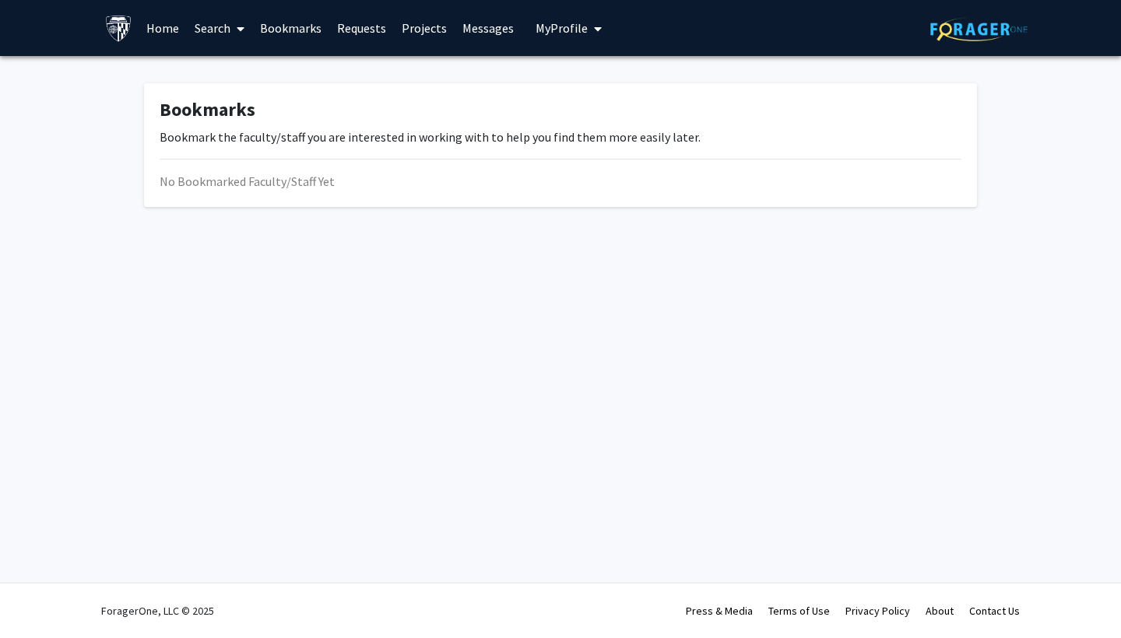
click at [234, 32] on span at bounding box center [237, 29] width 14 height 54
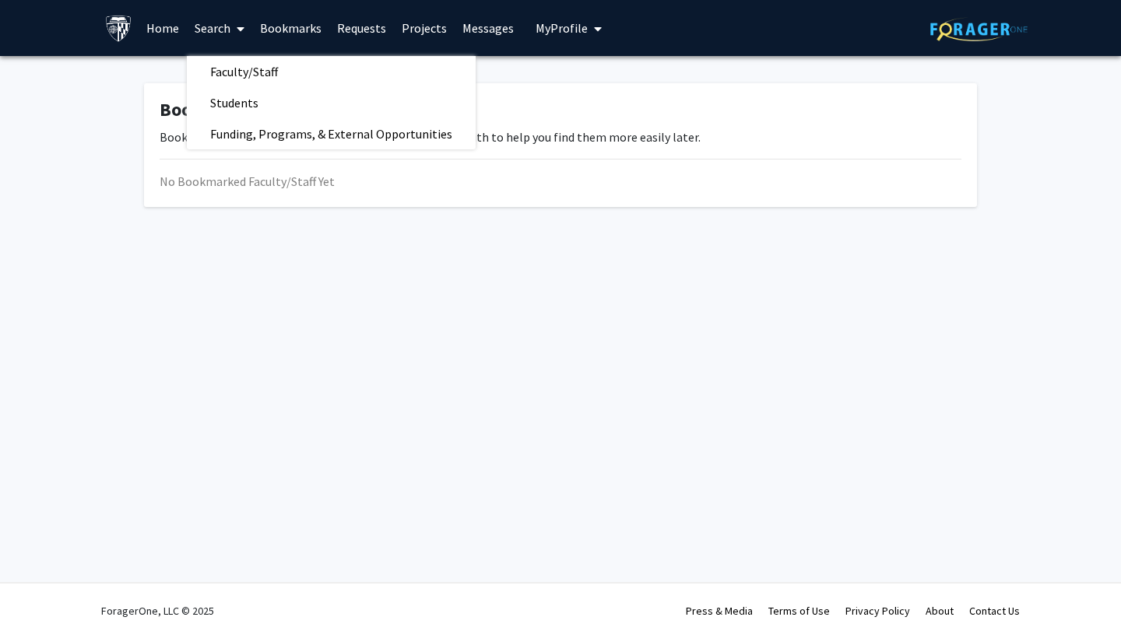
click at [559, 31] on span "My Profile" at bounding box center [562, 28] width 52 height 16
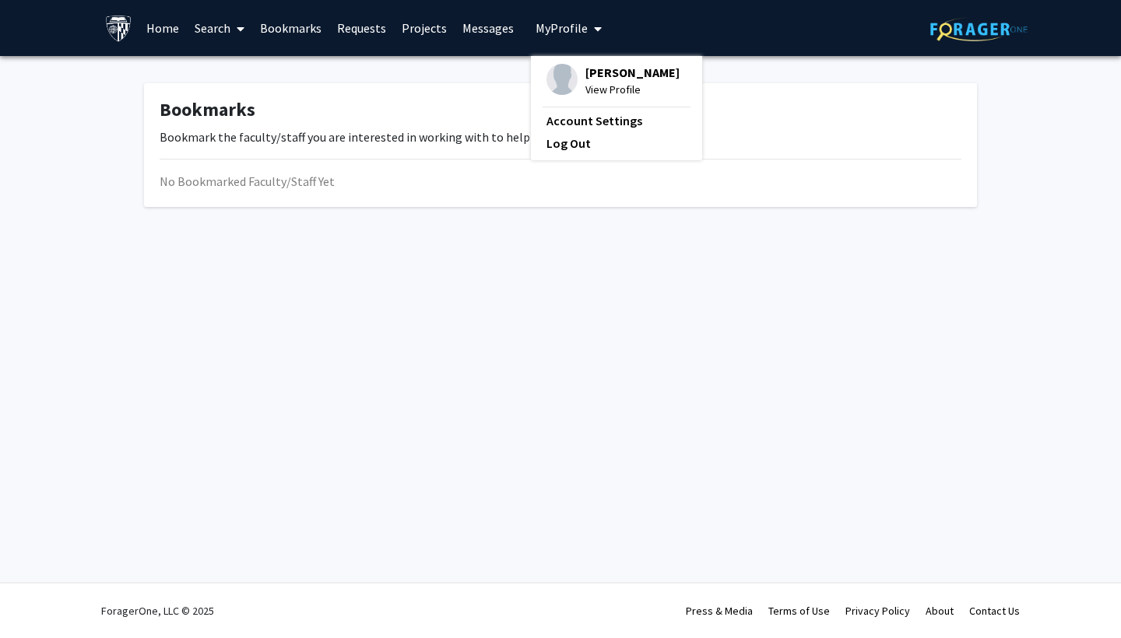
click at [568, 72] on fg-profile-picture at bounding box center [561, 81] width 31 height 34
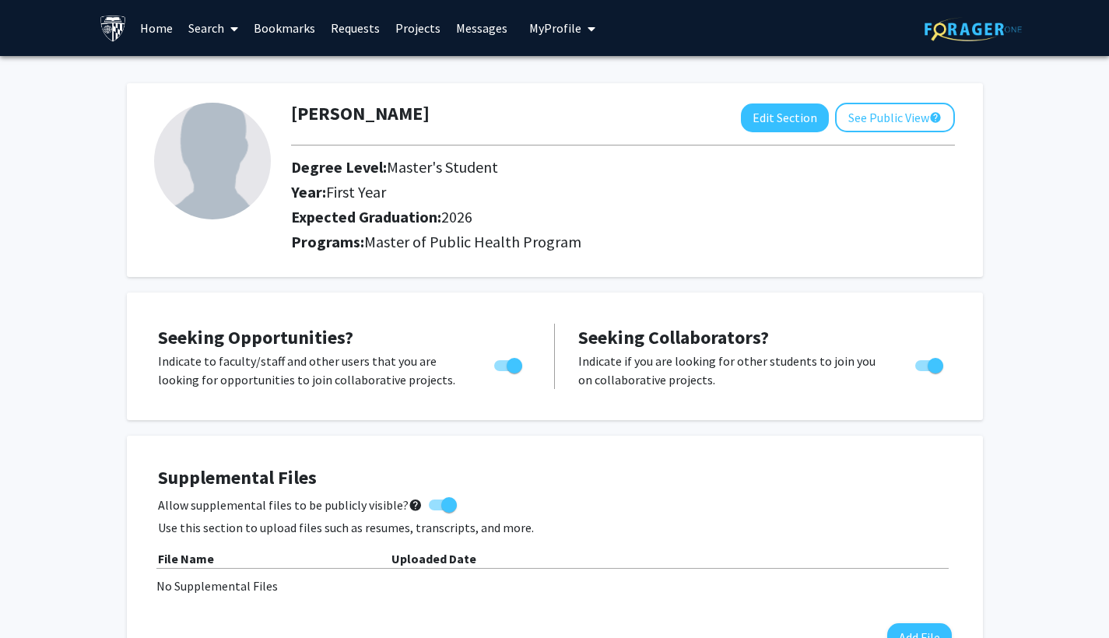
click at [228, 182] on img at bounding box center [212, 161] width 117 height 117
click at [595, 118] on button "Edit Section" at bounding box center [785, 118] width 88 height 29
select select "first_year"
select select "2026"
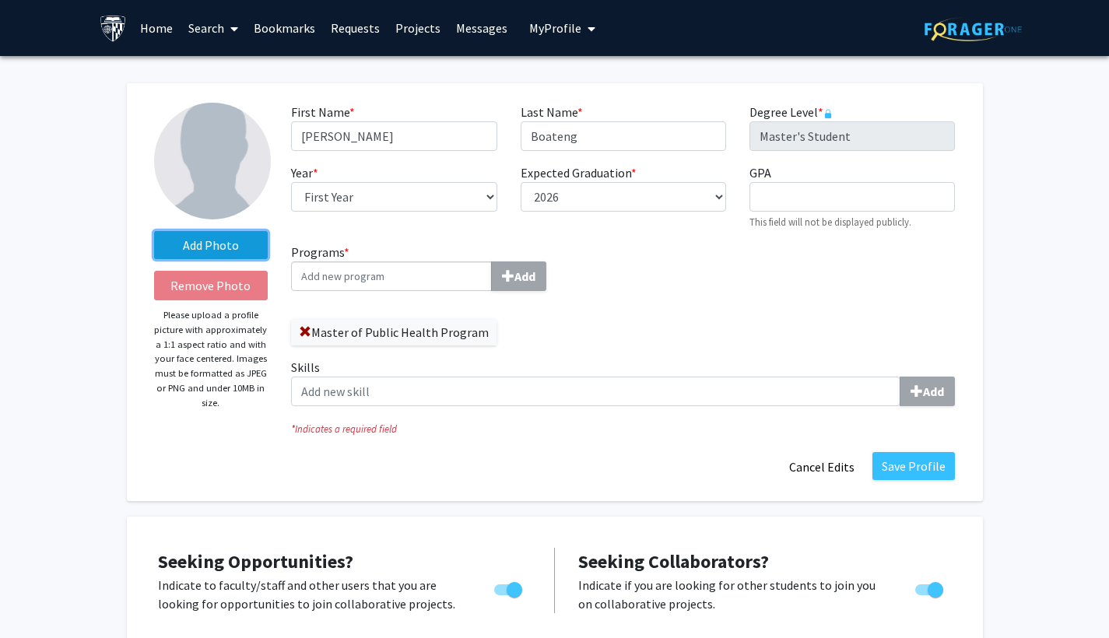
click at [237, 247] on label "Add Photo" at bounding box center [211, 245] width 114 height 28
click at [0, 0] on input "Add Photo" at bounding box center [0, 0] width 0 height 0
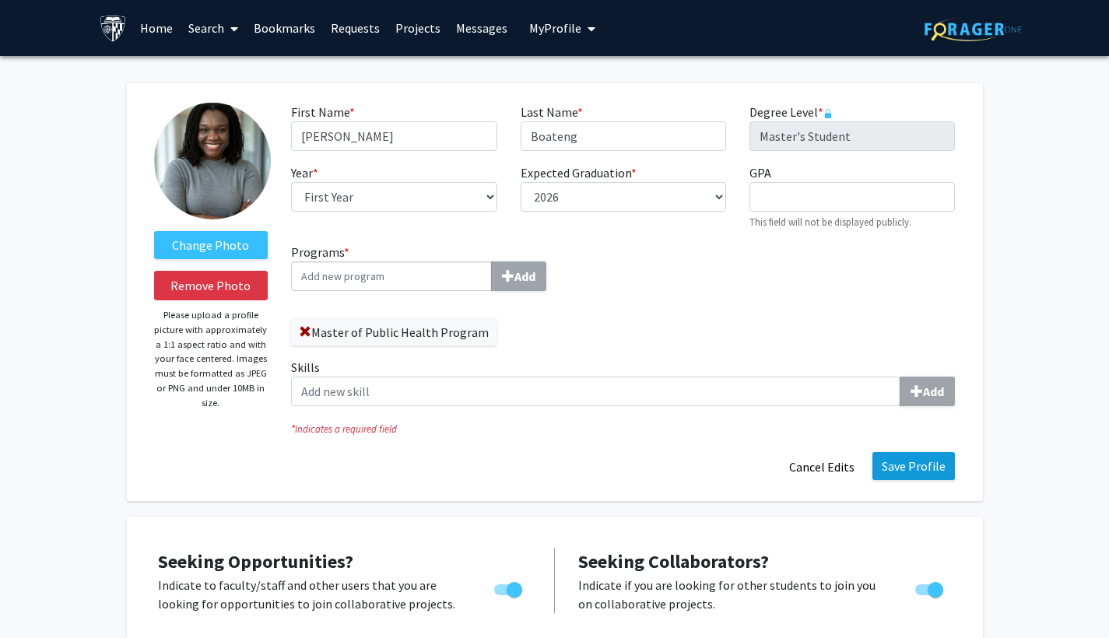
click at [595, 475] on button "Save Profile" at bounding box center [914, 466] width 83 height 28
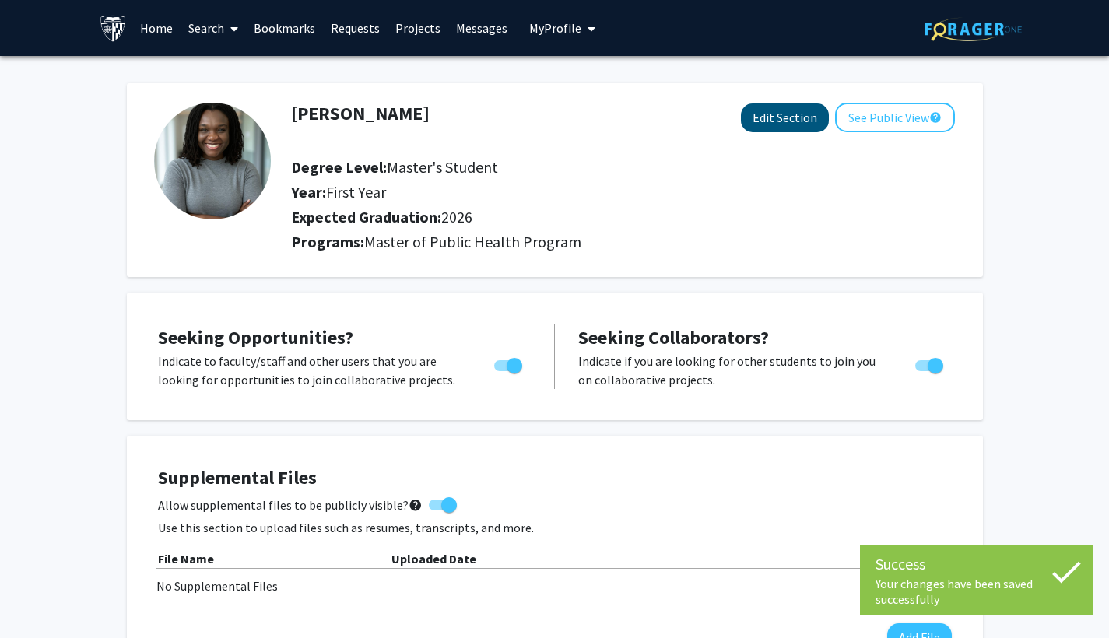
click at [595, 129] on button "Edit Section" at bounding box center [785, 118] width 88 height 29
select select "first_year"
select select "2026"
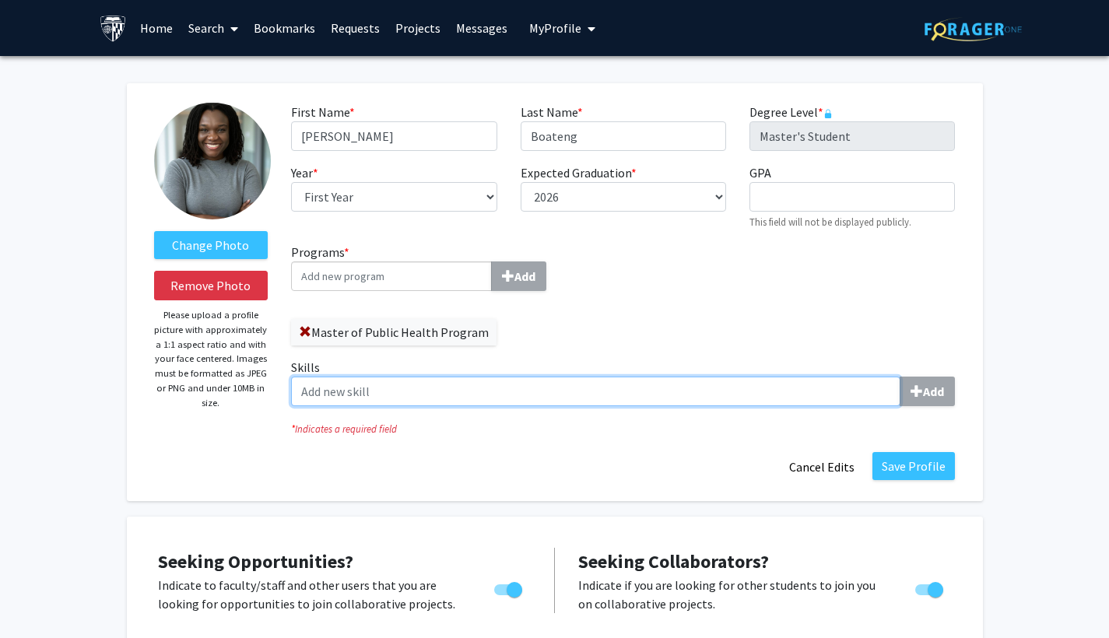
click at [595, 388] on input "Skills Add" at bounding box center [596, 392] width 610 height 30
type input "data management"
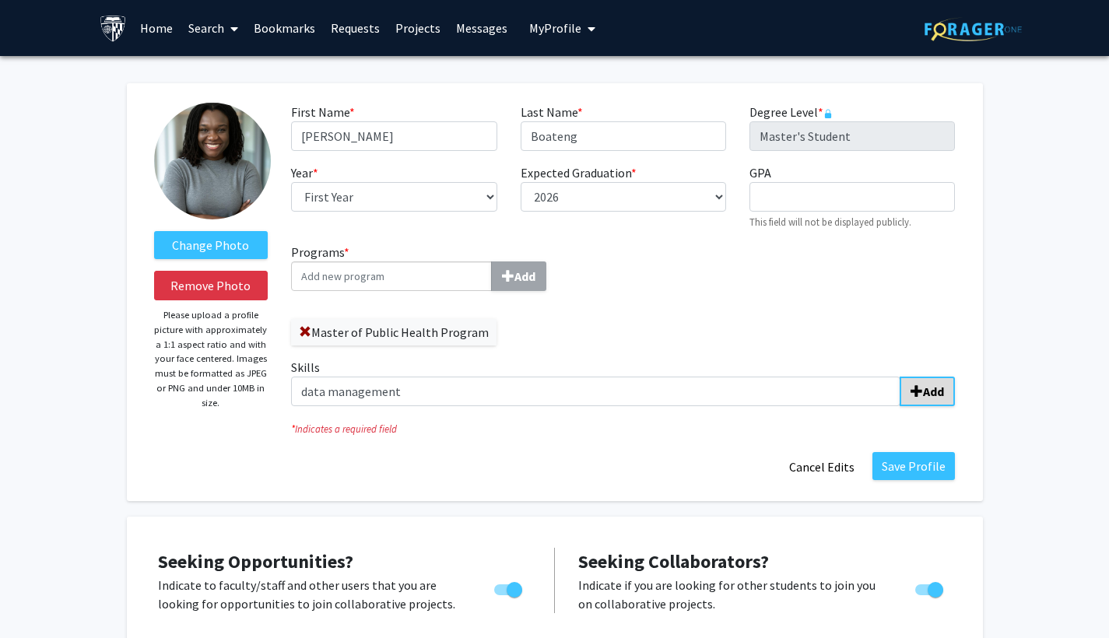
click at [595, 393] on b "Add" at bounding box center [933, 392] width 21 height 16
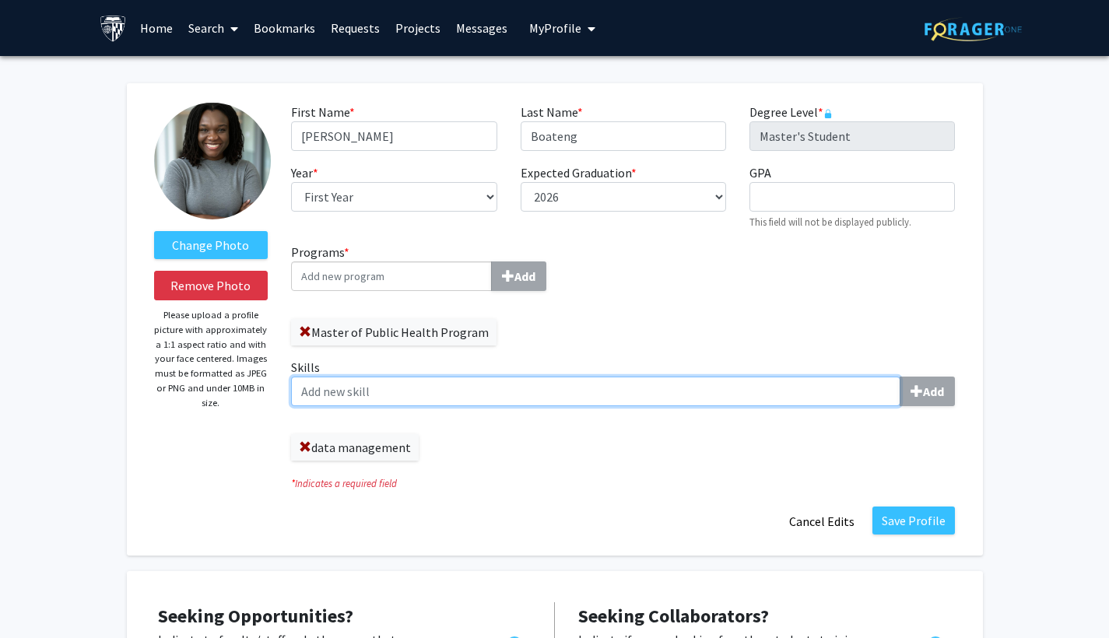
click at [595, 395] on input "Skills Add" at bounding box center [596, 392] width 610 height 30
type input "participant recruitment"
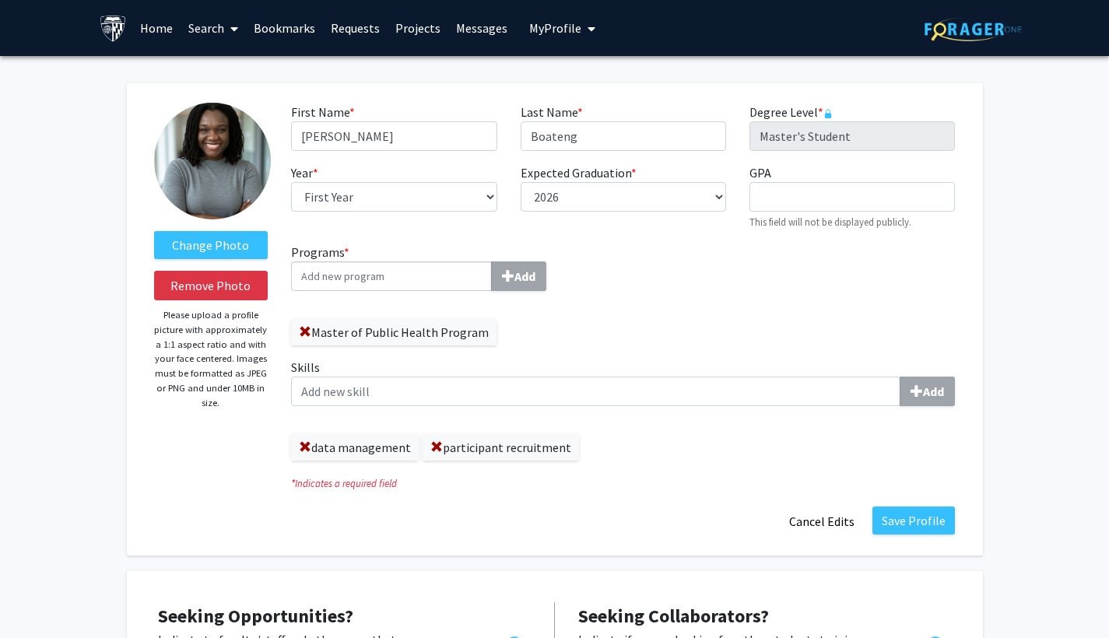
click at [445, 282] on input "Programs * Add" at bounding box center [391, 277] width 201 height 30
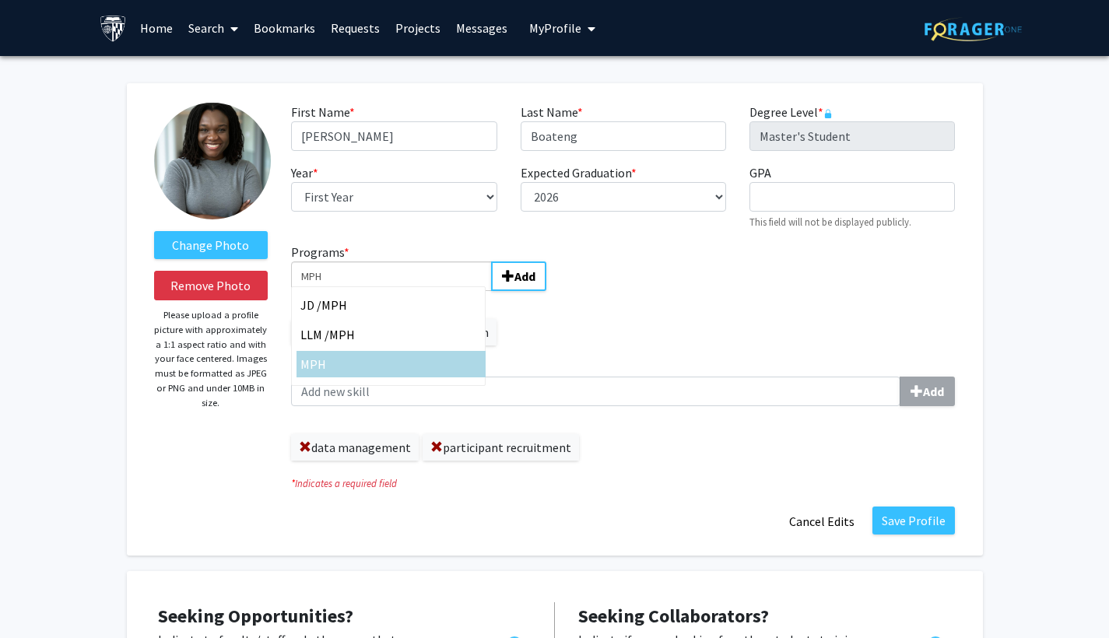
type input "MPH"
click at [378, 374] on div "MPH" at bounding box center [390, 364] width 181 height 19
click at [378, 291] on input "MPH" at bounding box center [391, 277] width 201 height 30
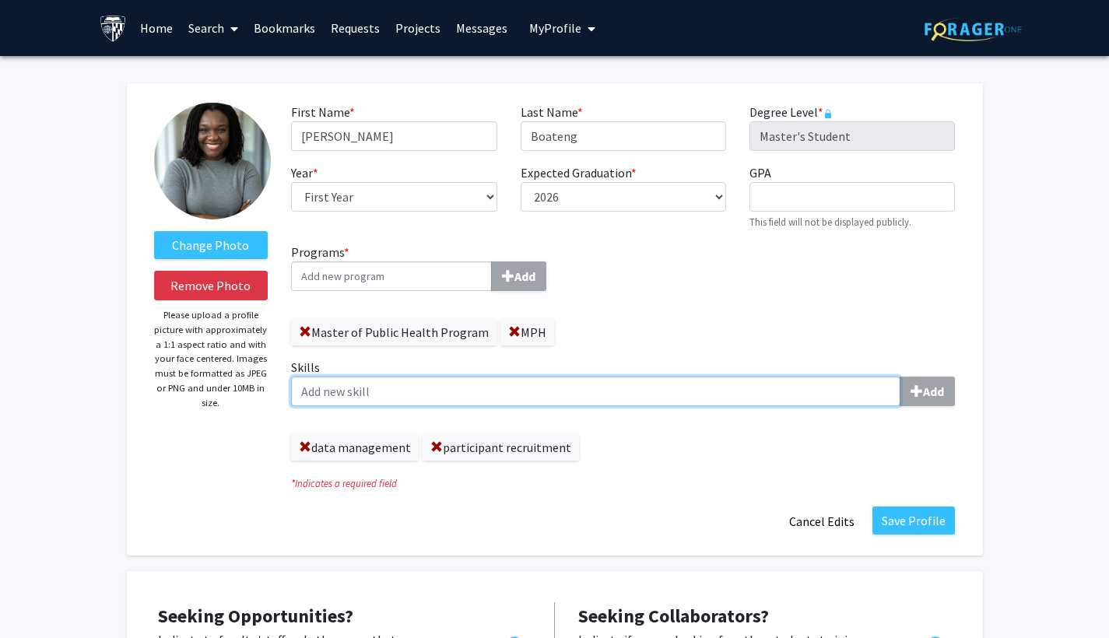
click at [570, 392] on input "Skills Add" at bounding box center [596, 392] width 610 height 30
type input "Patient management"
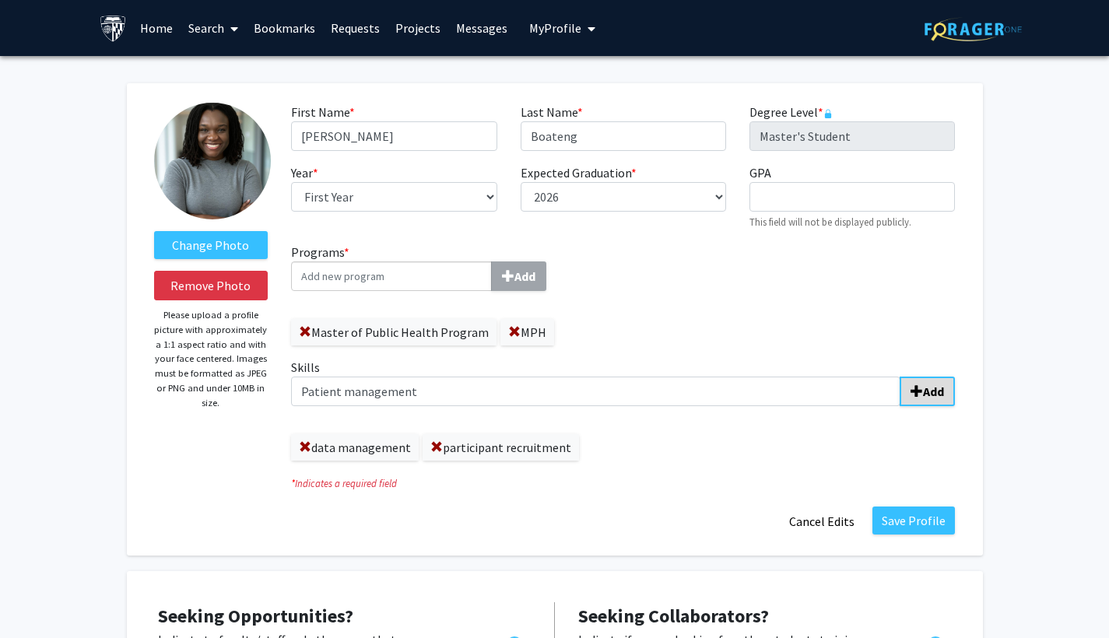
click at [595, 395] on span "submit" at bounding box center [917, 391] width 12 height 12
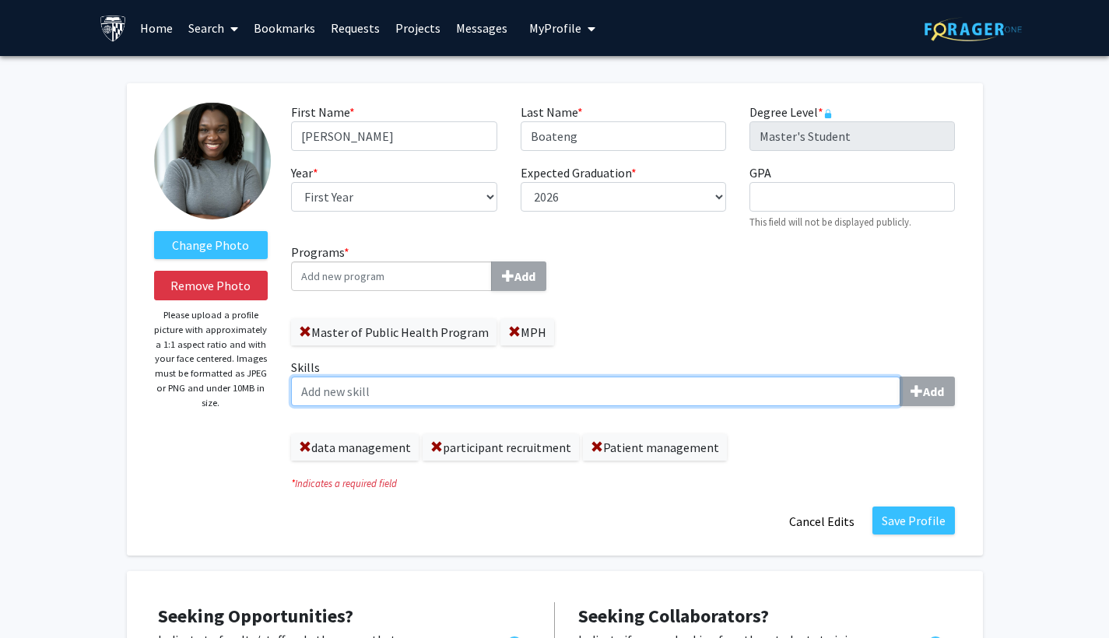
click at [595, 393] on input "Skills Add" at bounding box center [596, 392] width 610 height 30
type input "s"
type input "study design"
type input "public speaking"
type input "health comunication"
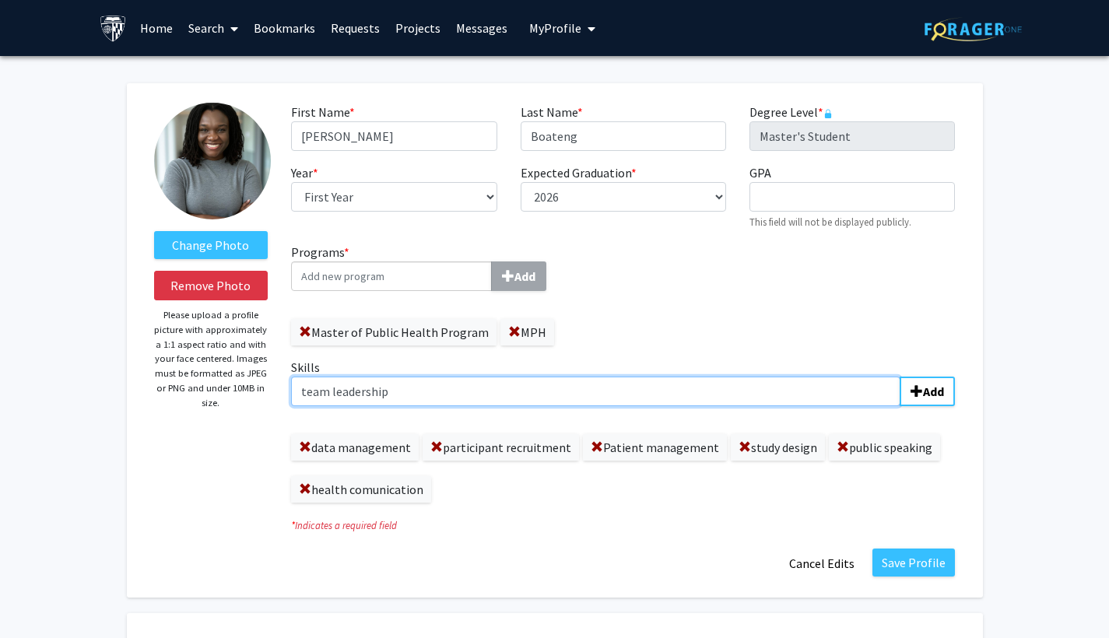
type input "team leadership"
type input "community engagement"
type input "campaign design for awareness and prevention"
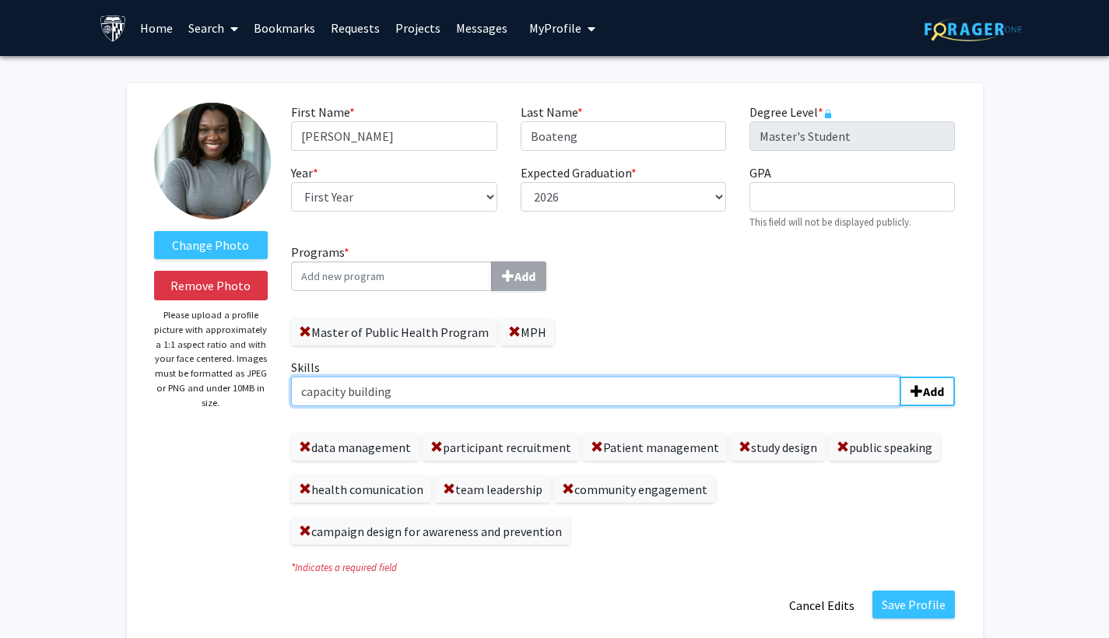
type input "capacity building"
type input "e"
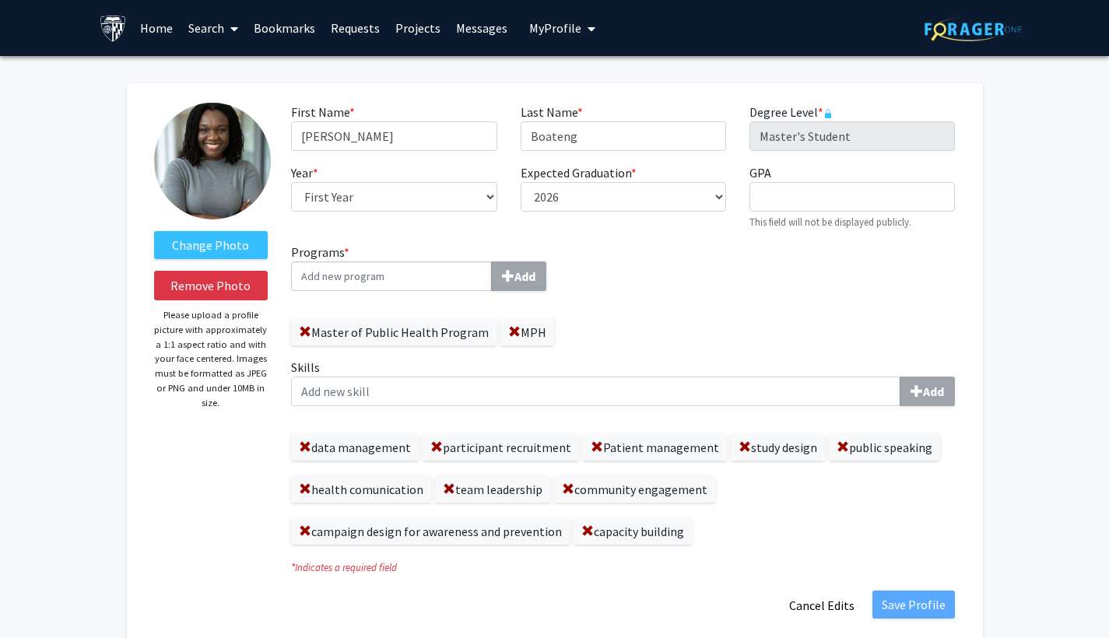
click at [595, 526] on div "data management participant recruitment Patient management study design public …" at bounding box center [623, 482] width 664 height 126
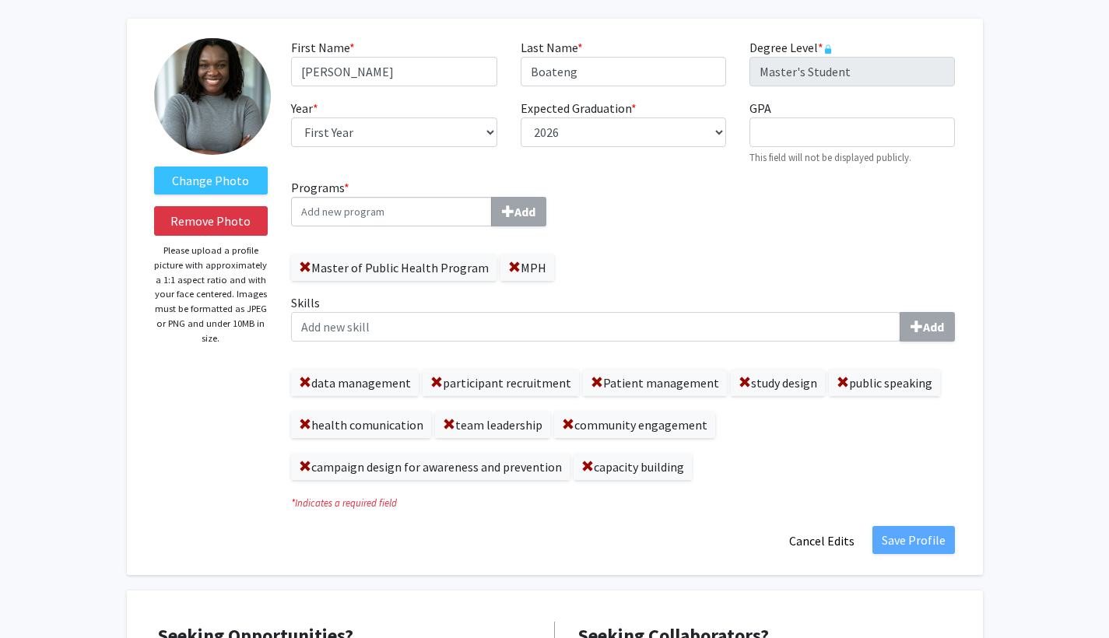
scroll to position [104, 0]
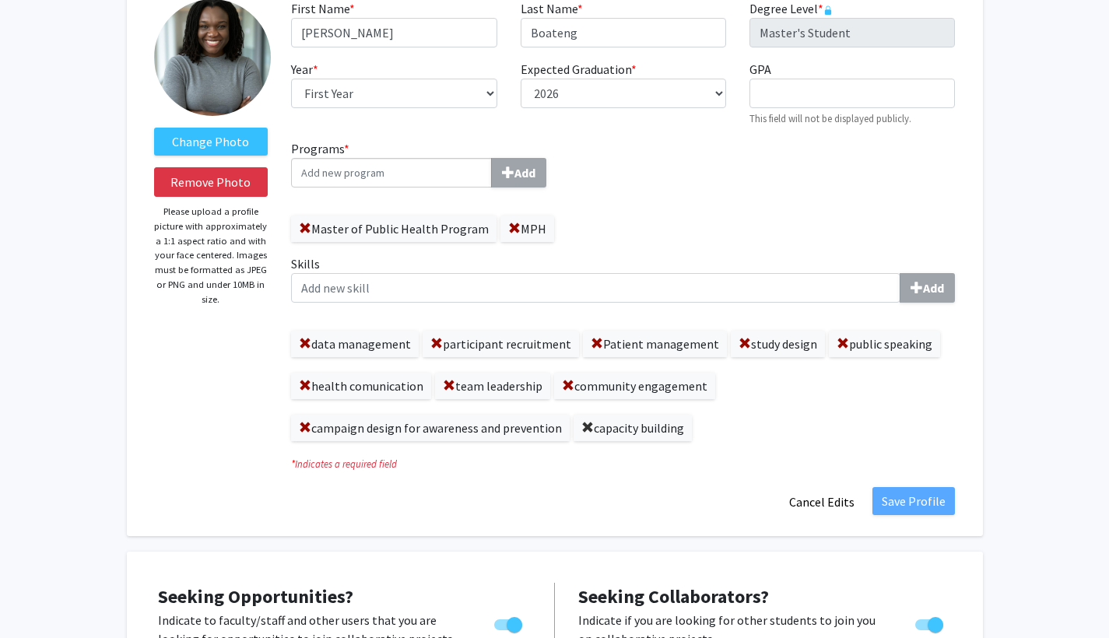
click at [583, 430] on span at bounding box center [587, 428] width 12 height 12
click at [595, 504] on button "Save Profile" at bounding box center [914, 501] width 83 height 28
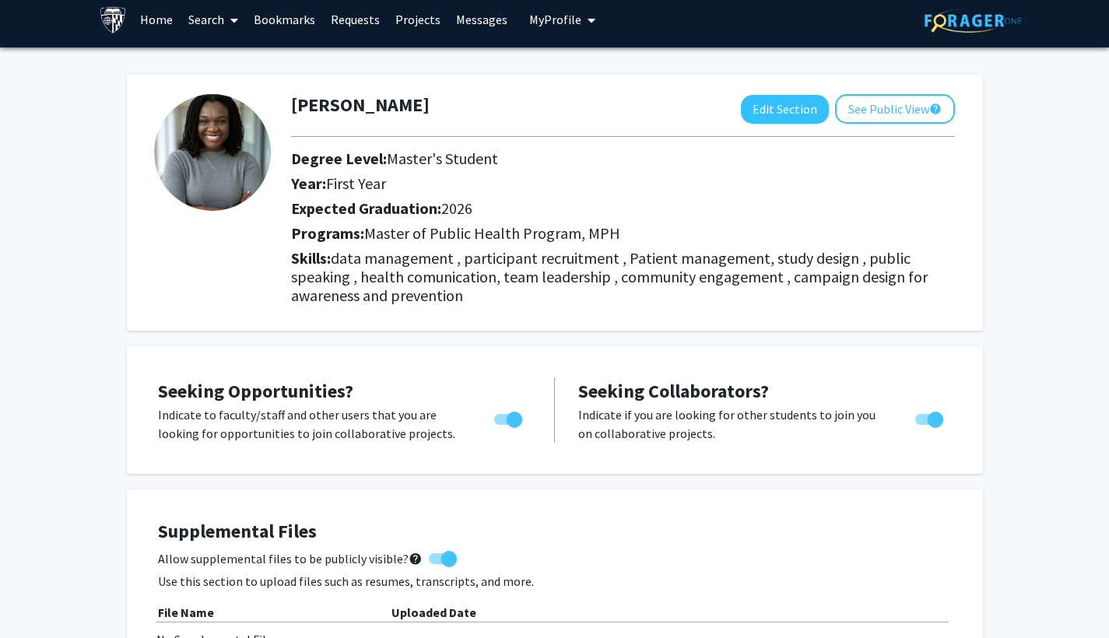
scroll to position [9, 0]
click at [487, 28] on link "Messages" at bounding box center [481, 19] width 67 height 54
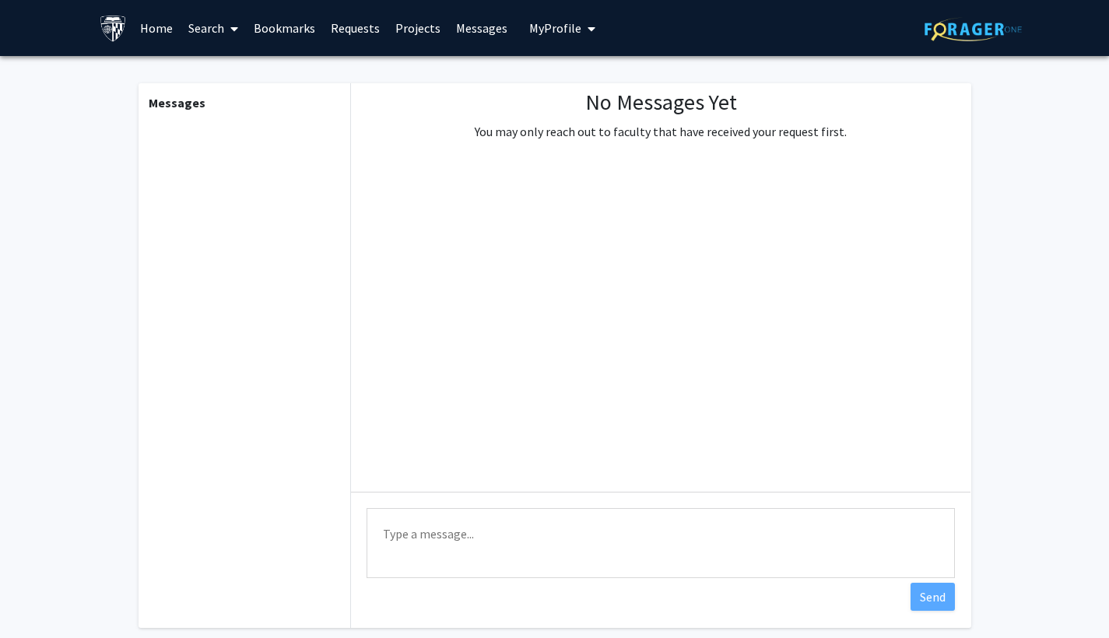
click at [203, 39] on link "Search" at bounding box center [213, 28] width 65 height 54
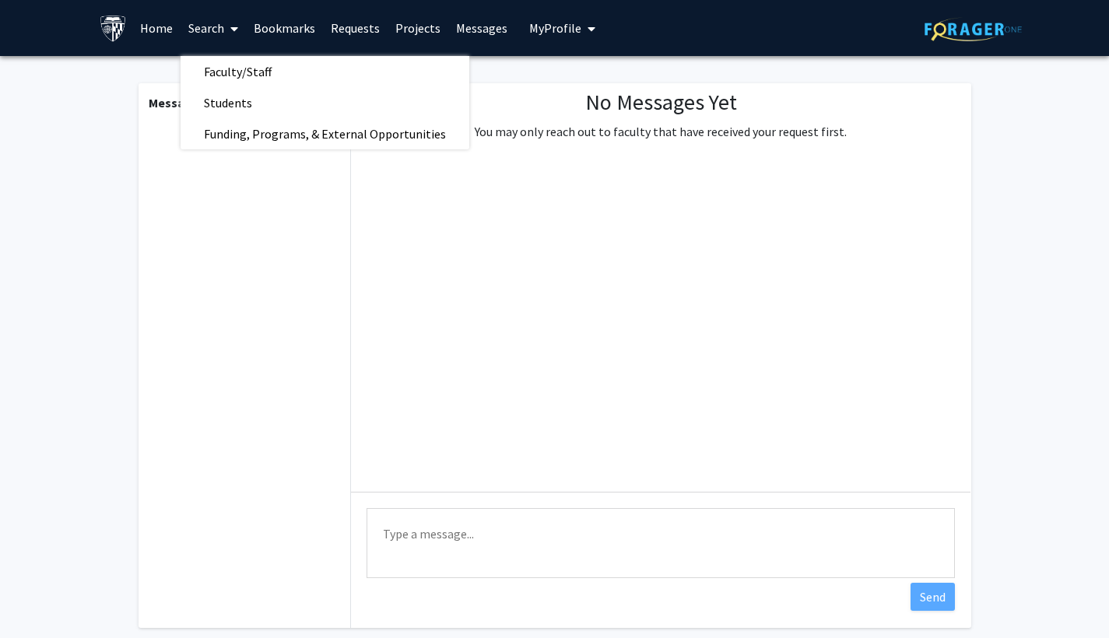
click at [166, 30] on link "Home" at bounding box center [156, 28] width 48 height 54
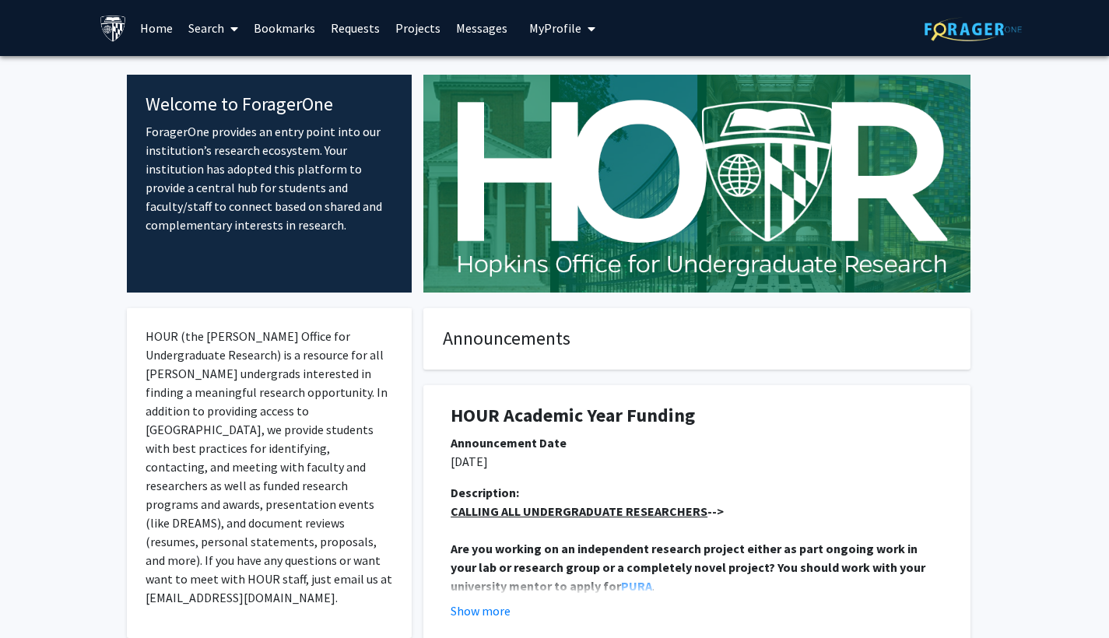
click at [158, 30] on link "Home" at bounding box center [156, 28] width 48 height 54
click at [167, 31] on link "Home" at bounding box center [156, 28] width 48 height 54
click at [212, 32] on link "Search" at bounding box center [213, 28] width 65 height 54
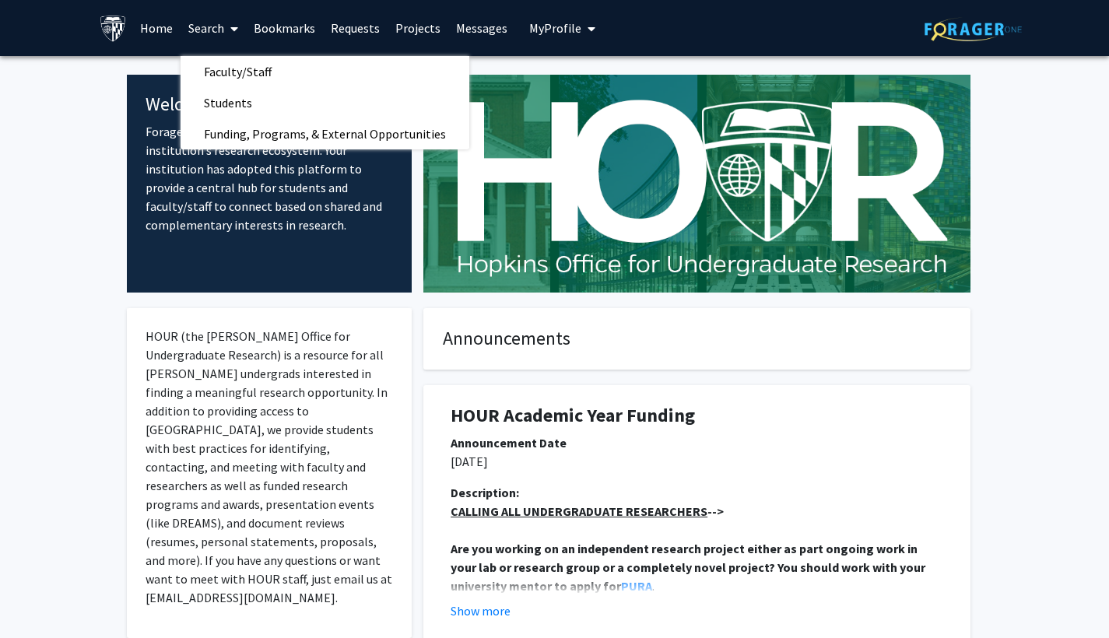
click at [275, 30] on link "Bookmarks" at bounding box center [284, 28] width 77 height 54
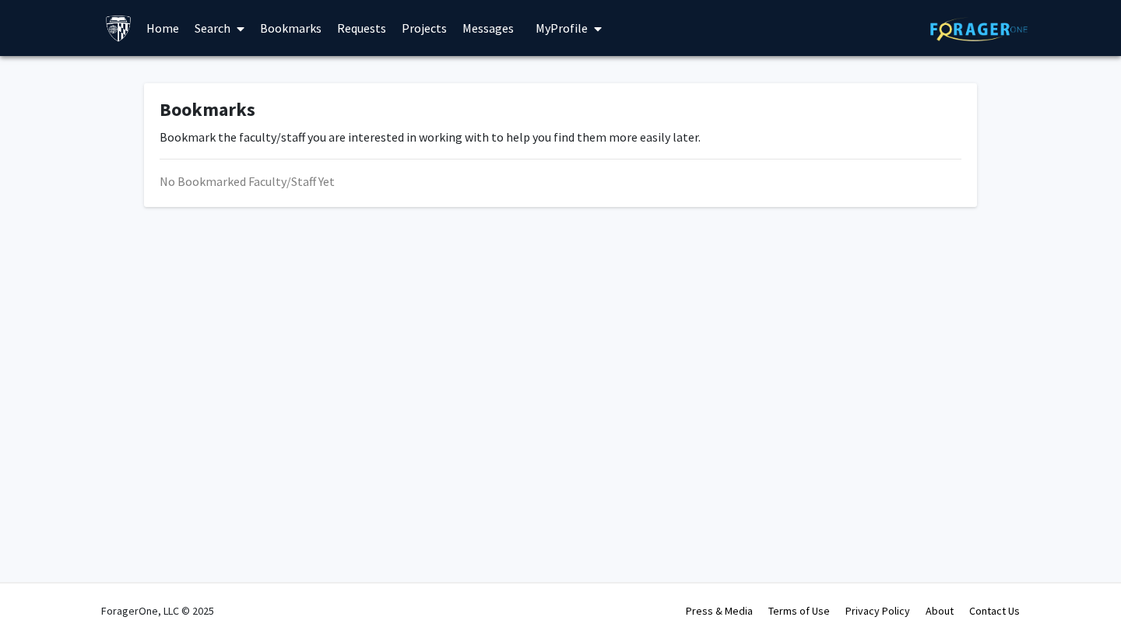
click at [367, 32] on link "Requests" at bounding box center [361, 28] width 65 height 54
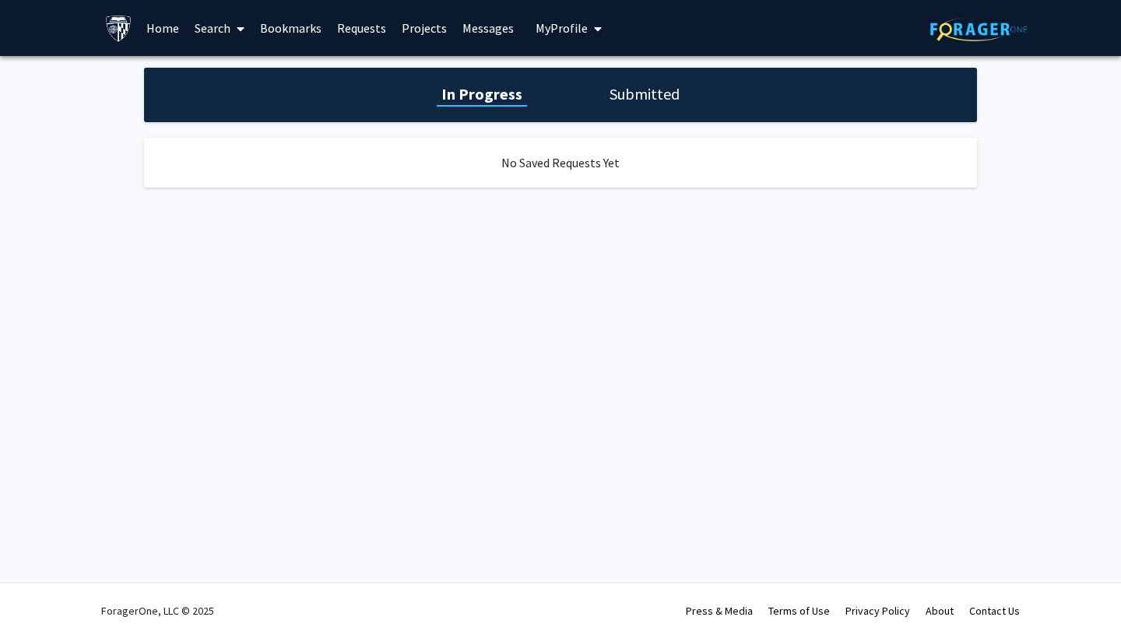
click at [439, 34] on link "Projects" at bounding box center [424, 28] width 61 height 54
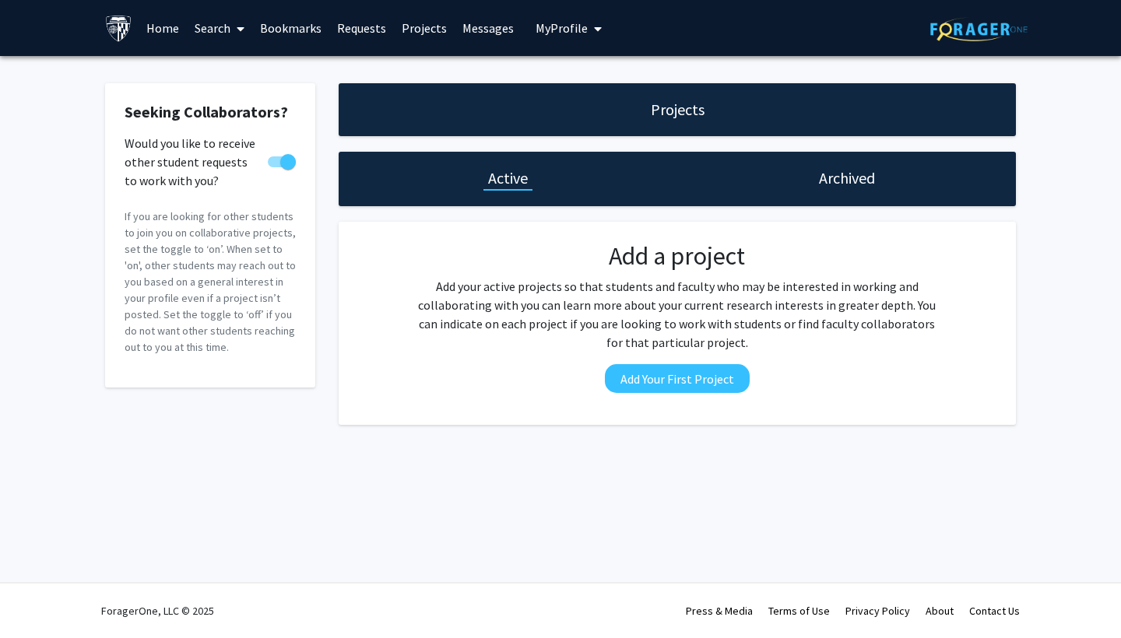
click at [496, 26] on link "Messages" at bounding box center [488, 28] width 67 height 54
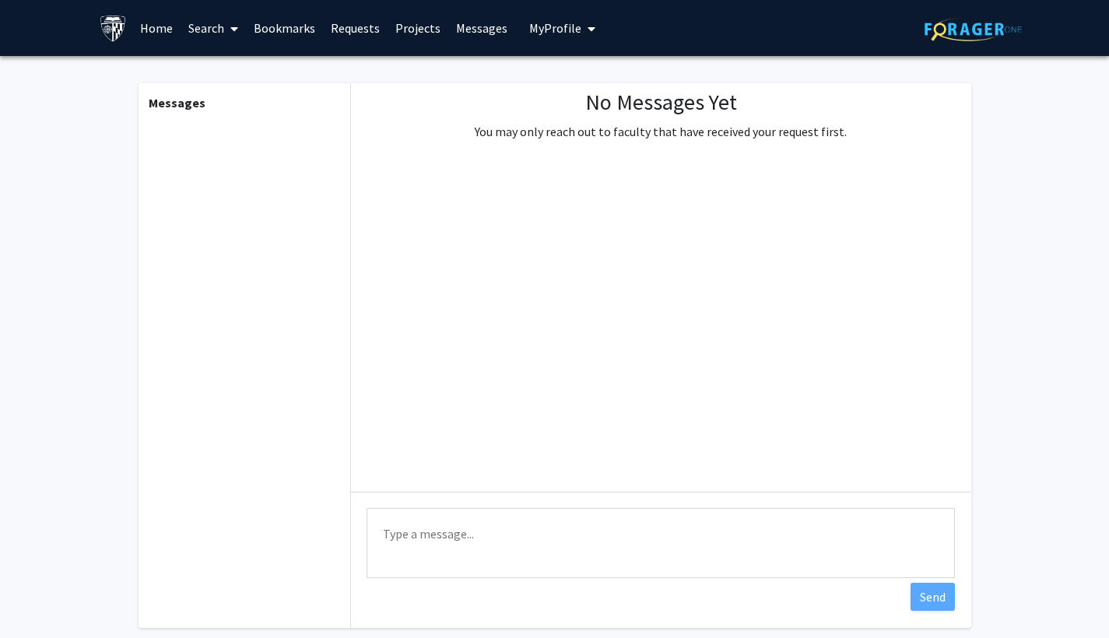
click at [546, 34] on span "My Profile" at bounding box center [555, 28] width 52 height 16
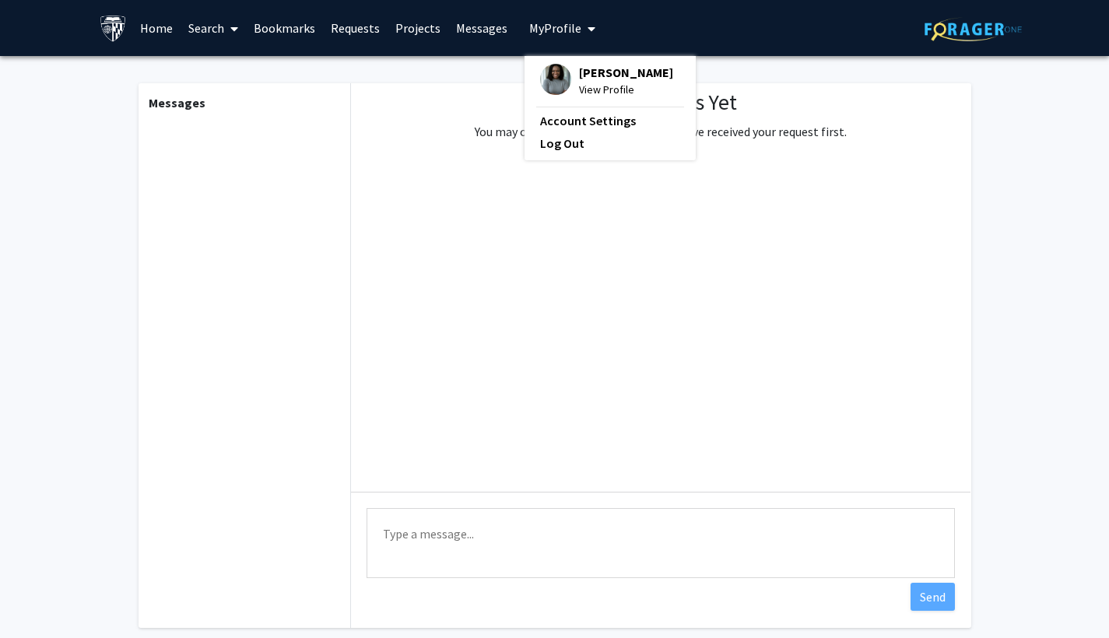
click at [232, 27] on icon at bounding box center [234, 29] width 8 height 12
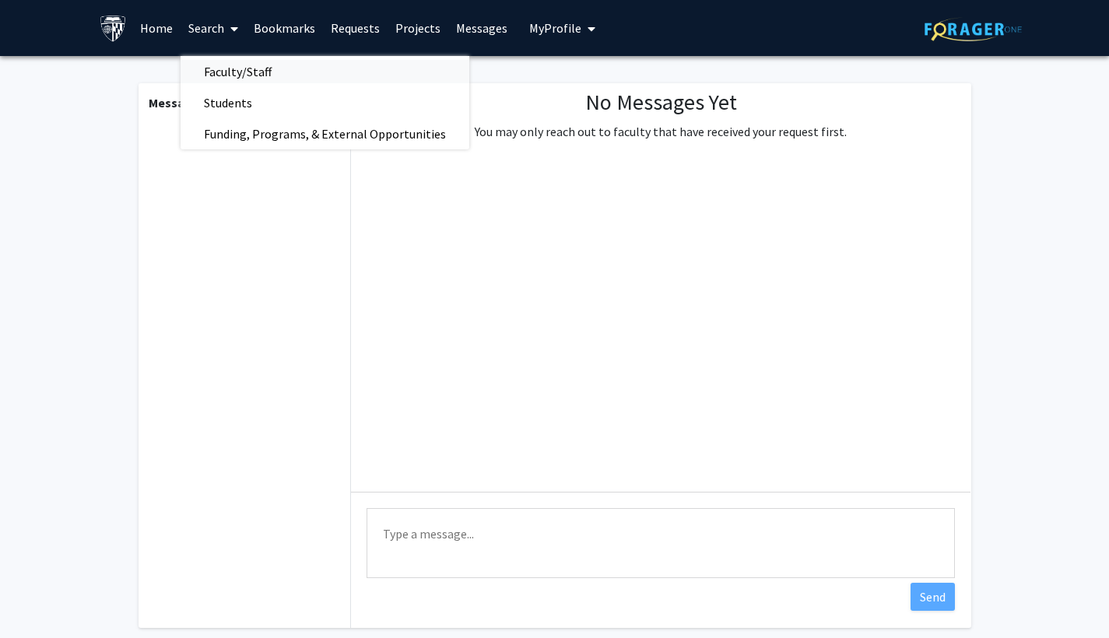
click at [228, 65] on span "Faculty/Staff" at bounding box center [238, 71] width 114 height 31
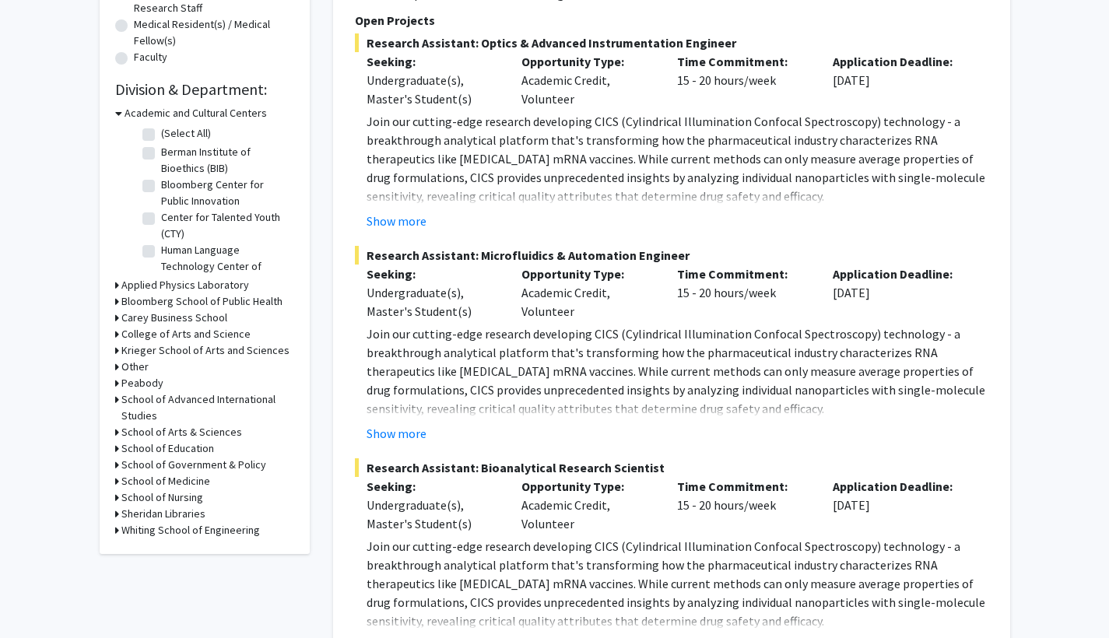
scroll to position [403, 0]
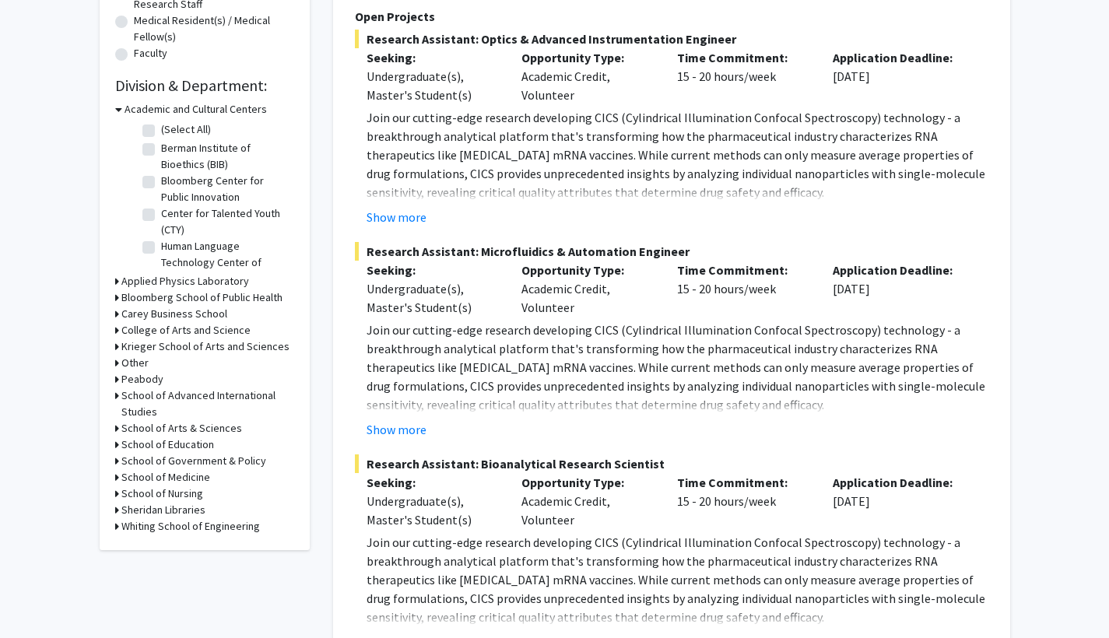
click at [156, 479] on h3 "School of Medicine" at bounding box center [165, 477] width 89 height 16
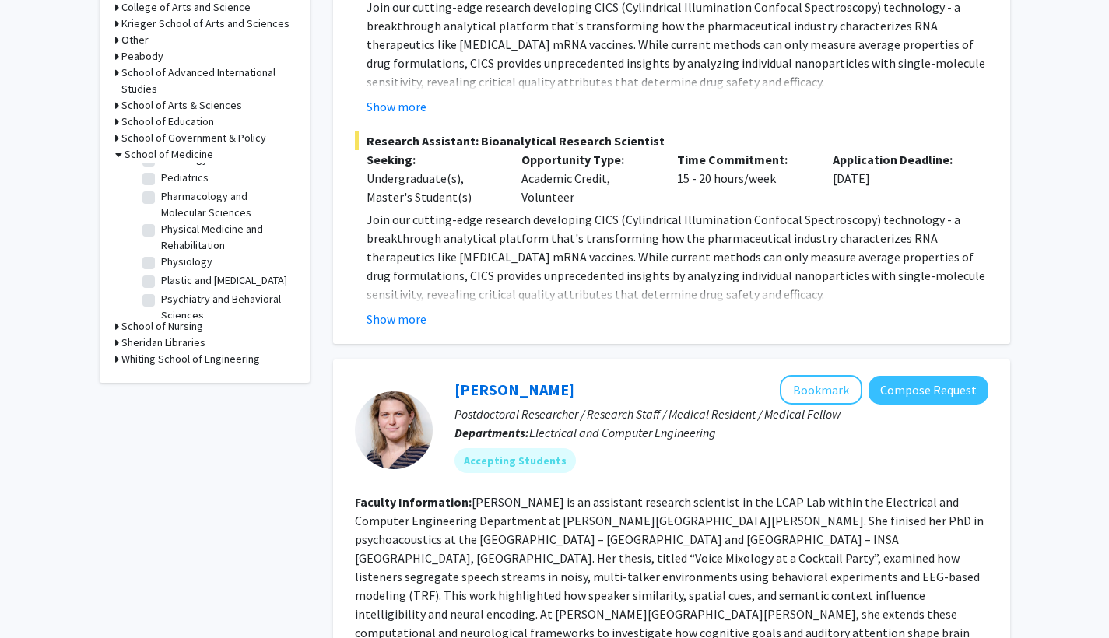
scroll to position [1878, 0]
click at [161, 199] on label "Pediatrics" at bounding box center [184, 190] width 47 height 16
click at [161, 192] on input "Pediatrics" at bounding box center [166, 187] width 10 height 10
checkbox input "true"
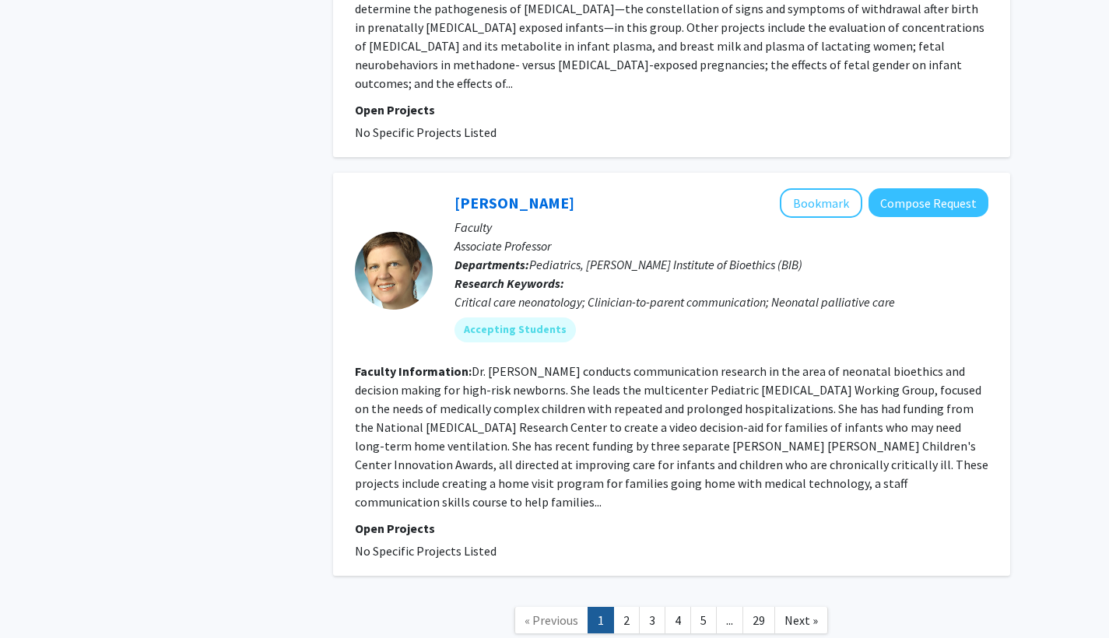
scroll to position [4190, 0]
click at [595, 565] on link "2" at bounding box center [626, 621] width 26 height 27
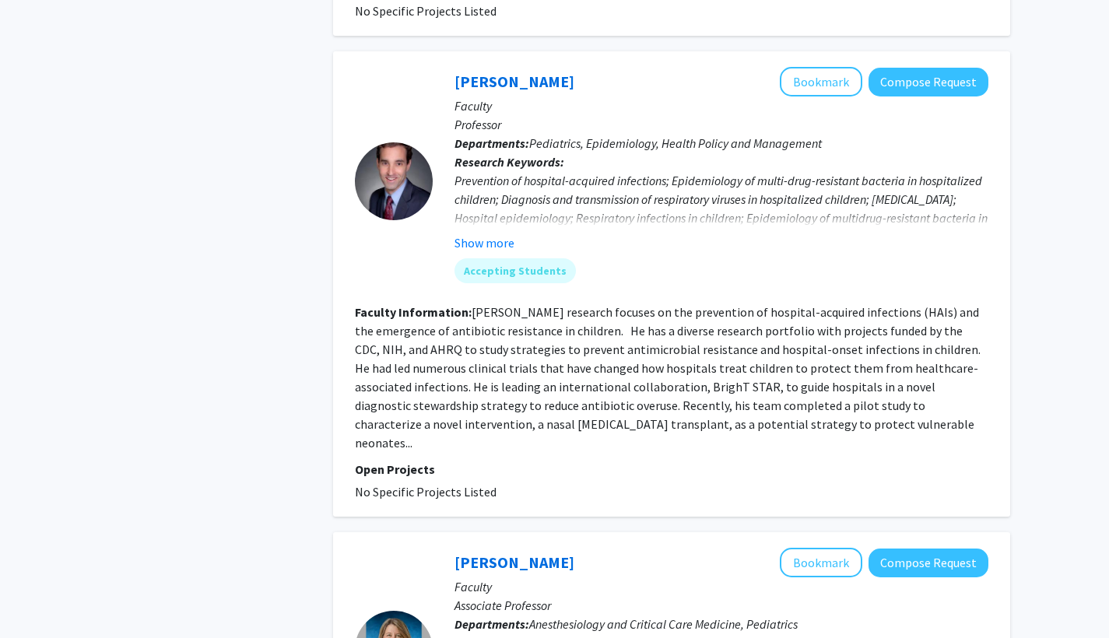
scroll to position [1797, 0]
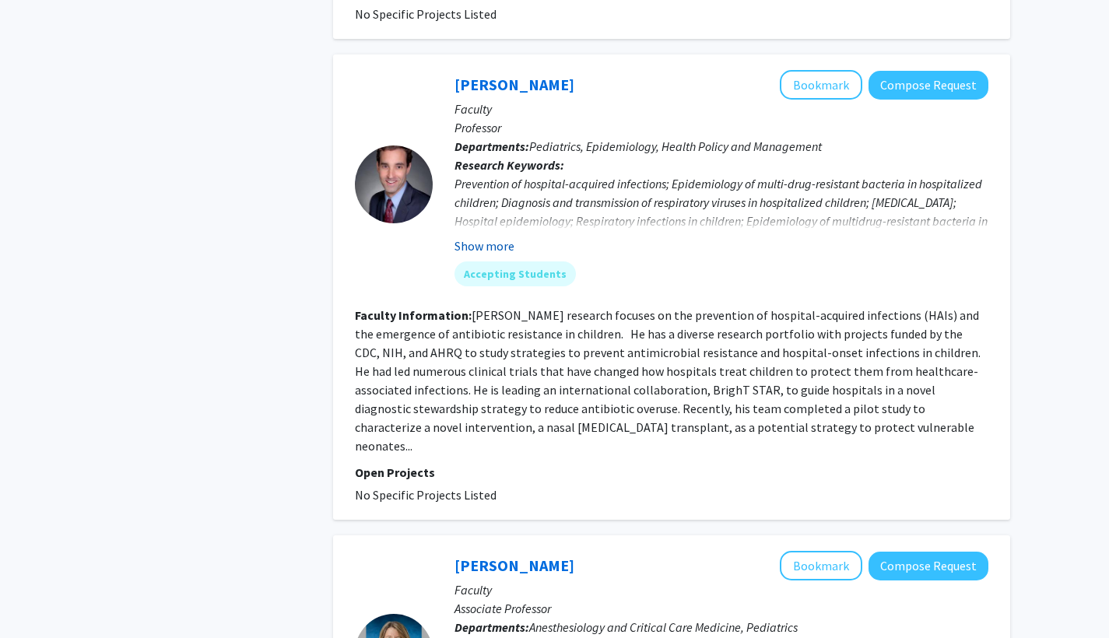
click at [471, 237] on button "Show more" at bounding box center [485, 246] width 60 height 19
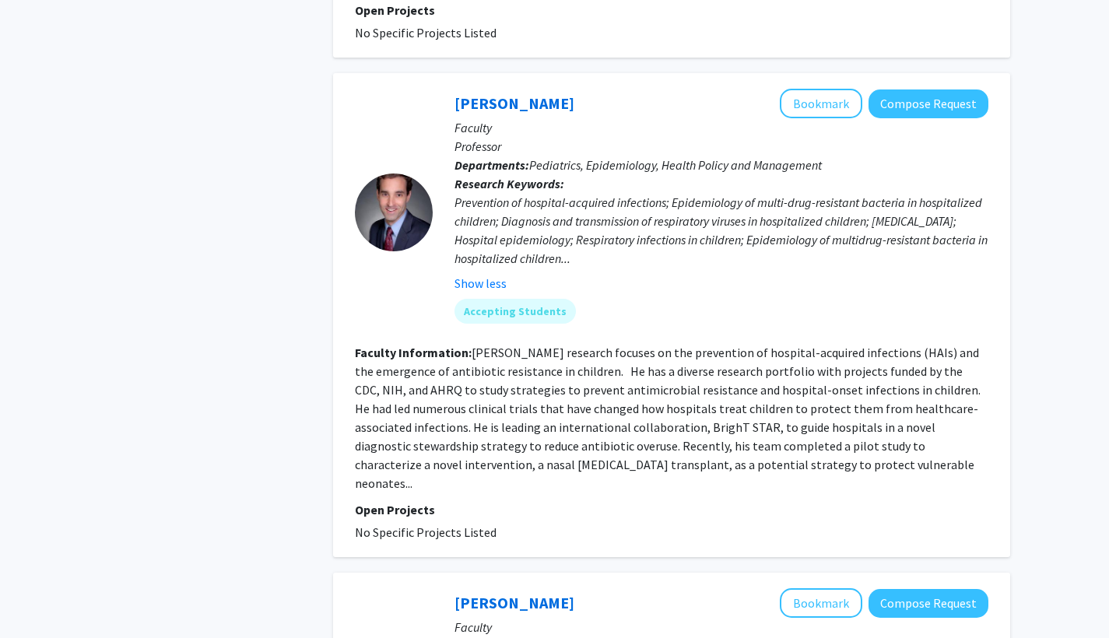
scroll to position [1749, 0]
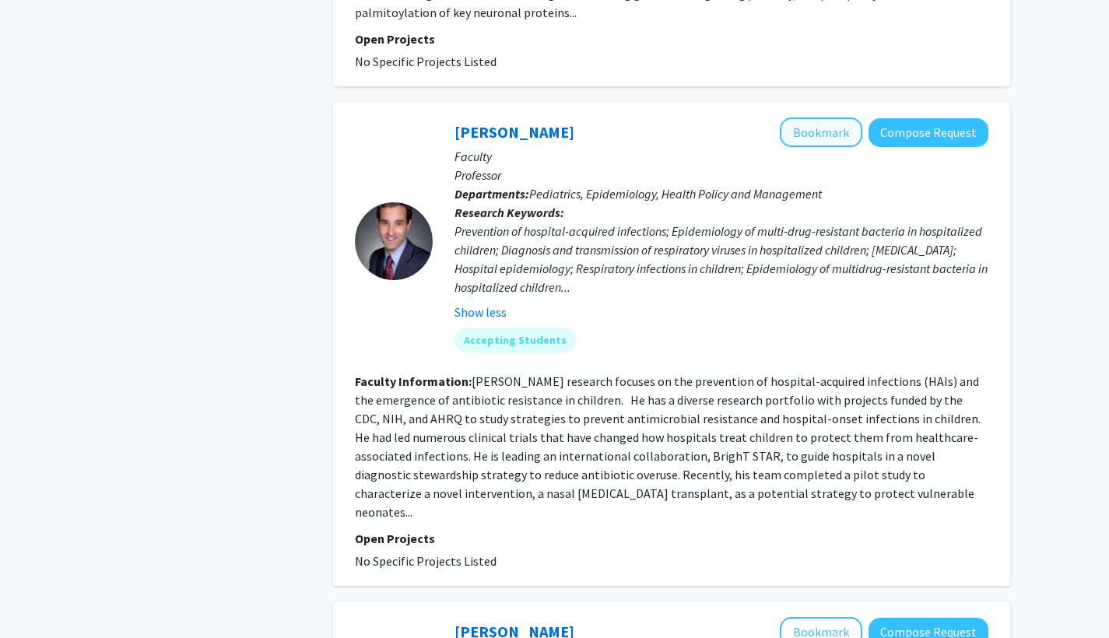
click at [595, 118] on button "Bookmark" at bounding box center [821, 133] width 83 height 30
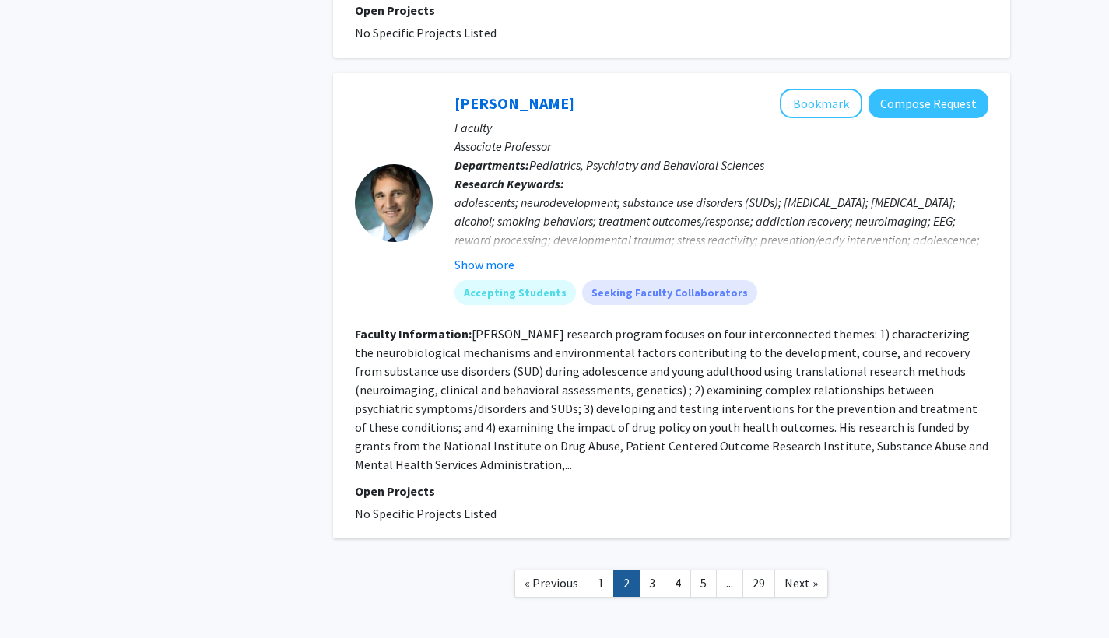
scroll to position [3921, 0]
click at [595, 565] on span "Next »" at bounding box center [801, 584] width 33 height 16
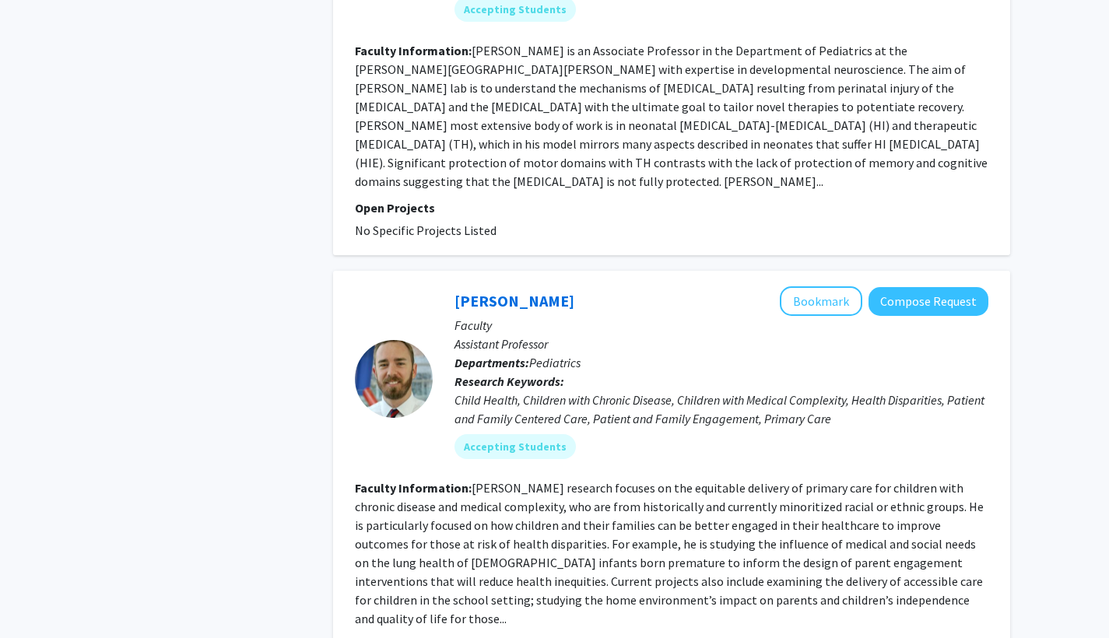
scroll to position [3258, 0]
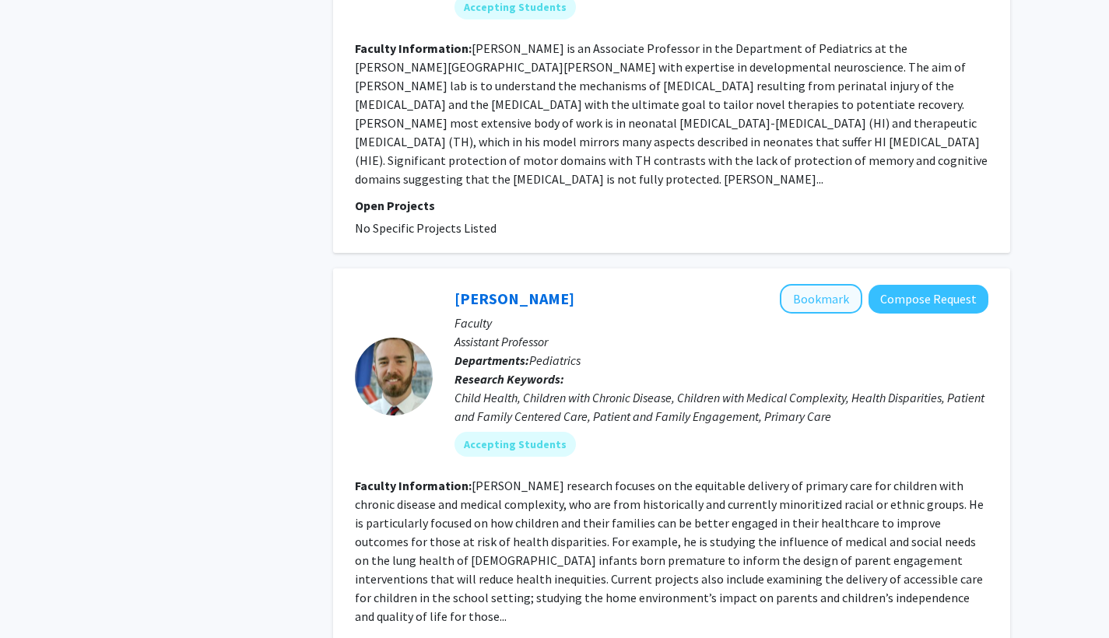
click at [595, 284] on button "Bookmark" at bounding box center [821, 299] width 83 height 30
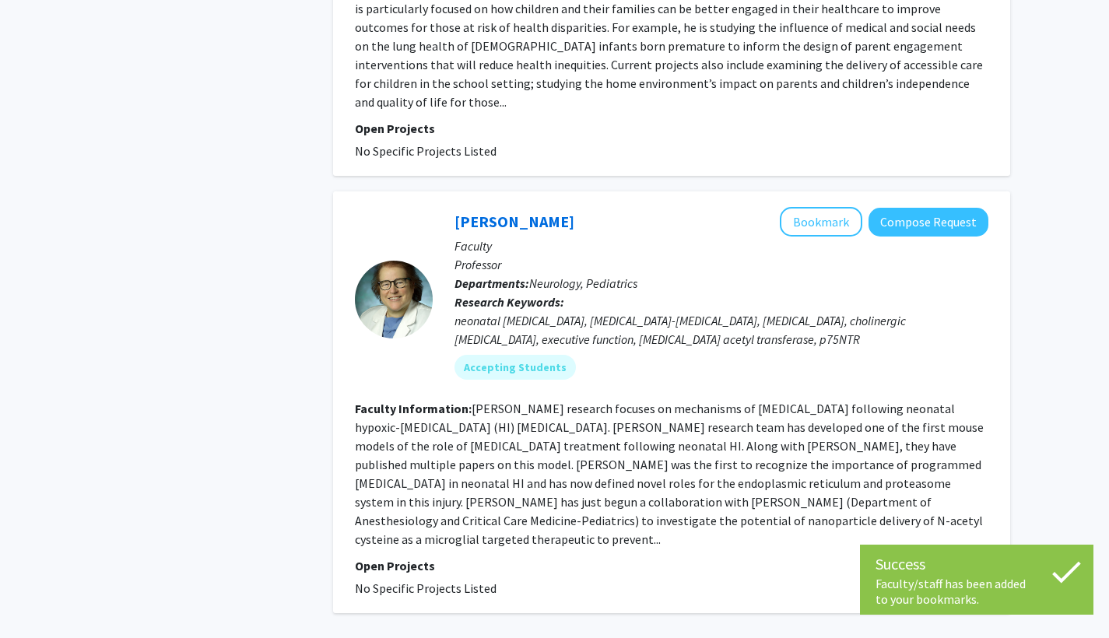
scroll to position [3772, 0]
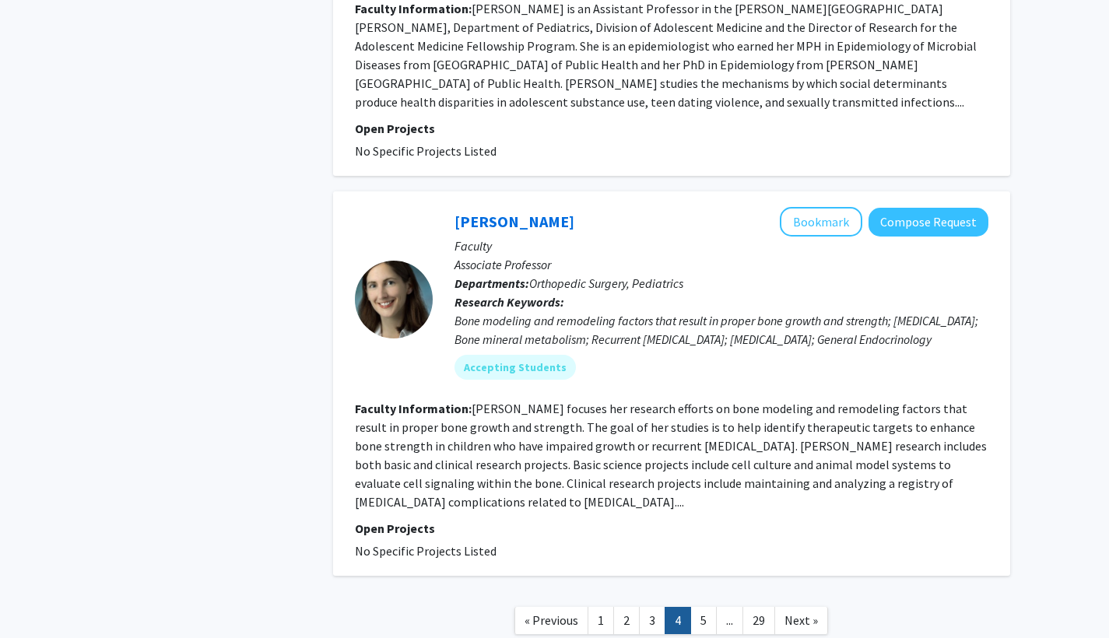
scroll to position [3622, 0]
click at [595, 565] on span "Next »" at bounding box center [801, 621] width 33 height 16
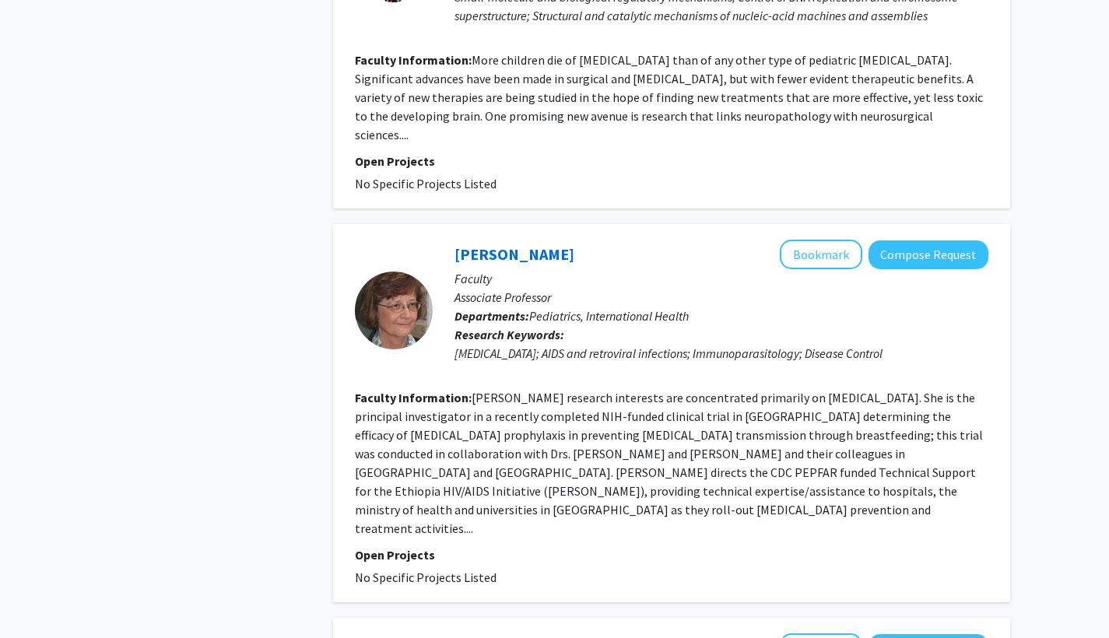
scroll to position [2405, 0]
click at [595, 239] on button "Bookmark" at bounding box center [821, 254] width 83 height 30
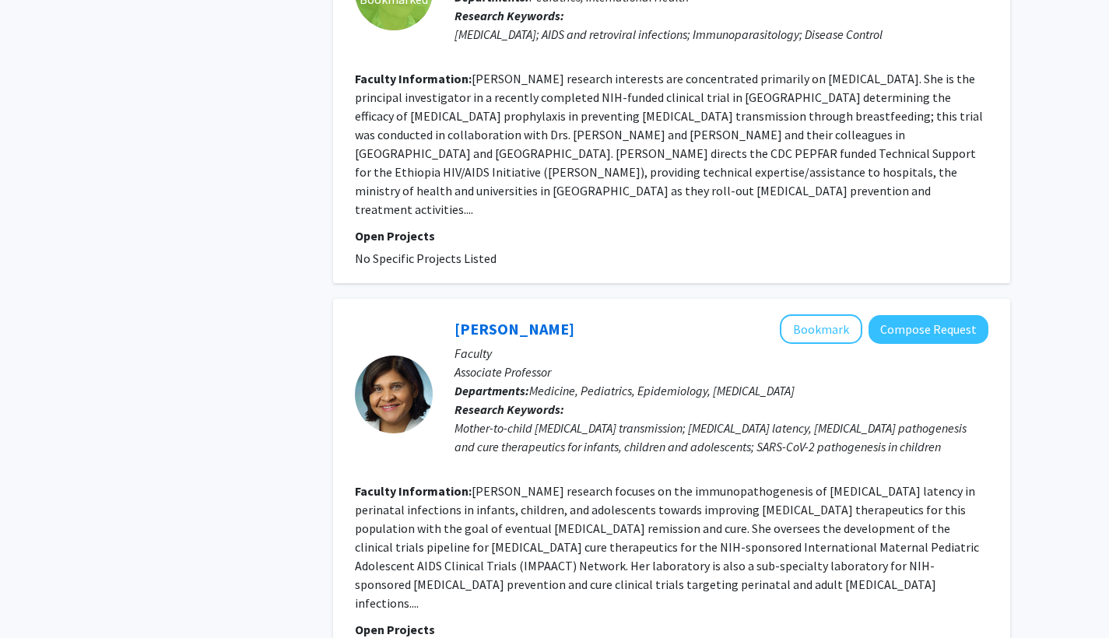
scroll to position [2732, 0]
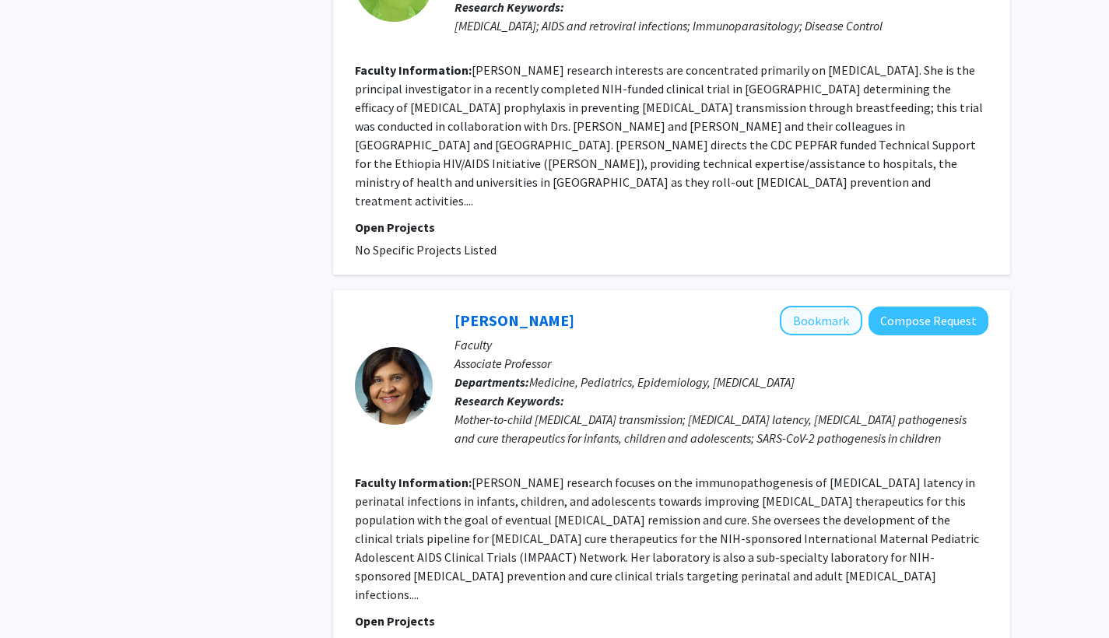
click at [595, 306] on button "Bookmark" at bounding box center [821, 321] width 83 height 30
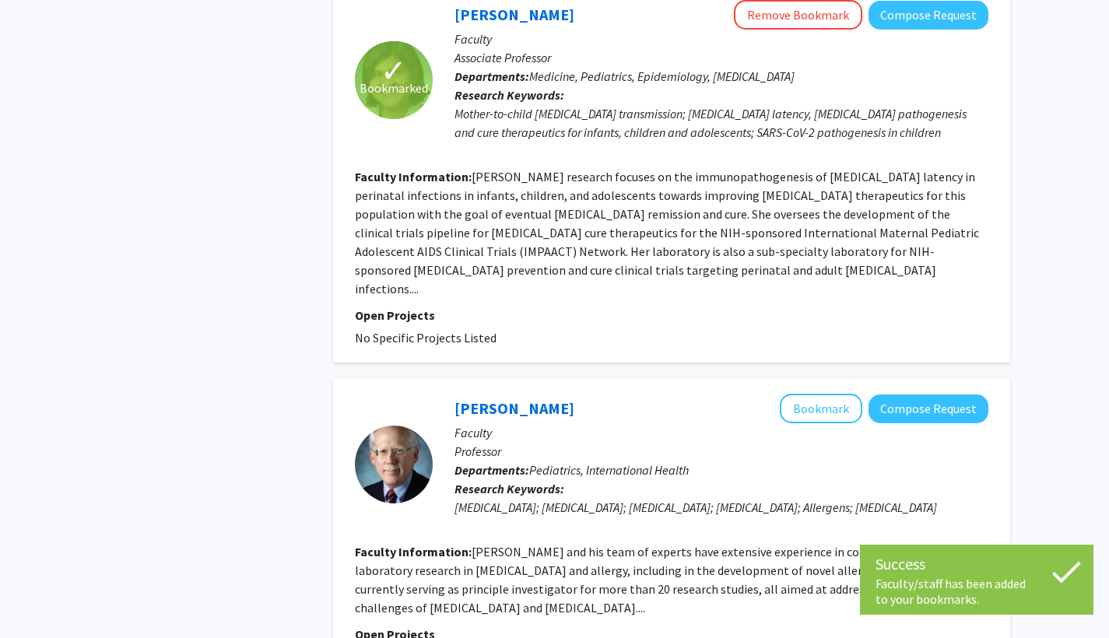
scroll to position [3038, 0]
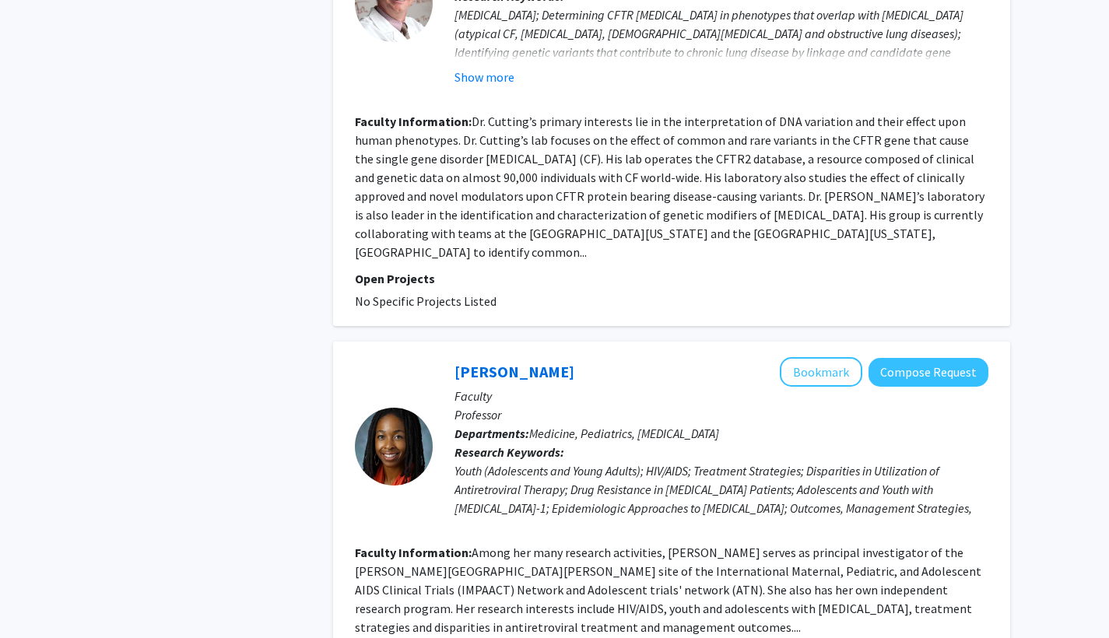
scroll to position [2723, 0]
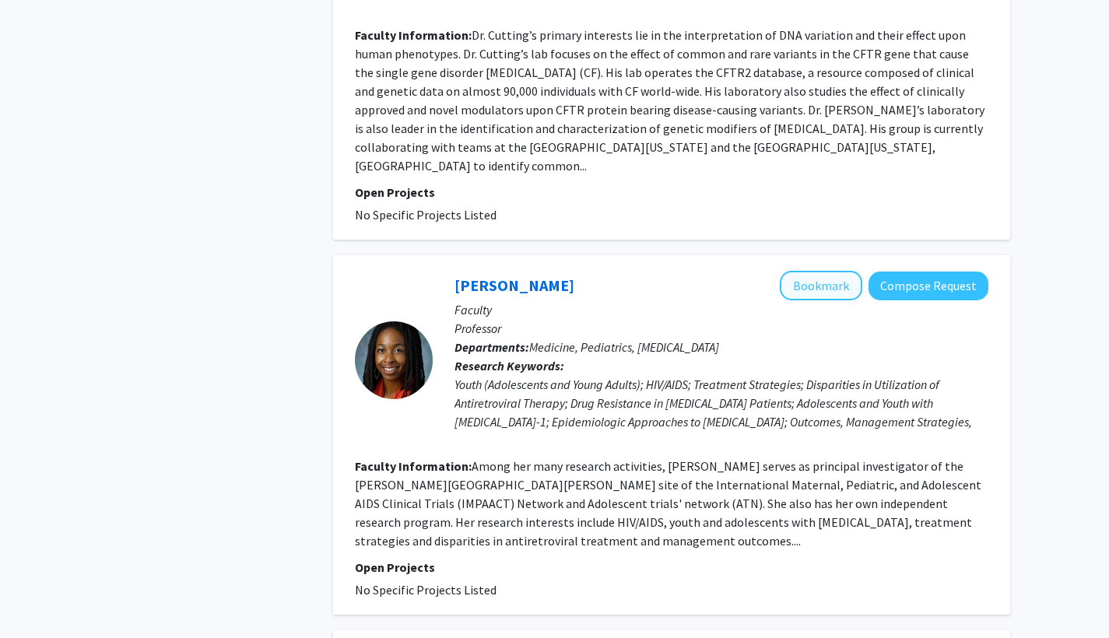
click at [595, 271] on button "Bookmark" at bounding box center [821, 286] width 83 height 30
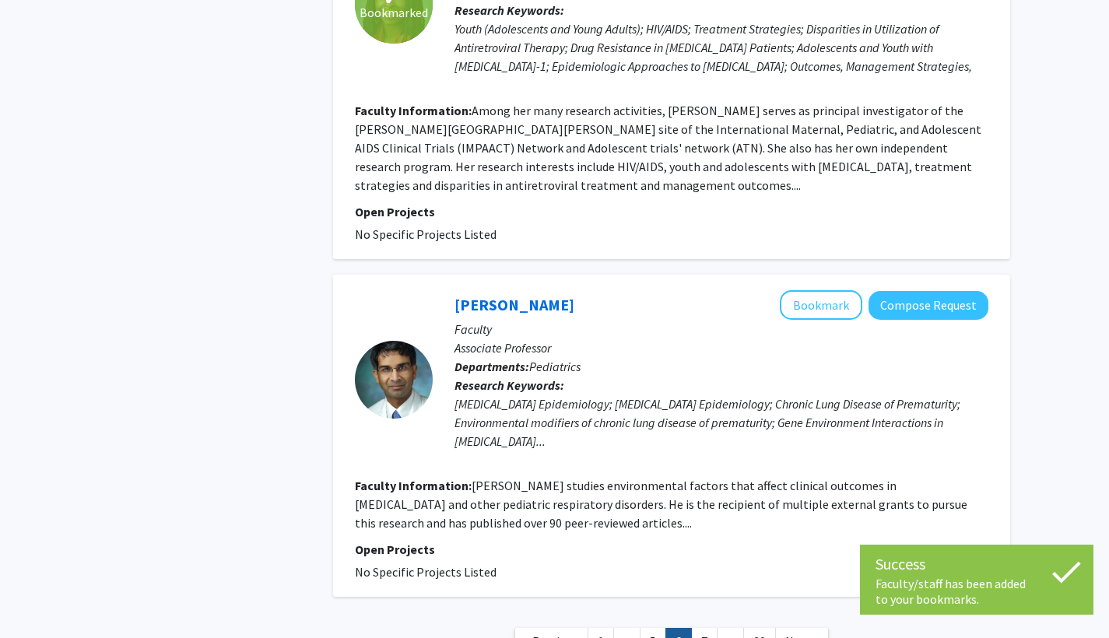
scroll to position [3035, 0]
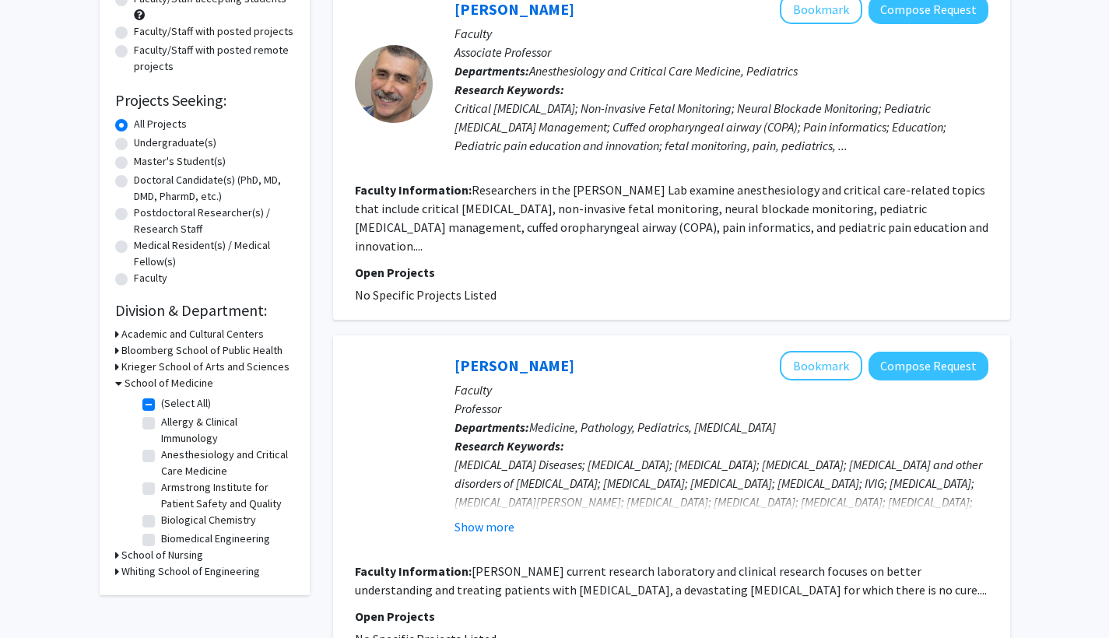
scroll to position [188, 0]
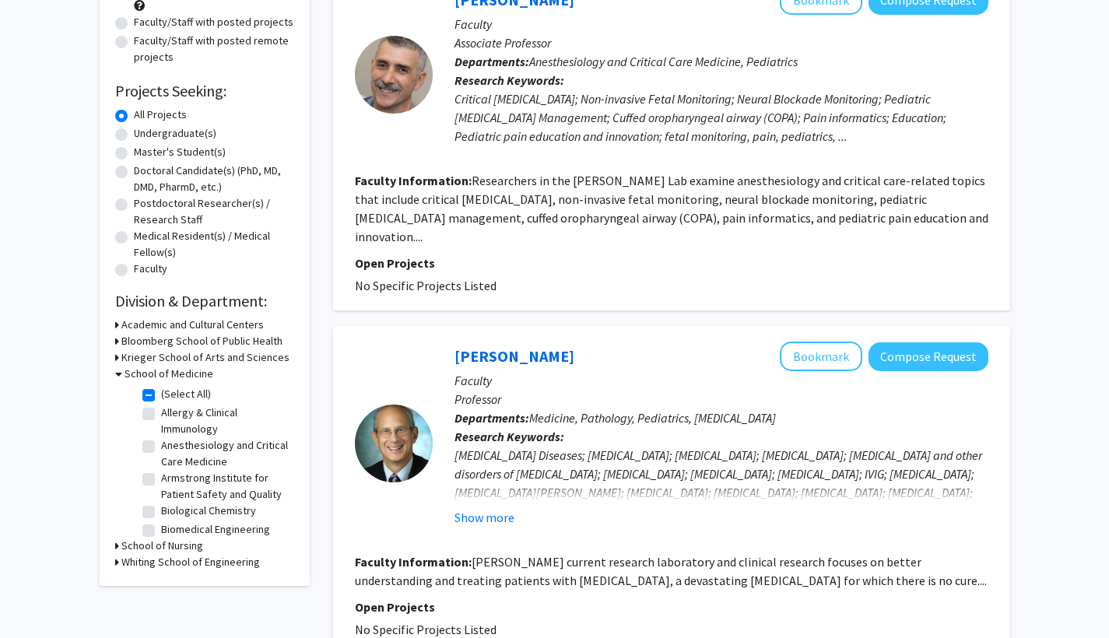
click at [116, 340] on icon at bounding box center [117, 341] width 4 height 16
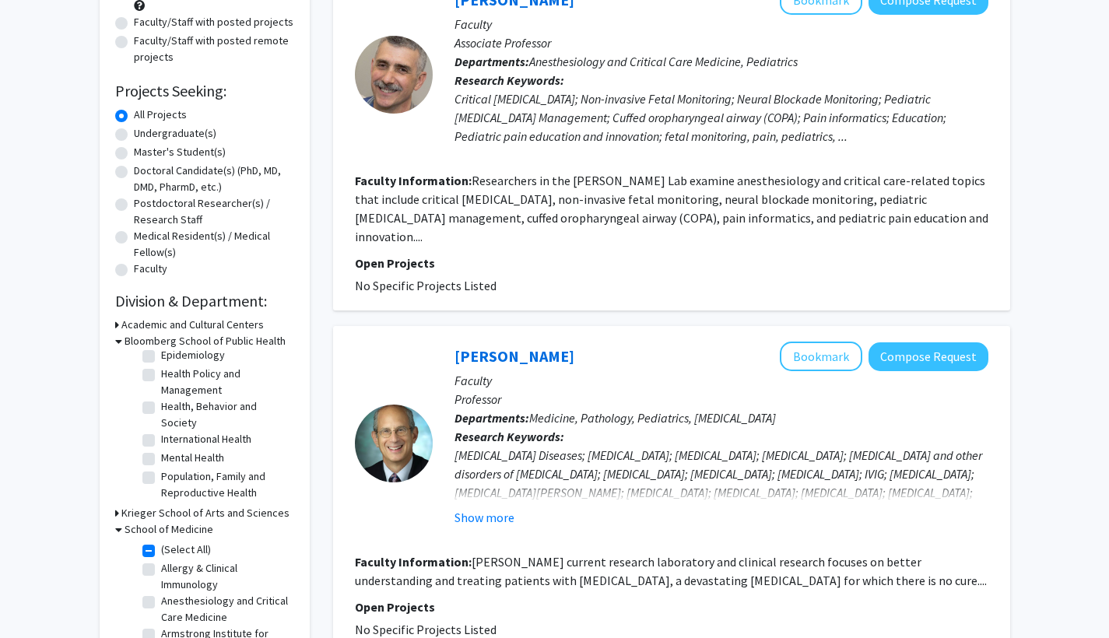
scroll to position [95, 0]
click at [161, 482] on label "Population, Family and Reproductive Health" at bounding box center [225, 485] width 129 height 33
click at [161, 479] on input "Population, Family and Reproductive Health" at bounding box center [166, 474] width 10 height 10
checkbox input "true"
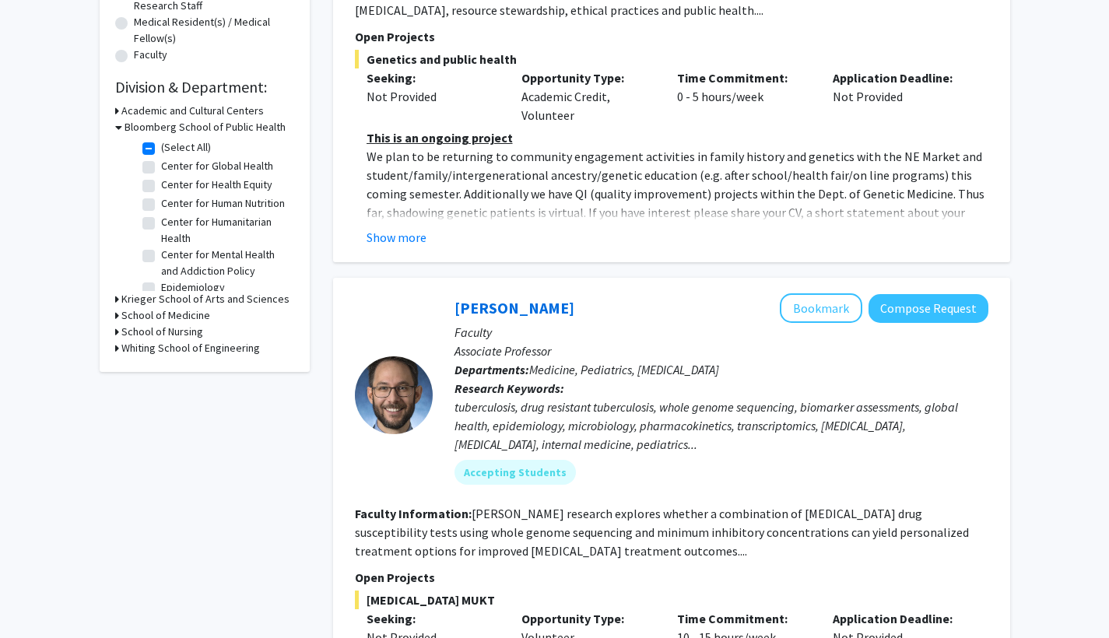
scroll to position [402, 0]
click at [117, 315] on icon at bounding box center [117, 315] width 4 height 16
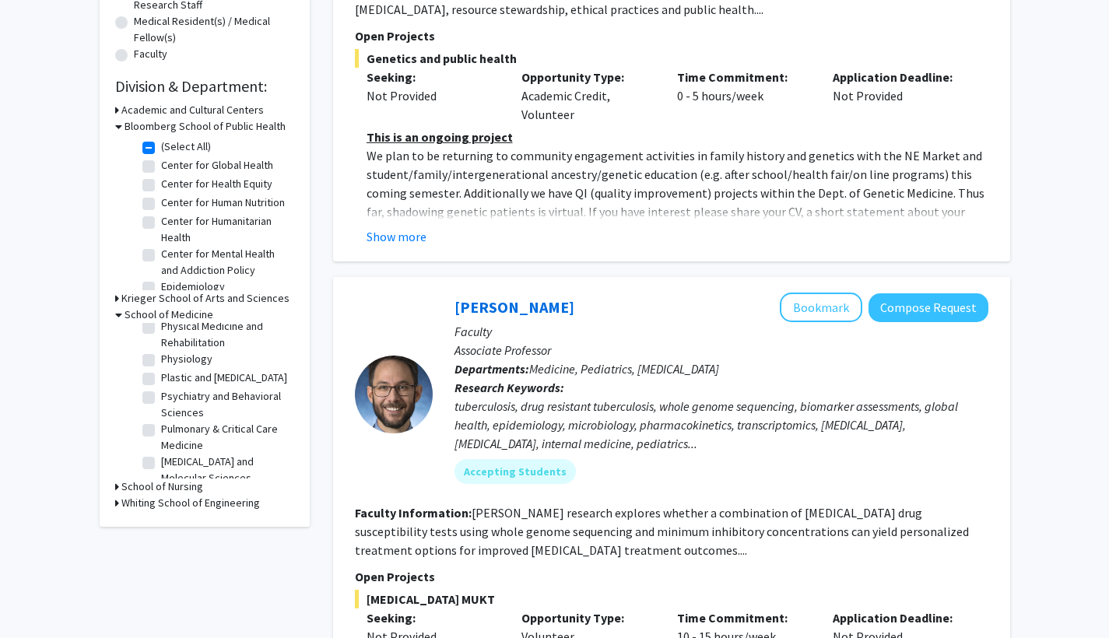
scroll to position [877, 0]
click at [161, 314] on label "Pediatrics" at bounding box center [184, 305] width 47 height 16
click at [161, 307] on input "Pediatrics" at bounding box center [166, 302] width 10 height 10
checkbox input "false"
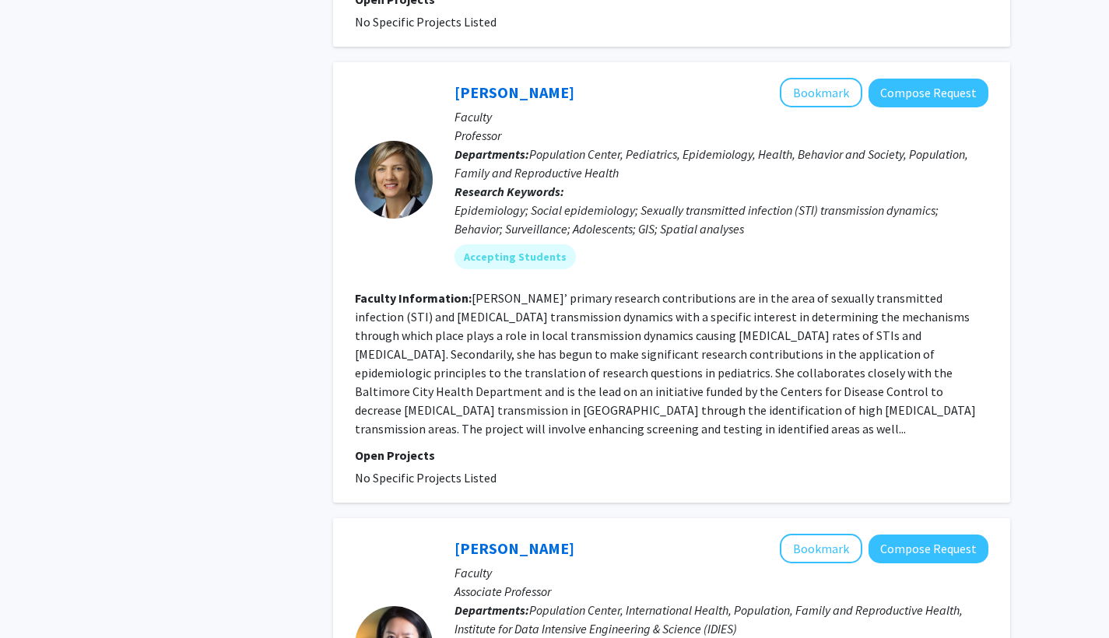
scroll to position [906, 0]
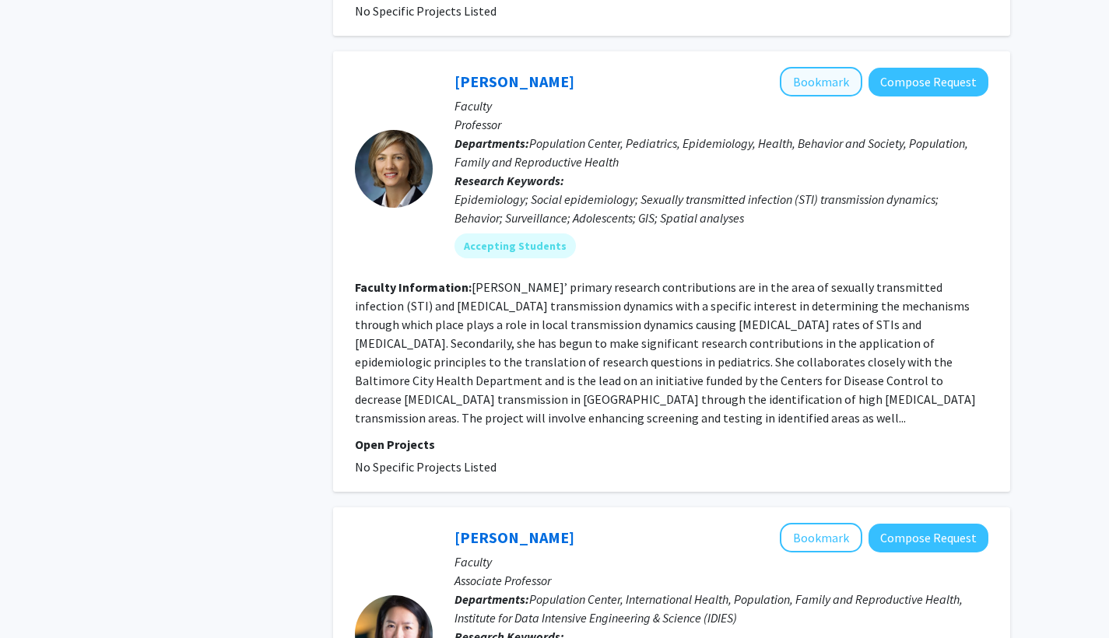
click at [595, 86] on button "Bookmark" at bounding box center [821, 82] width 83 height 30
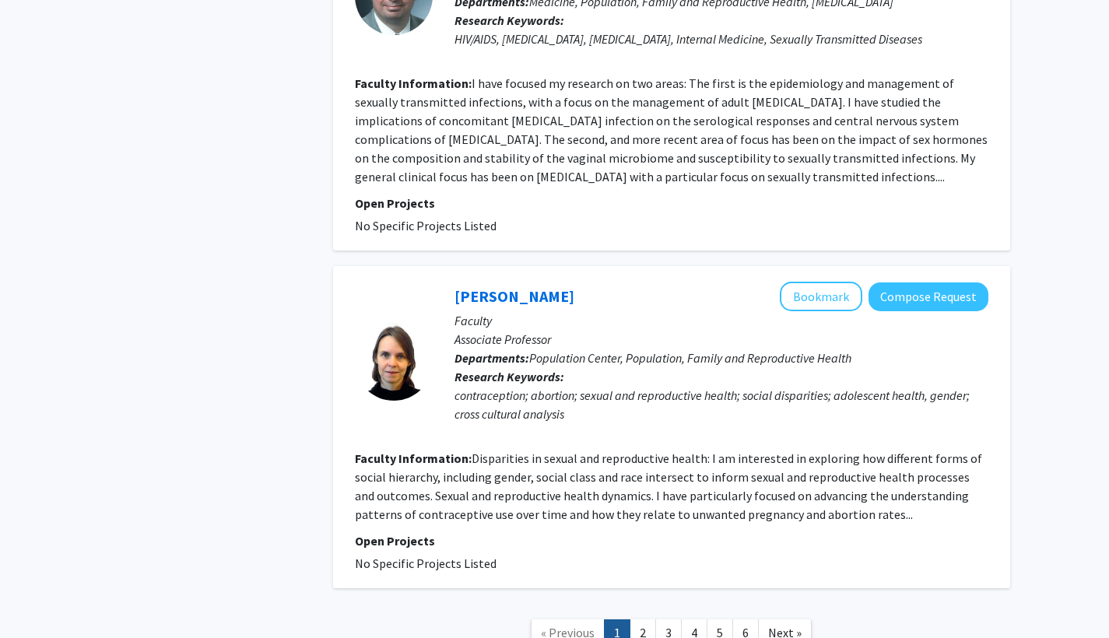
scroll to position [3583, 0]
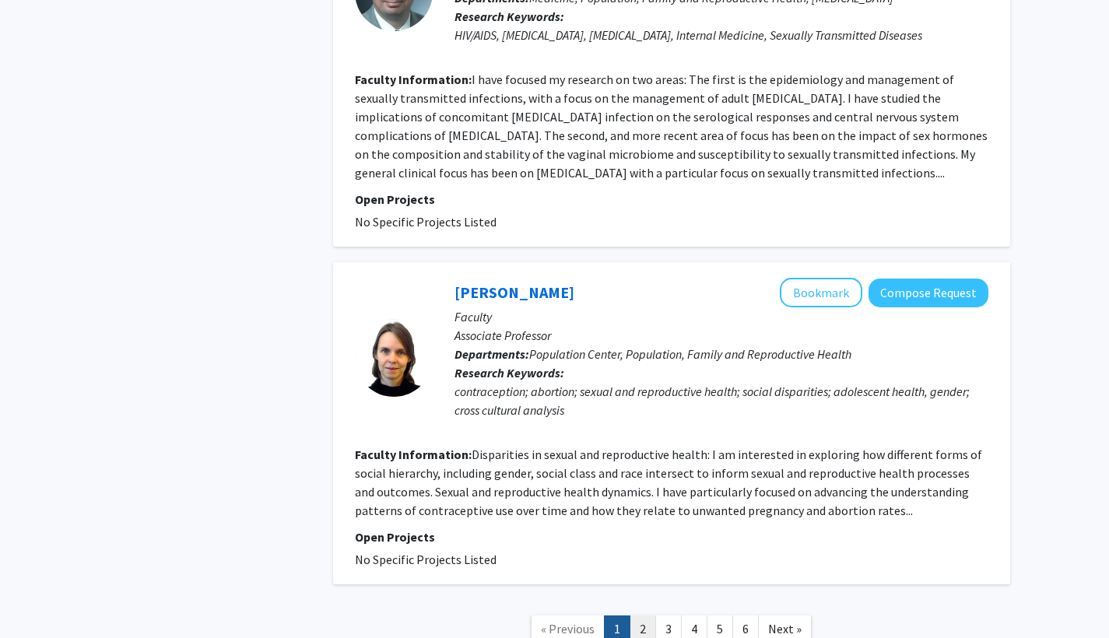
click at [595, 565] on link "2" at bounding box center [643, 629] width 26 height 27
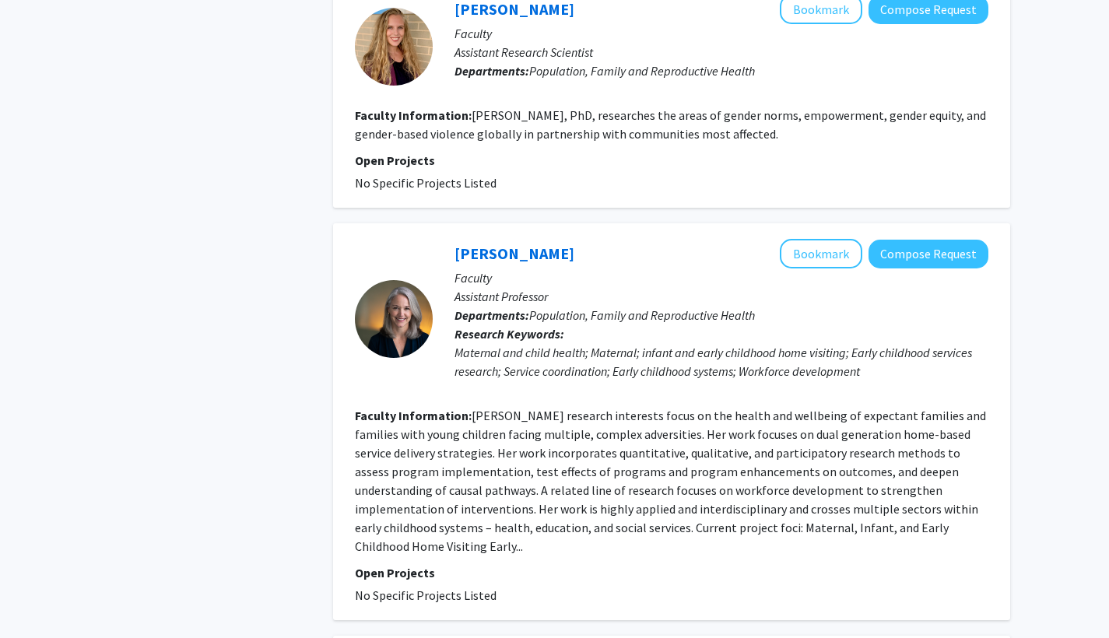
scroll to position [1249, 0]
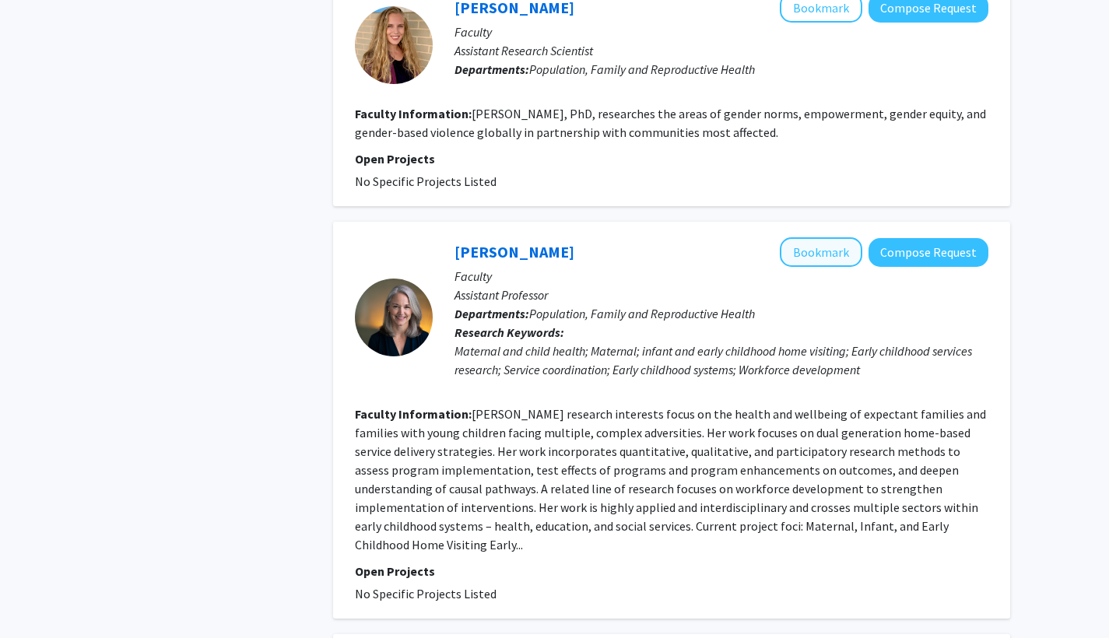
click at [595, 237] on button "Bookmark" at bounding box center [821, 252] width 83 height 30
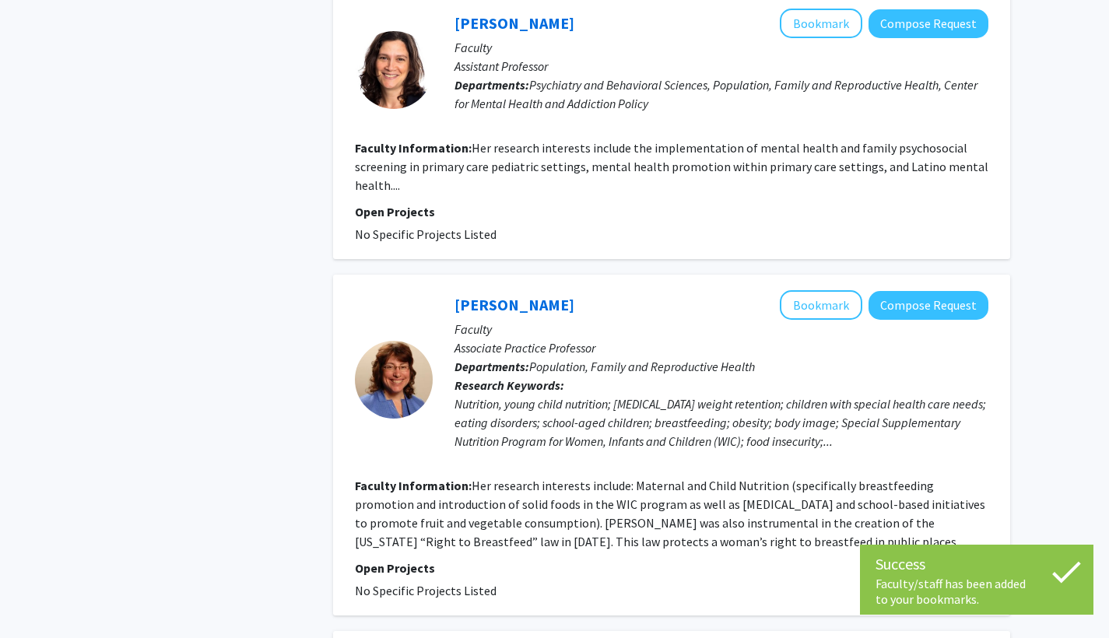
scroll to position [1893, 0]
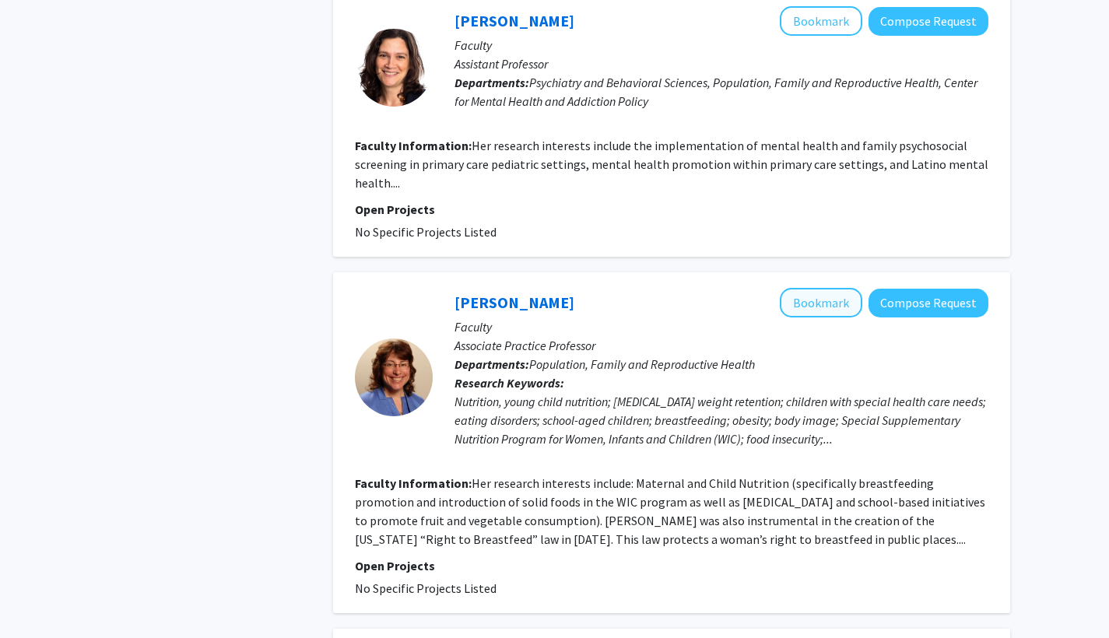
click at [595, 288] on button "Bookmark" at bounding box center [821, 303] width 83 height 30
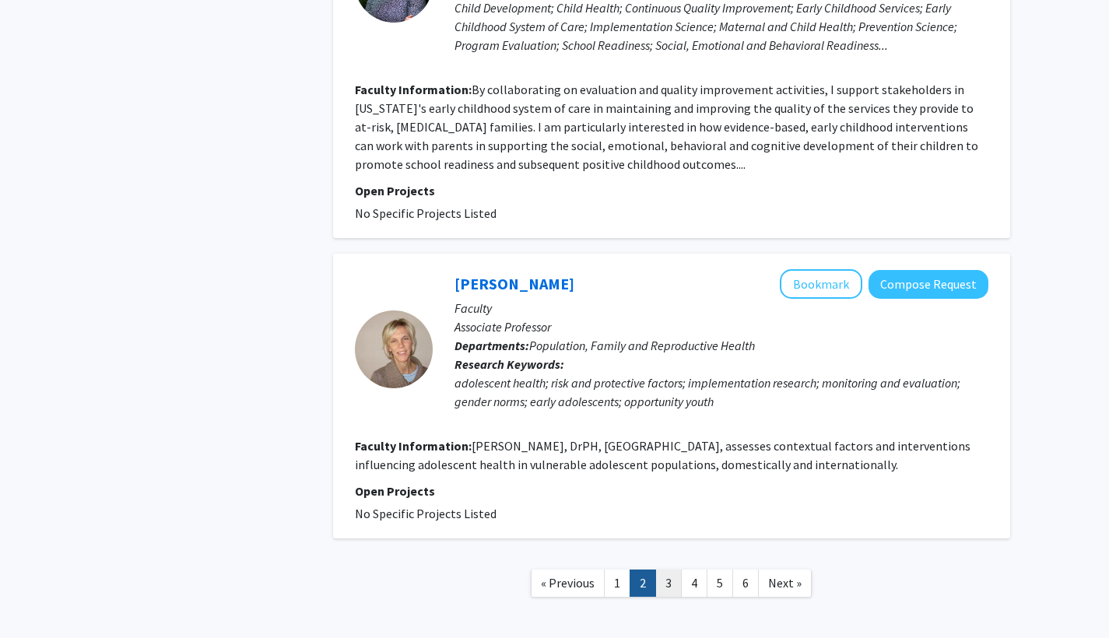
scroll to position [2906, 0]
click at [595, 565] on link "3" at bounding box center [668, 584] width 26 height 27
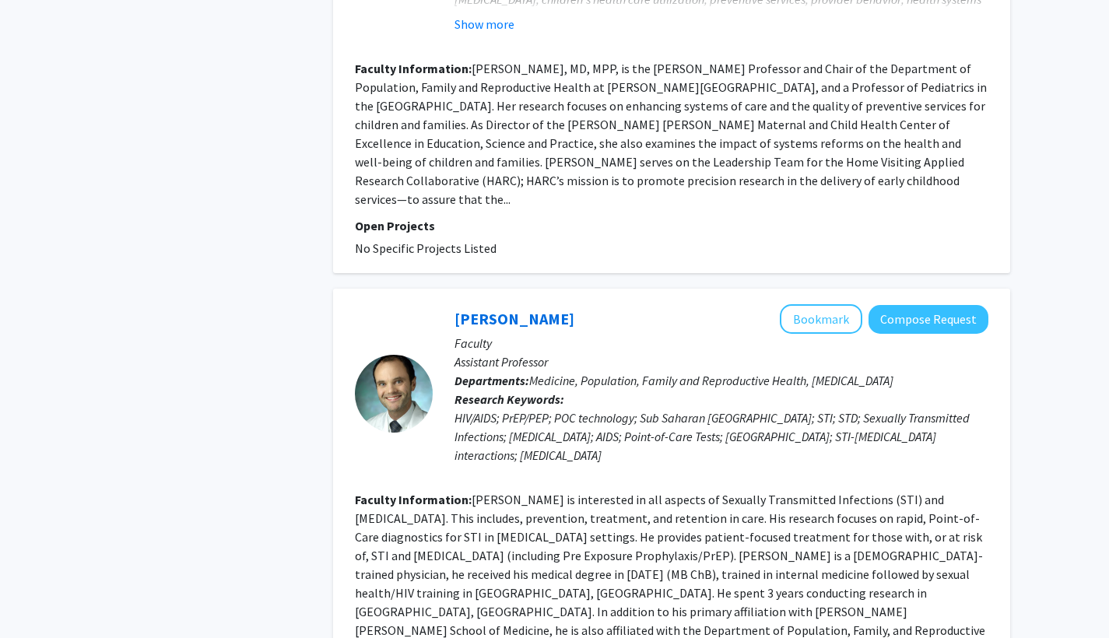
scroll to position [3550, 0]
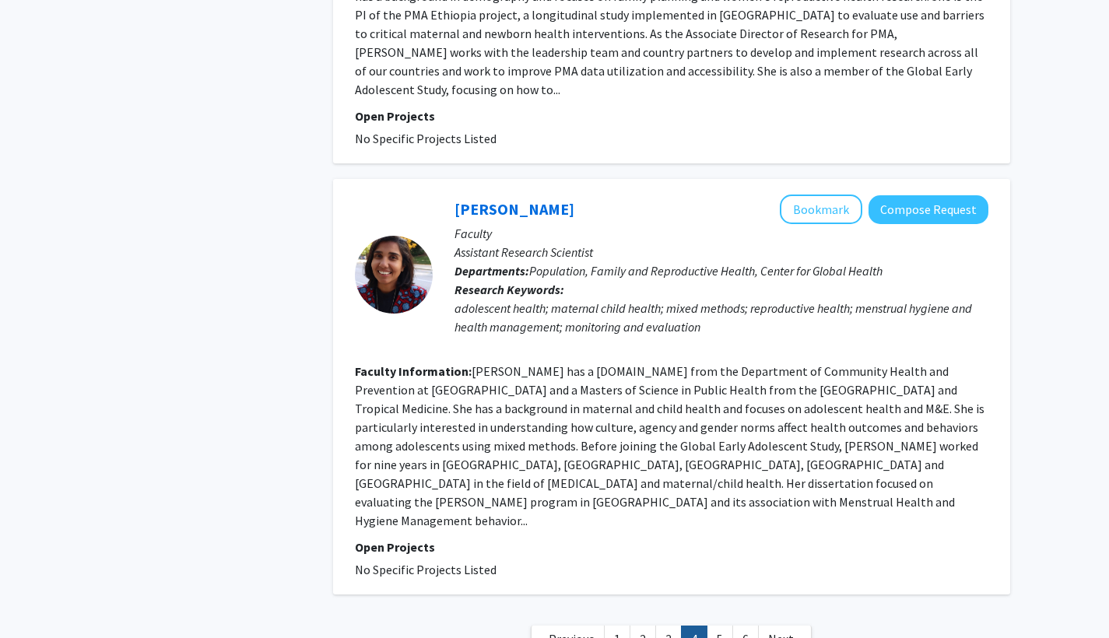
scroll to position [3691, 0]
click at [595, 565] on link "5" at bounding box center [720, 640] width 26 height 27
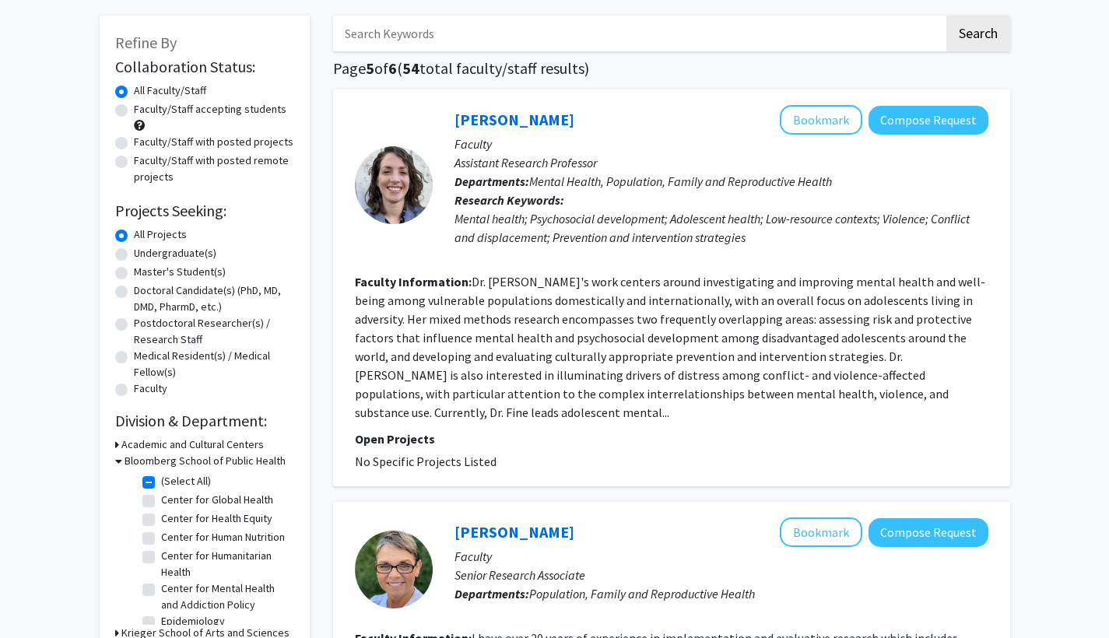
scroll to position [78, 0]
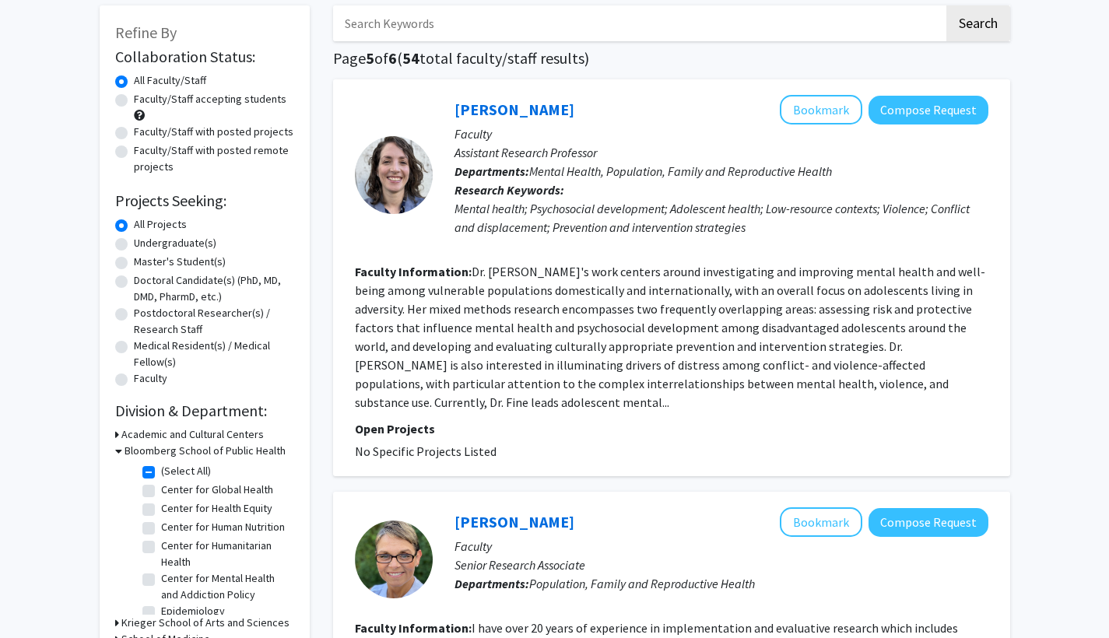
click at [161, 560] on label "Center for Humanitarian Health" at bounding box center [225, 554] width 129 height 33
click at [161, 548] on input "Center for Humanitarian Health" at bounding box center [166, 543] width 10 height 10
checkbox input "true"
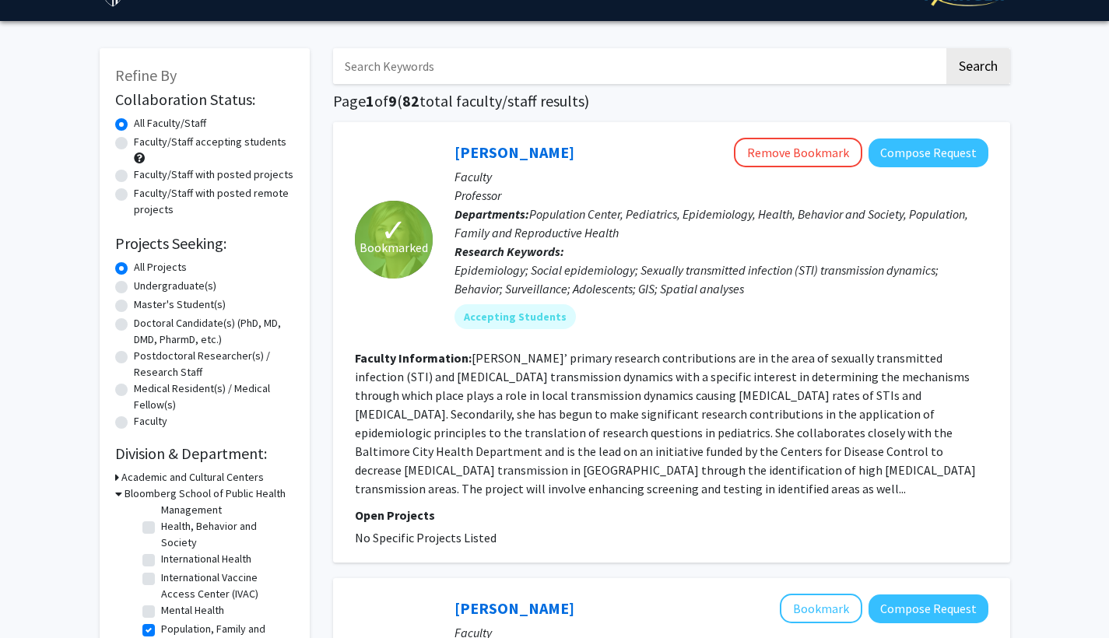
scroll to position [58, 0]
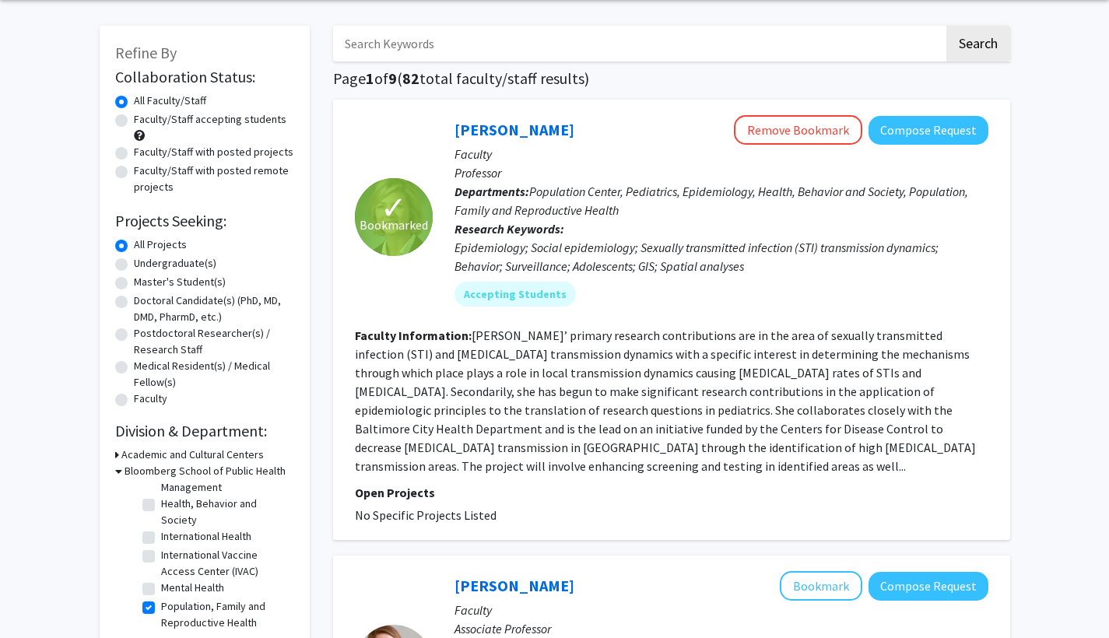
click at [161, 565] on label "Population, Family and Reproductive Health" at bounding box center [225, 615] width 129 height 33
click at [161, 565] on input "Population, Family and Reproductive Health" at bounding box center [166, 604] width 10 height 10
checkbox input "false"
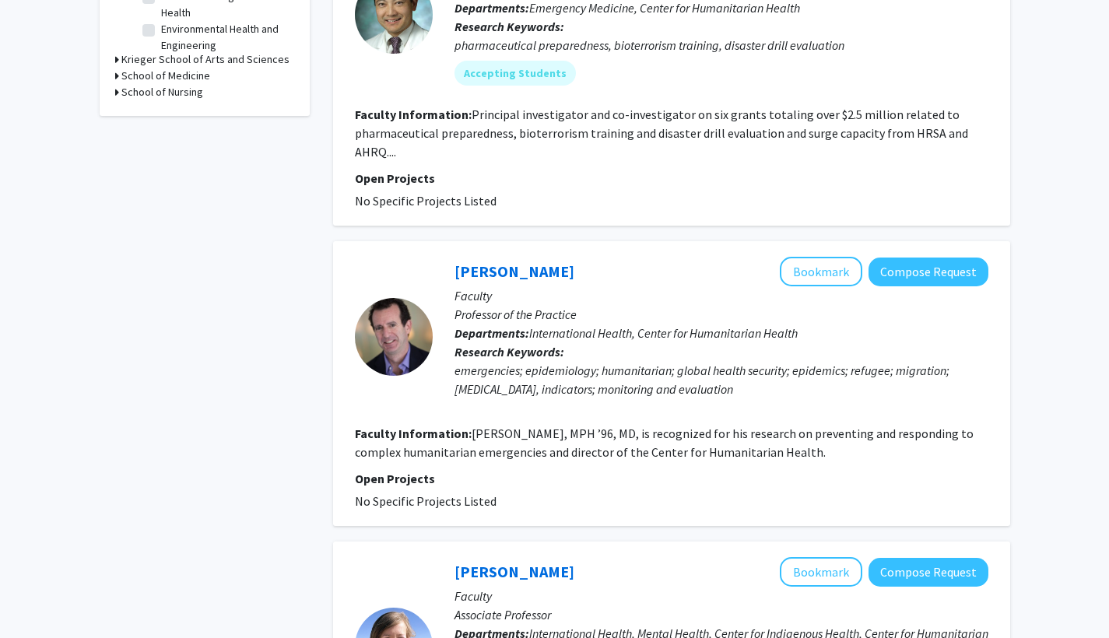
scroll to position [643, 0]
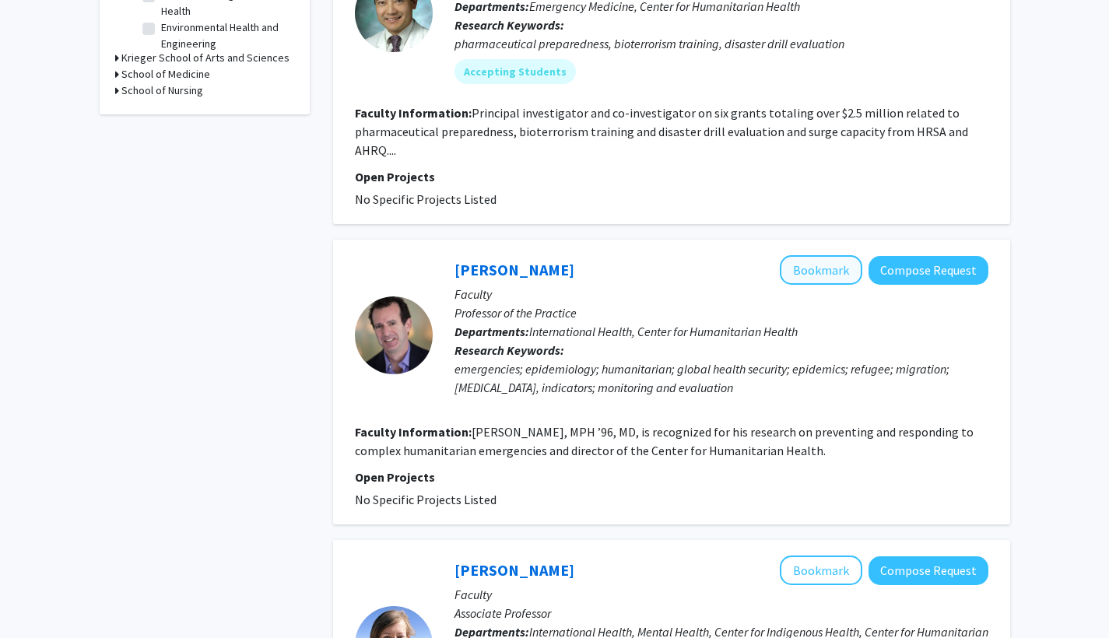
click at [595, 271] on button "Bookmark" at bounding box center [821, 270] width 83 height 30
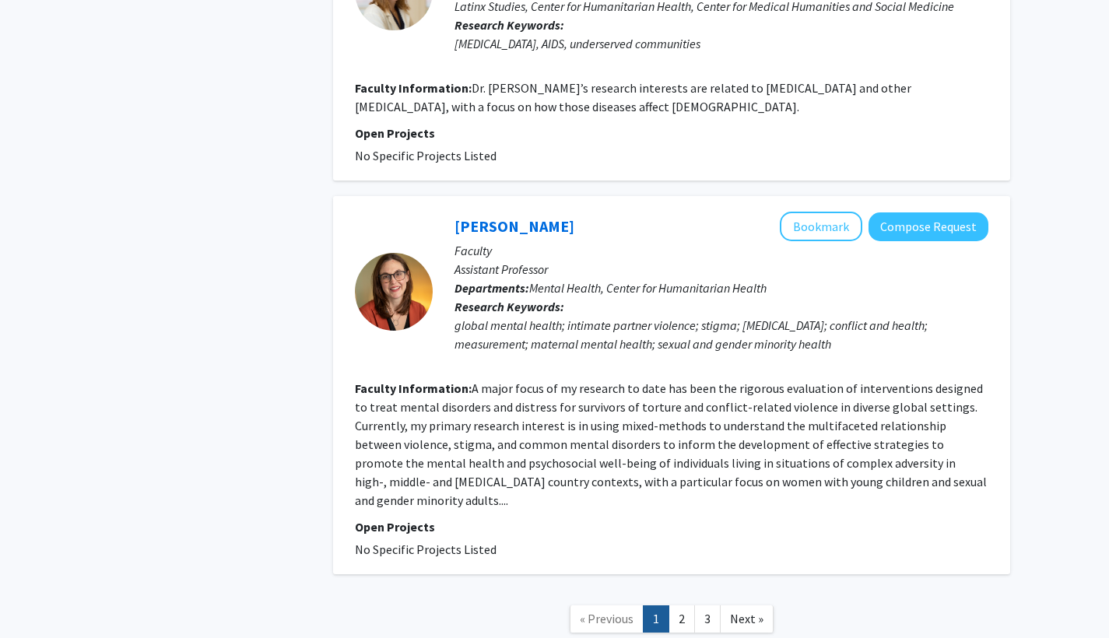
scroll to position [3258, 0]
click at [595, 565] on link "2" at bounding box center [682, 618] width 26 height 27
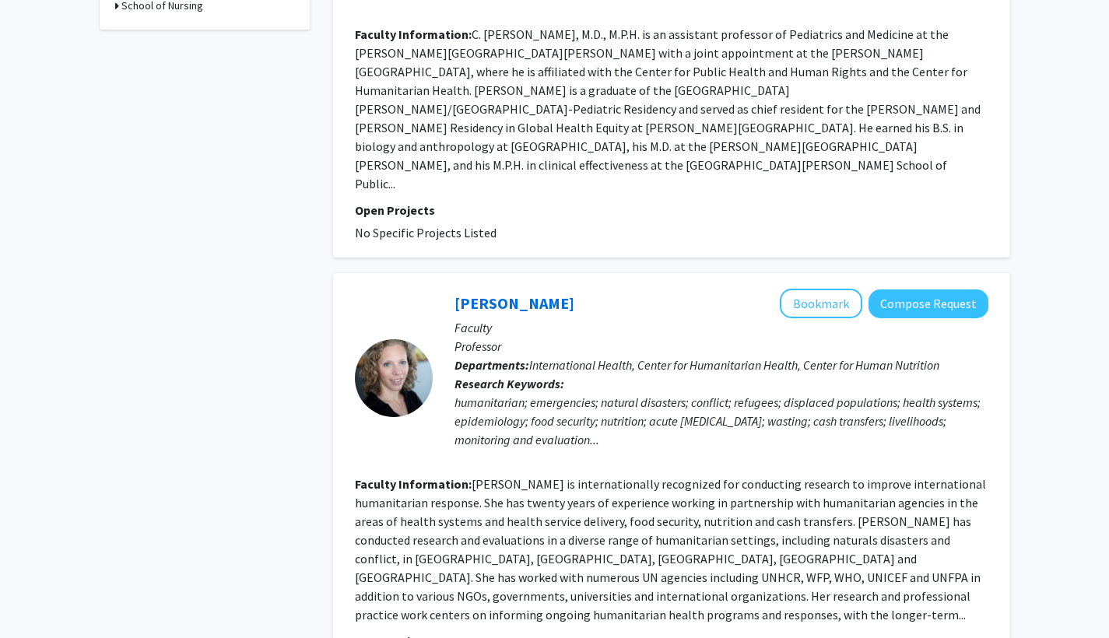
scroll to position [725, 0]
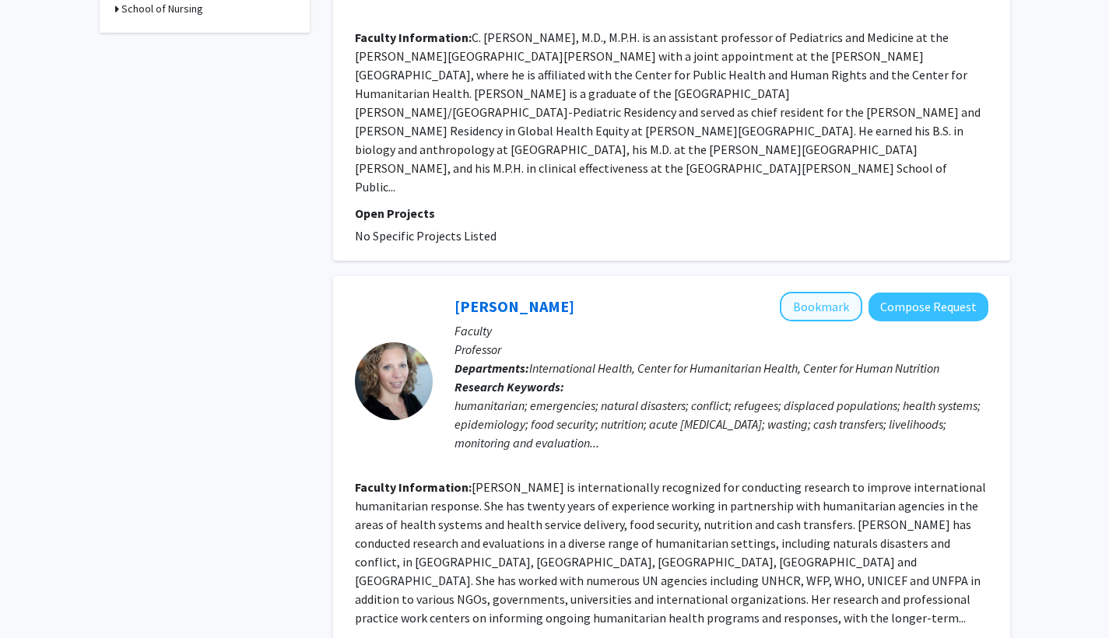
click at [595, 292] on button "Bookmark" at bounding box center [821, 307] width 83 height 30
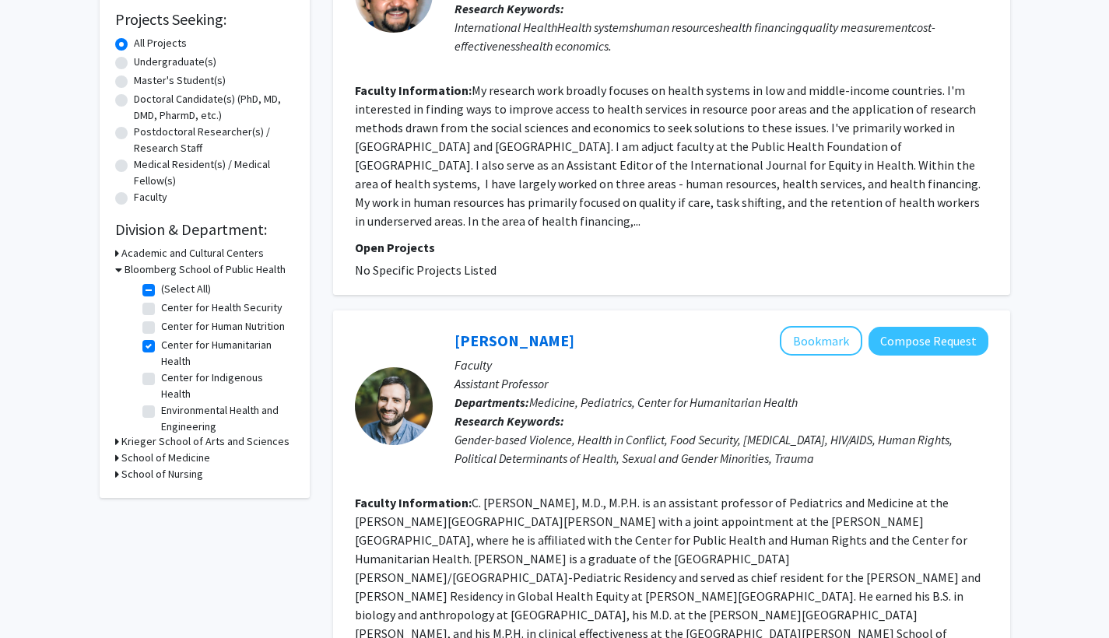
scroll to position [262, 0]
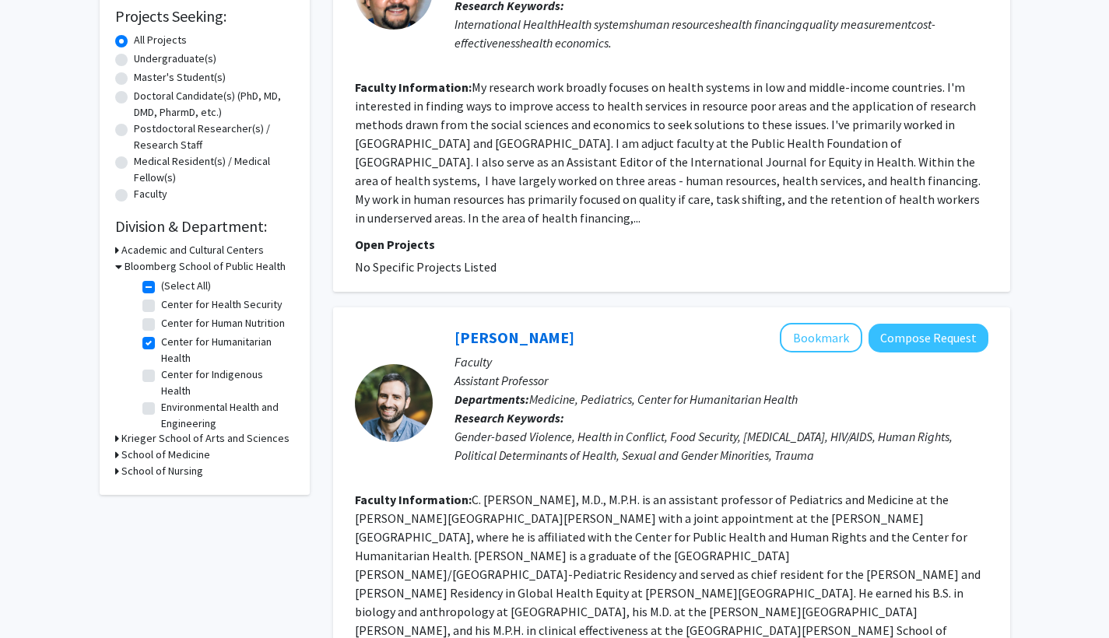
click at [142, 456] on h3 "School of Medicine" at bounding box center [165, 455] width 89 height 16
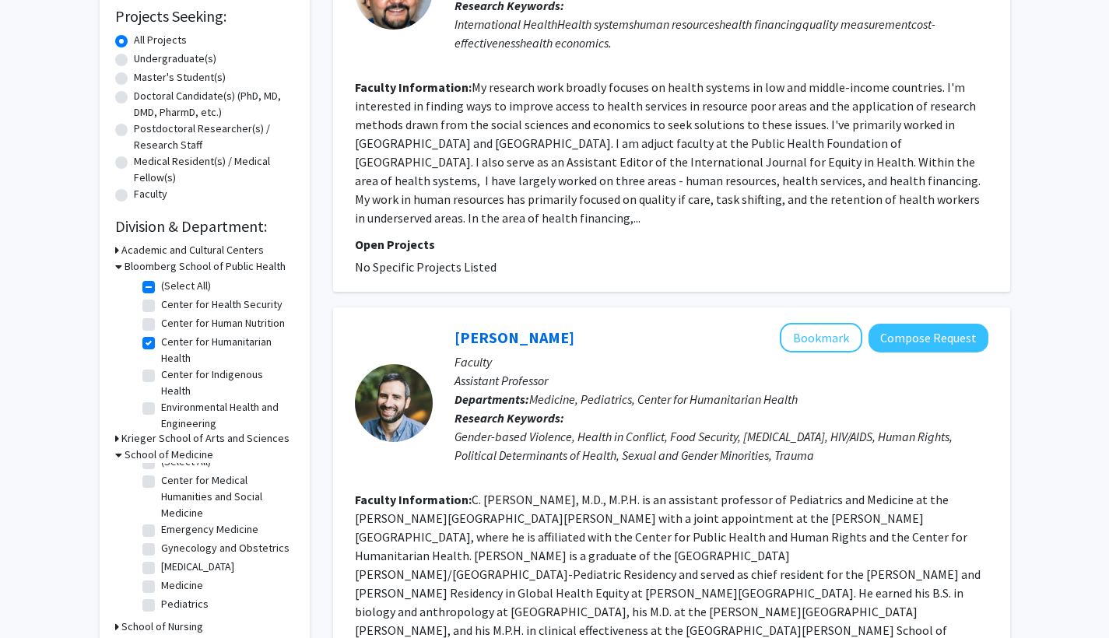
scroll to position [27, 0]
click at [161, 565] on label "Pediatrics" at bounding box center [184, 604] width 47 height 16
click at [161, 565] on input "Pediatrics" at bounding box center [166, 601] width 10 height 10
checkbox input "true"
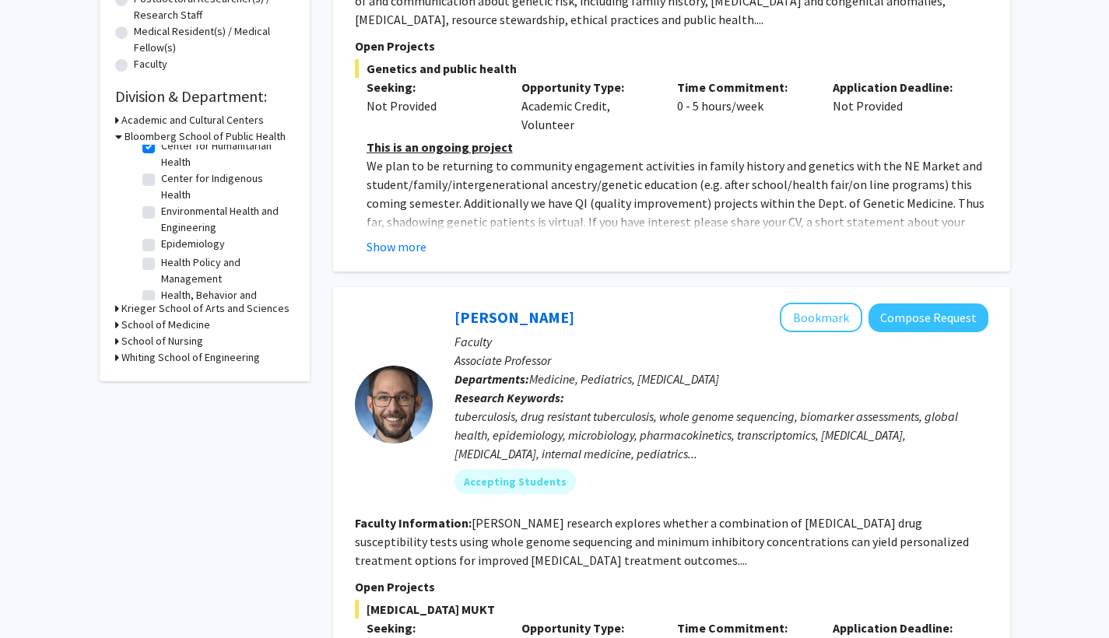
scroll to position [78, 0]
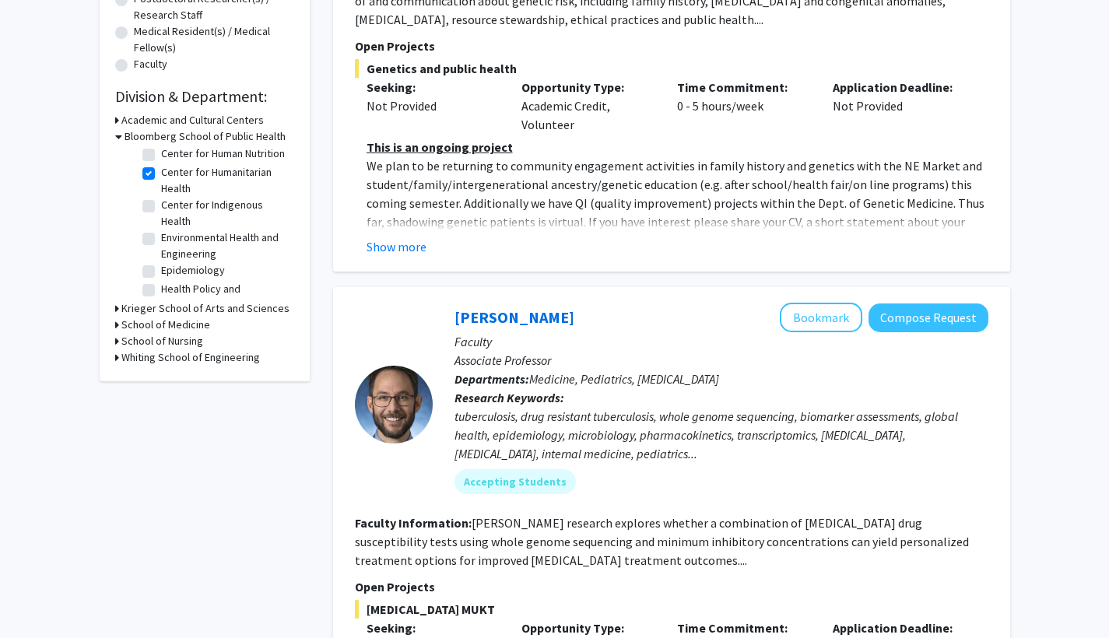
click at [161, 190] on label "Center for Humanitarian Health" at bounding box center [225, 180] width 129 height 33
click at [161, 174] on input "Center for Humanitarian Health" at bounding box center [166, 169] width 10 height 10
checkbox input "false"
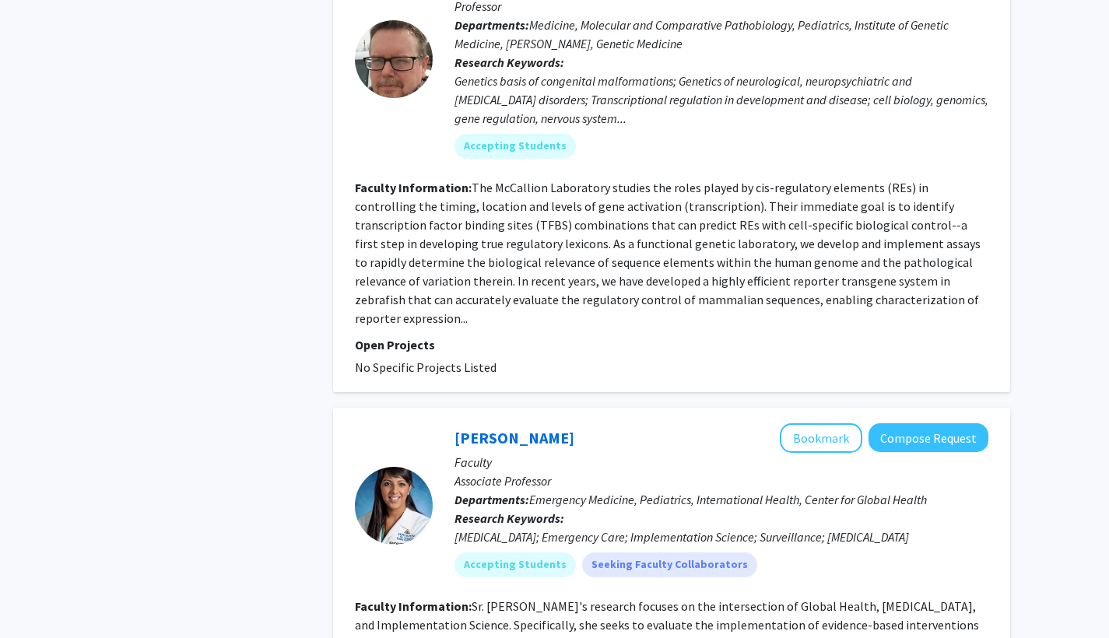
scroll to position [2049, 0]
